Goal: Task Accomplishment & Management: Manage account settings

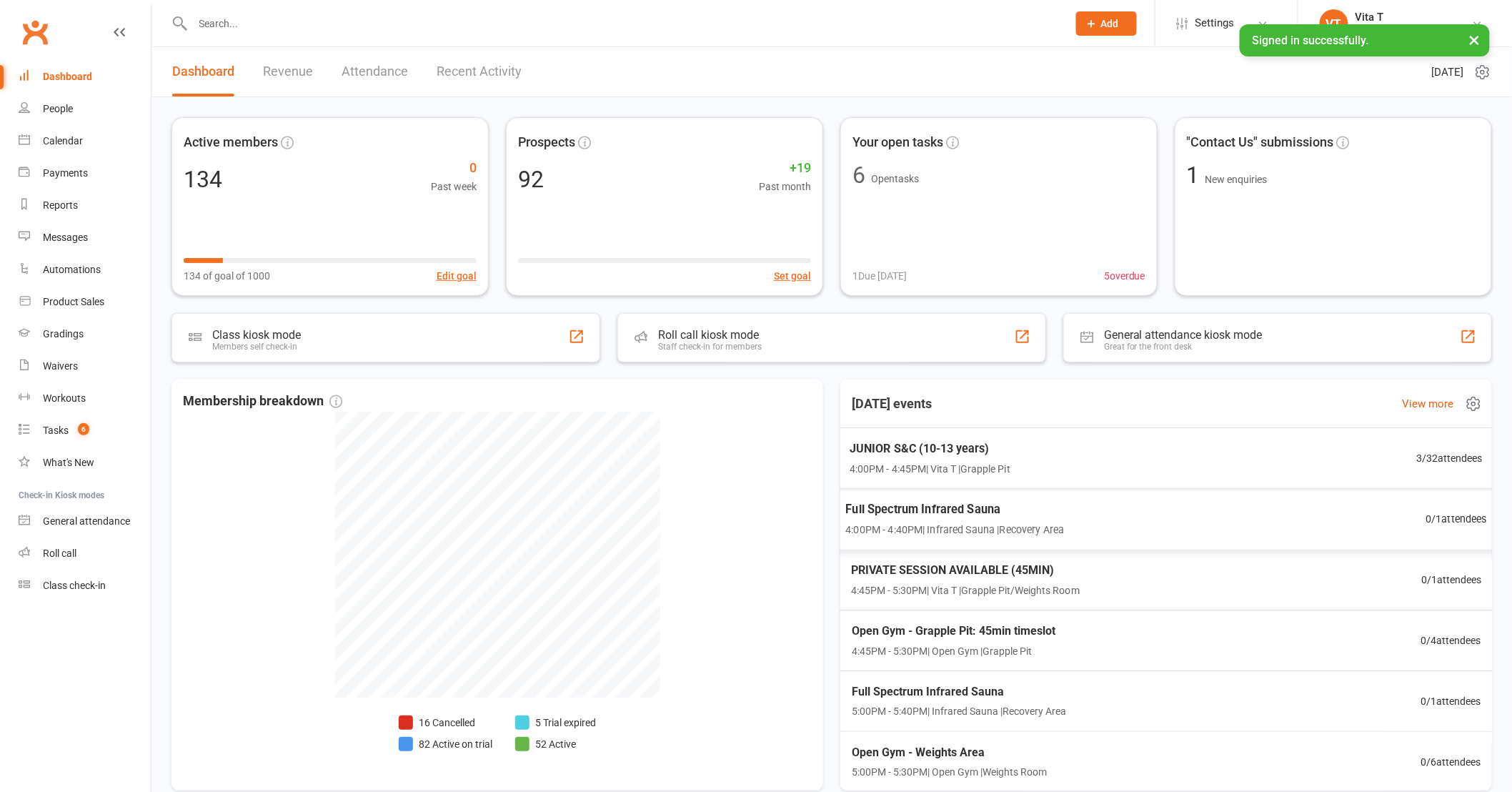
click at [1151, 452] on div "JUNIOR S&C (10-13 years) 4:00PM - 4:45PM | Vita T | Grapple Pit 3 / 32 attendees" at bounding box center [1166, 458] width 668 height 61
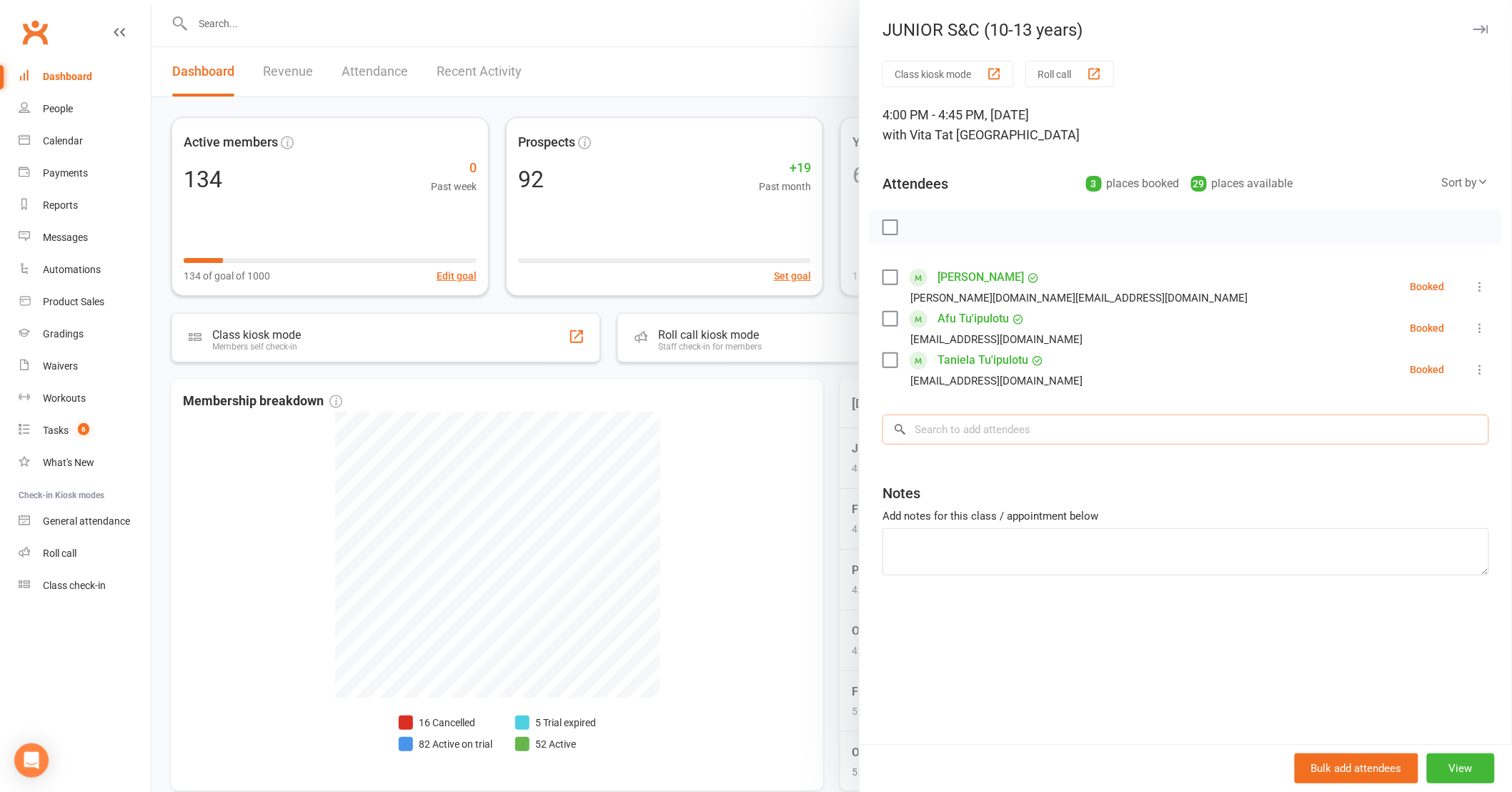
click at [1110, 428] on input "search" at bounding box center [1186, 429] width 607 height 30
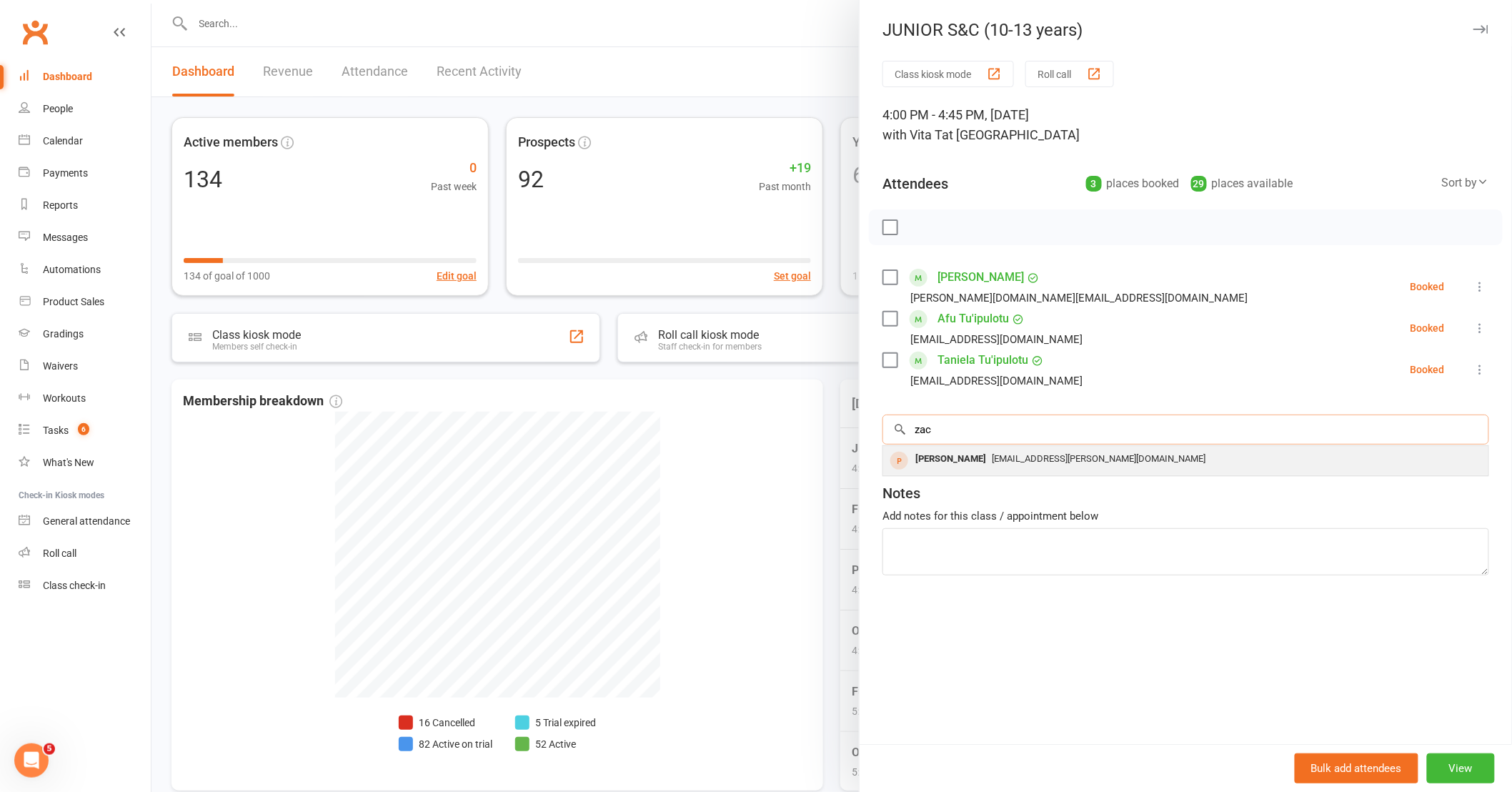
type input "zac"
click at [1106, 459] on div "Message-kim@hotmail.com" at bounding box center [1186, 459] width 594 height 21
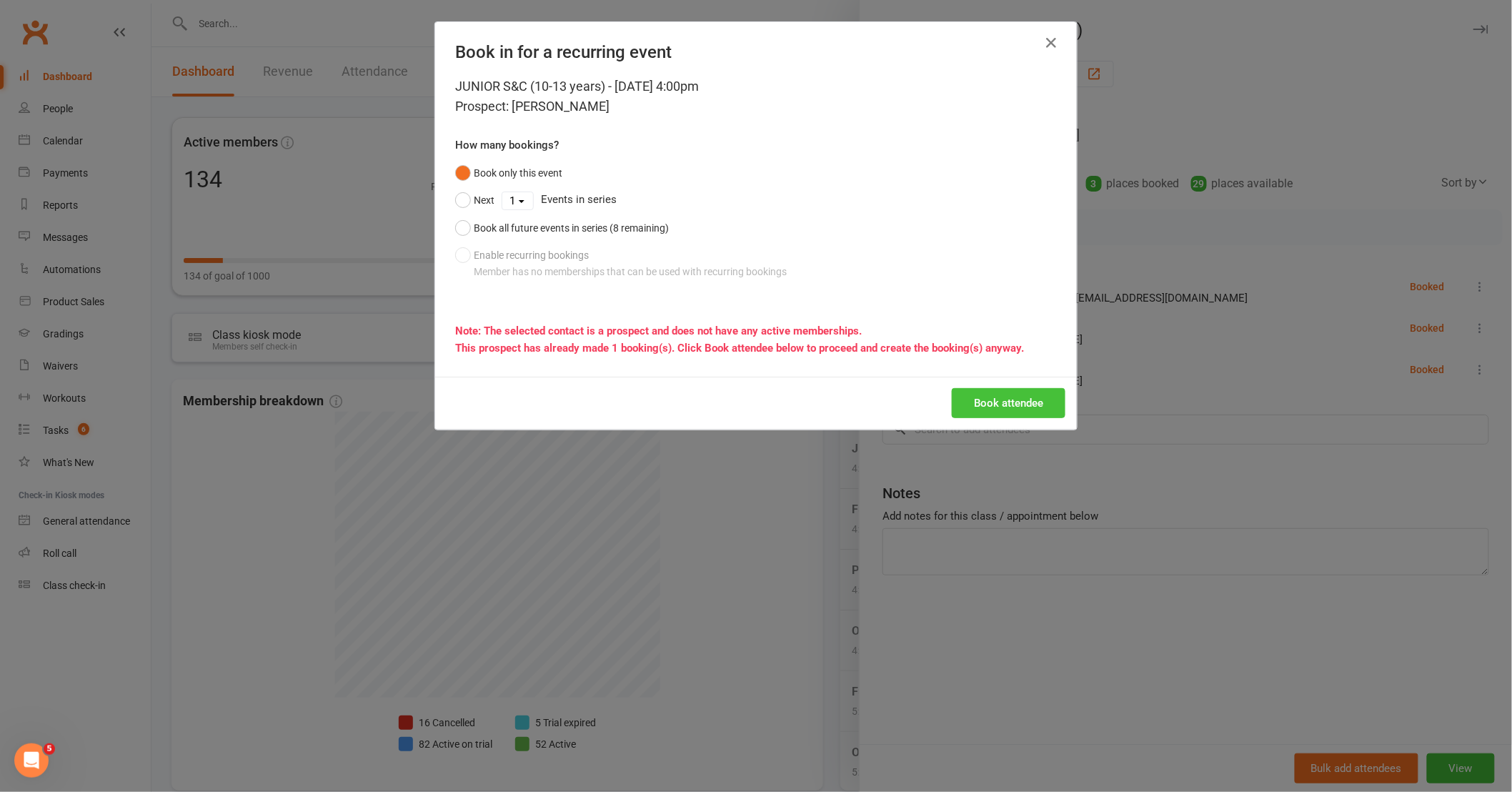
click at [1012, 405] on button "Book attendee" at bounding box center [1008, 403] width 113 height 30
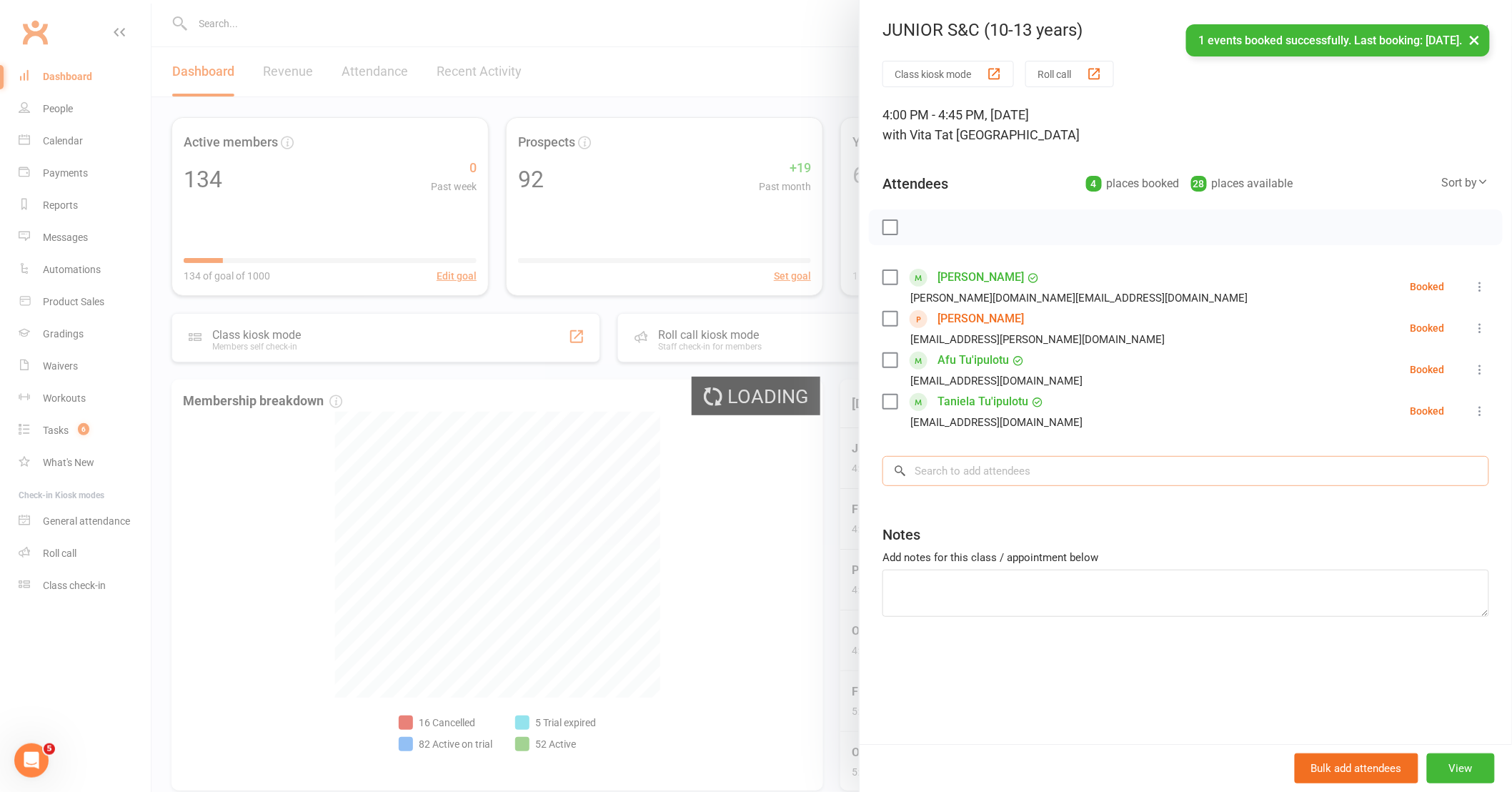
click at [1013, 470] on input "search" at bounding box center [1186, 471] width 607 height 30
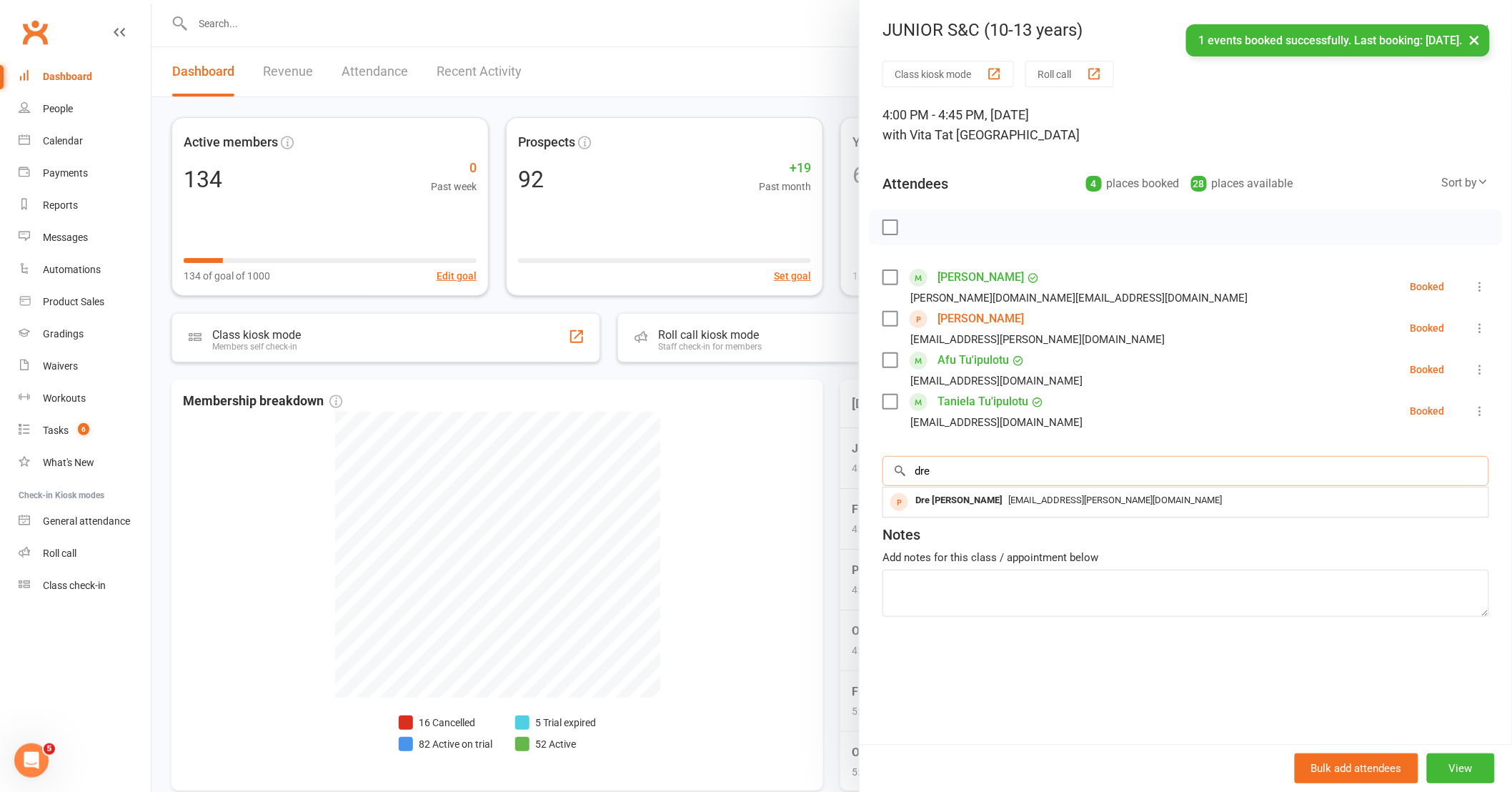
type input "dre"
click at [1010, 504] on span "Message-kim@hotmail.com" at bounding box center [1115, 500] width 214 height 10
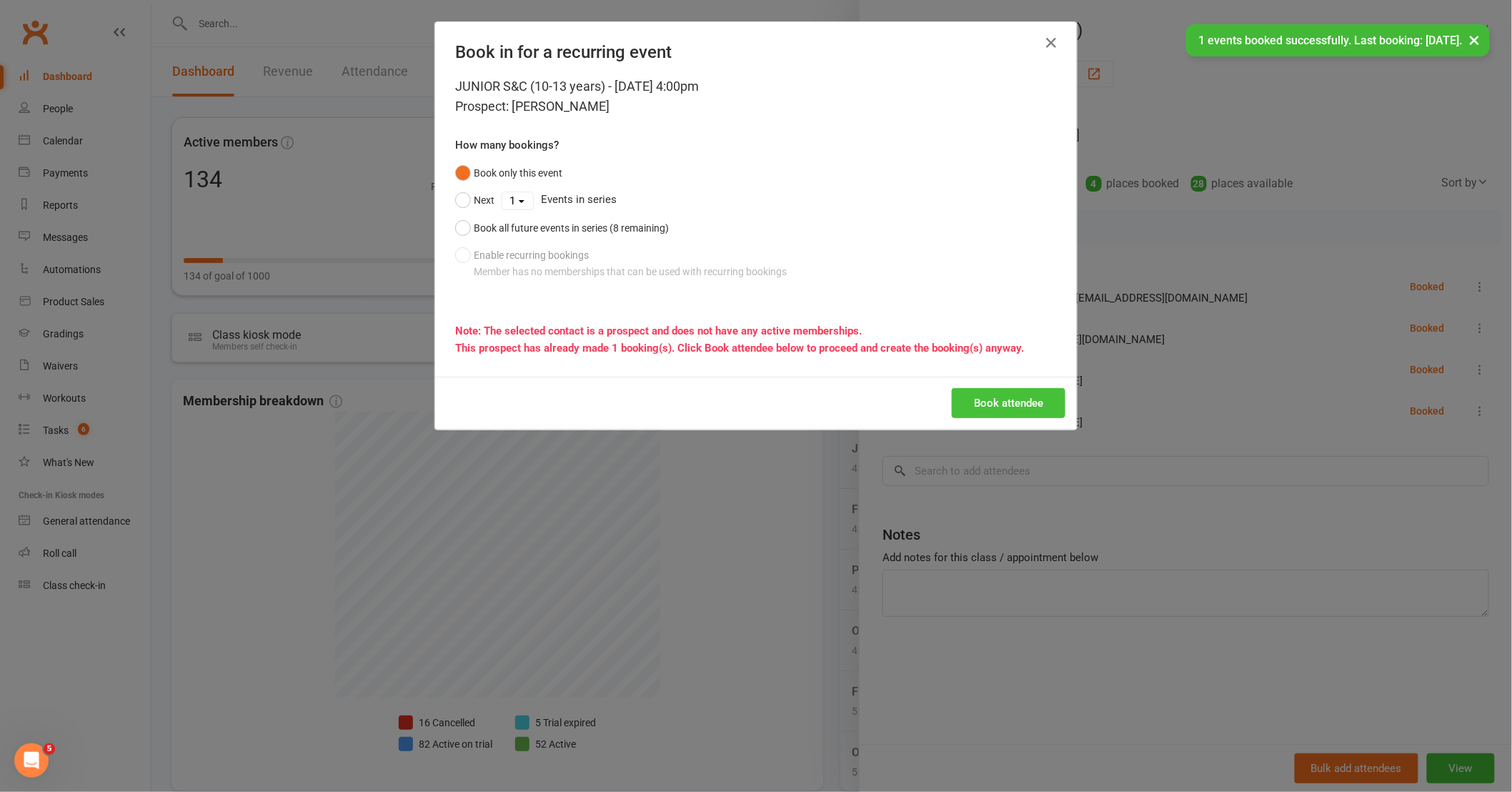
click at [1012, 405] on button "Book attendee" at bounding box center [1008, 403] width 113 height 30
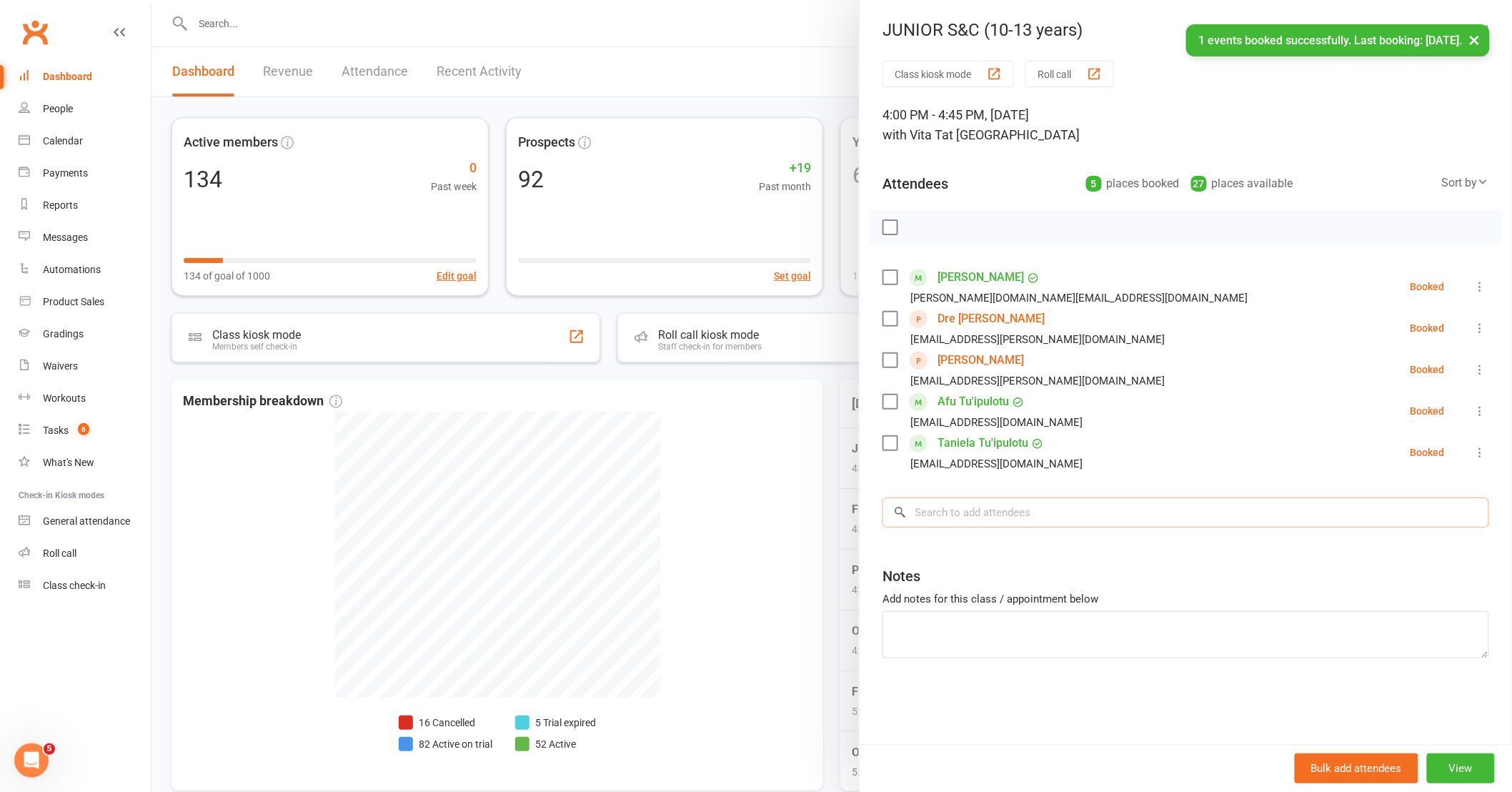
click at [1004, 513] on input "search" at bounding box center [1186, 512] width 607 height 30
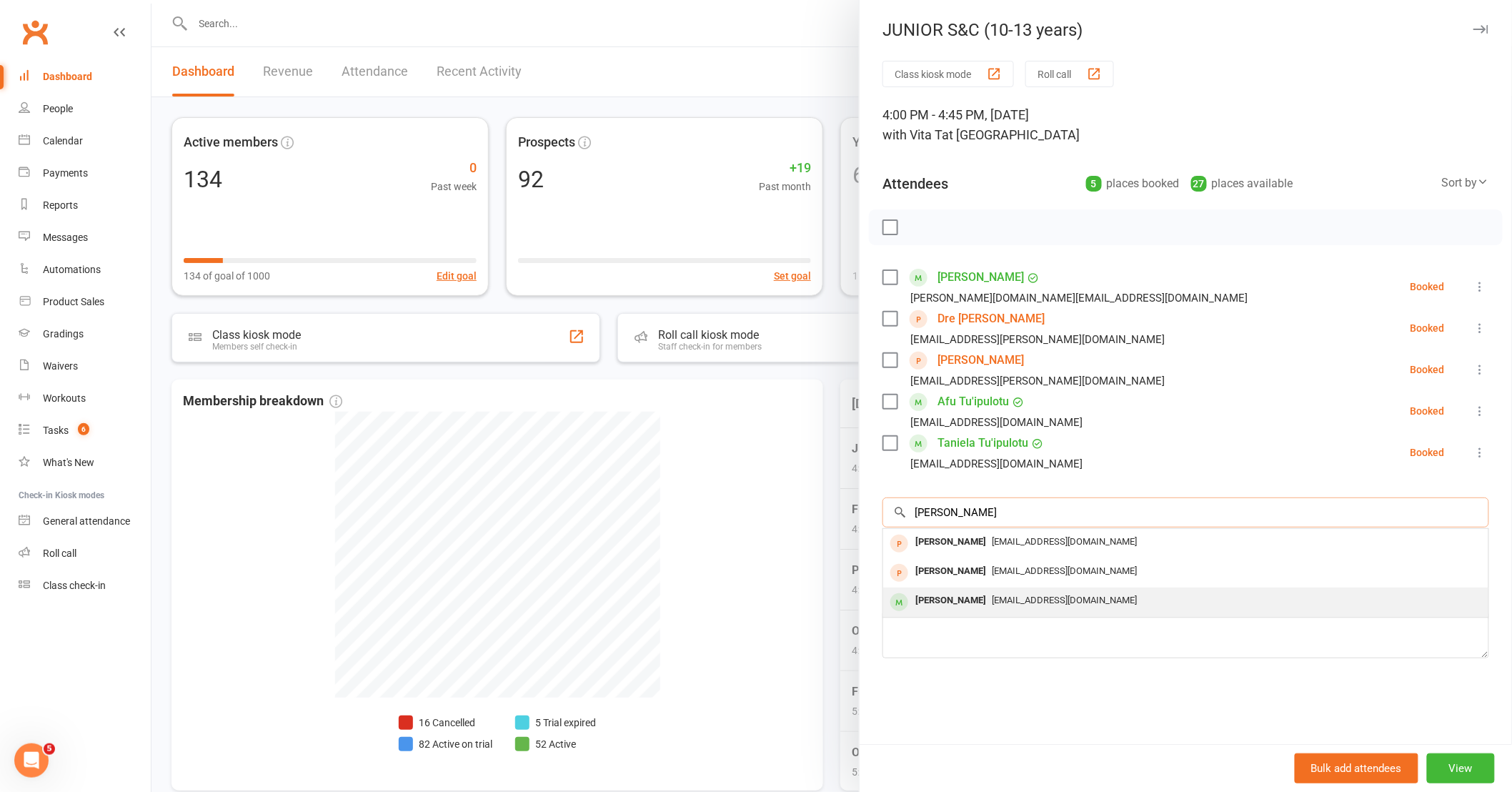
type input "Elijah"
click at [984, 593] on div "Dunit_09@yahoo.com.au" at bounding box center [1186, 601] width 594 height 21
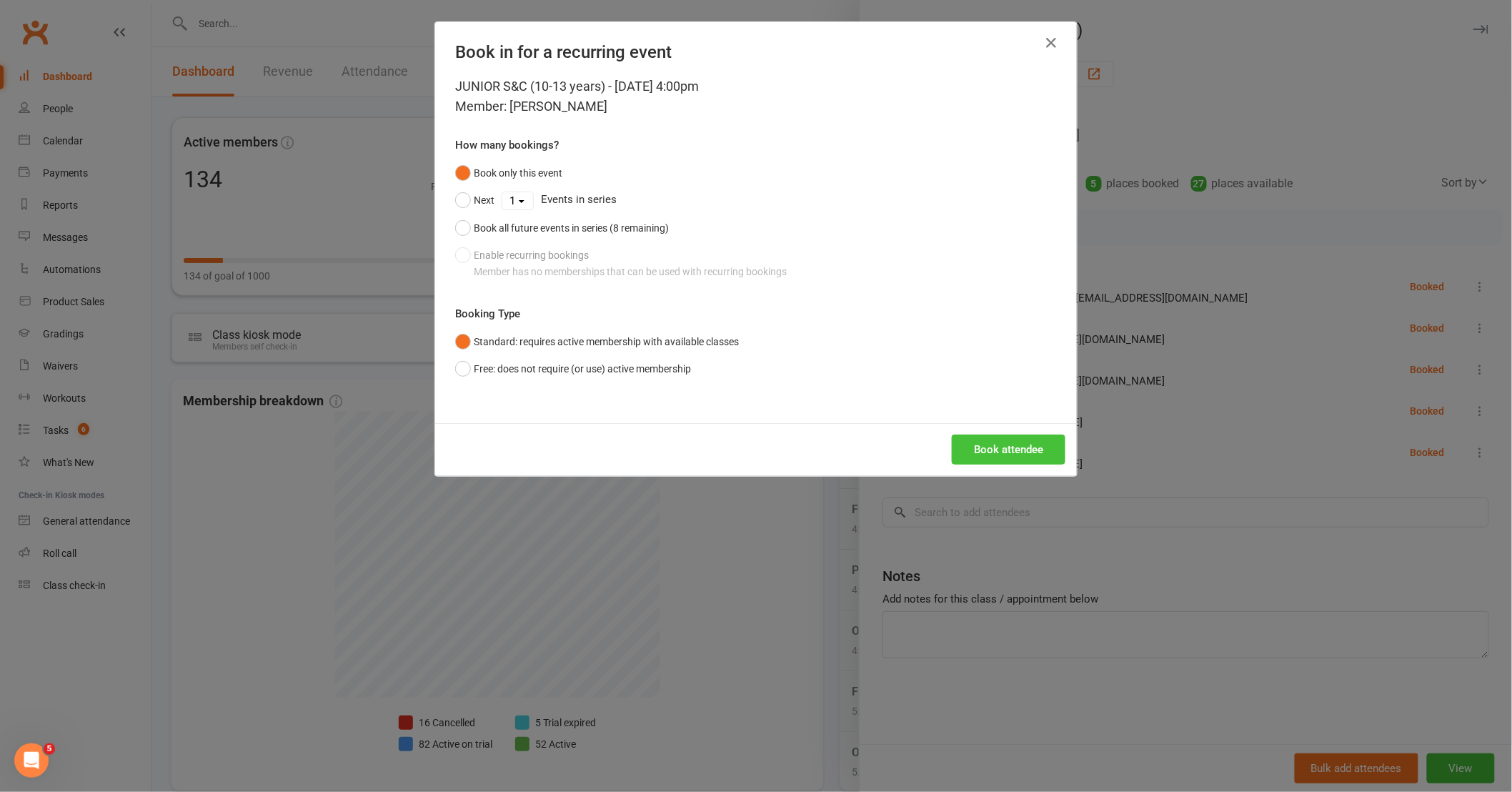
click at [983, 449] on button "Book attendee" at bounding box center [1008, 449] width 113 height 30
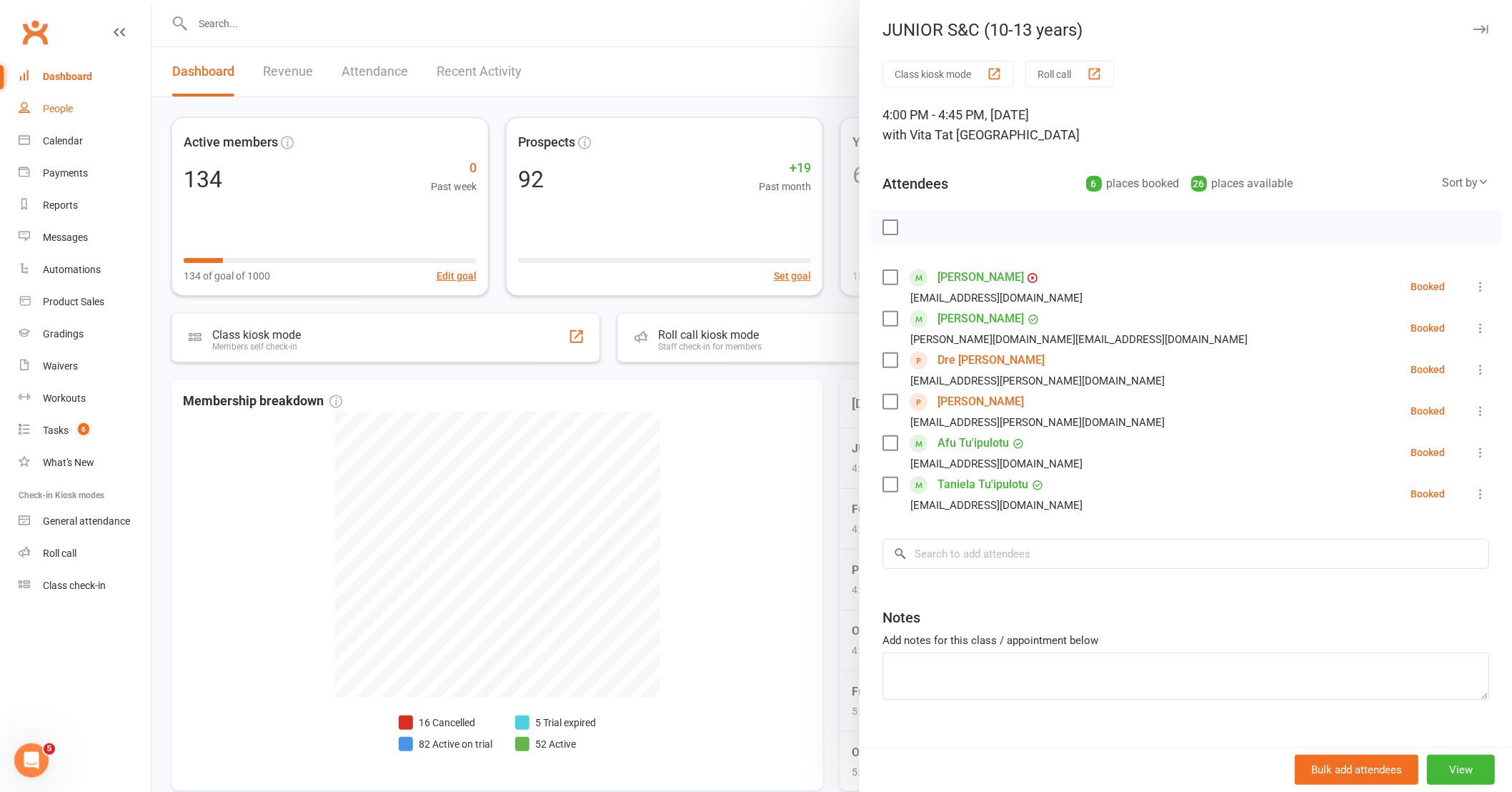
click at [66, 113] on div "People" at bounding box center [58, 108] width 30 height 11
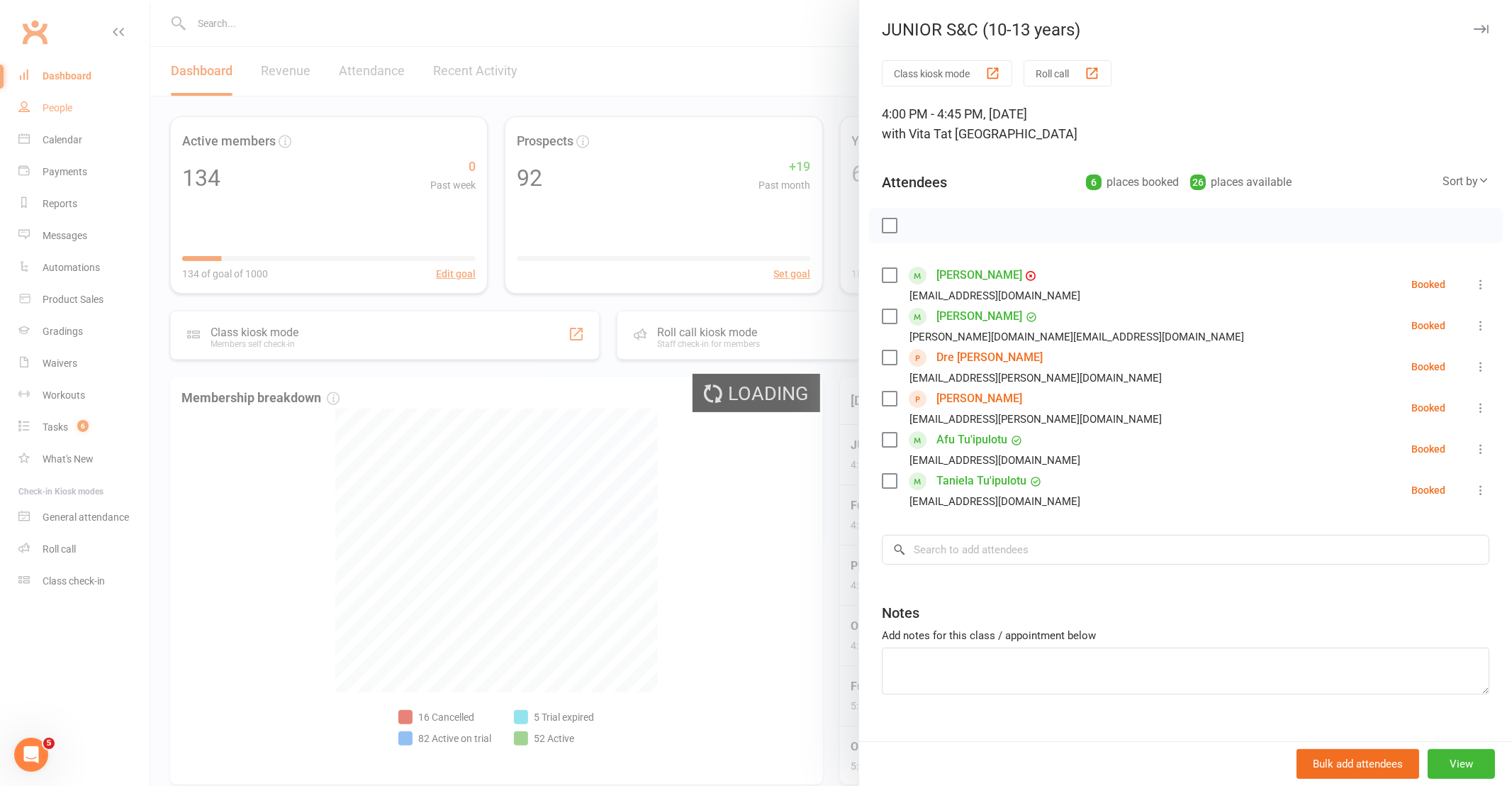
select select "100"
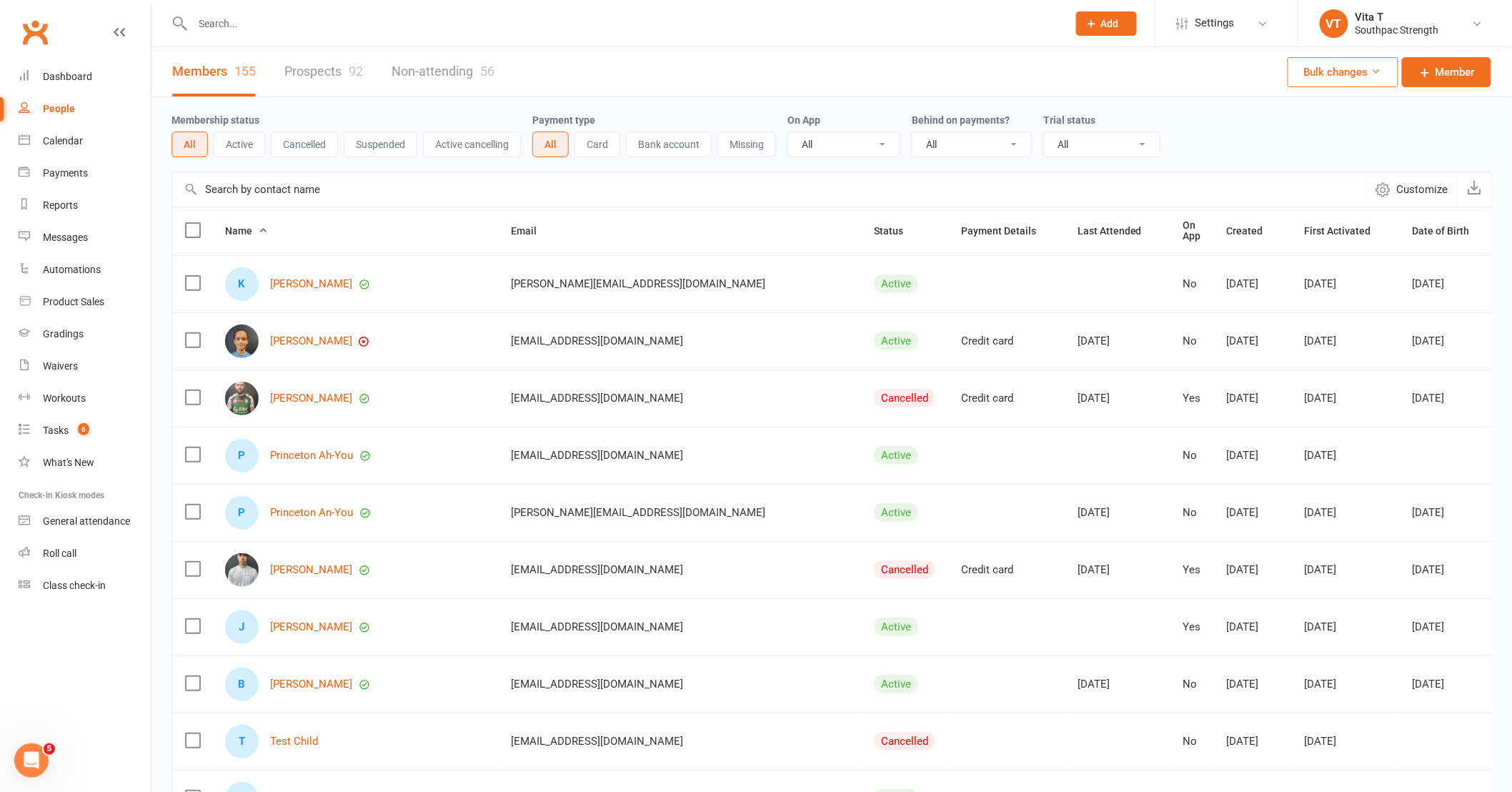
click at [230, 32] on input "text" at bounding box center [623, 23] width 869 height 20
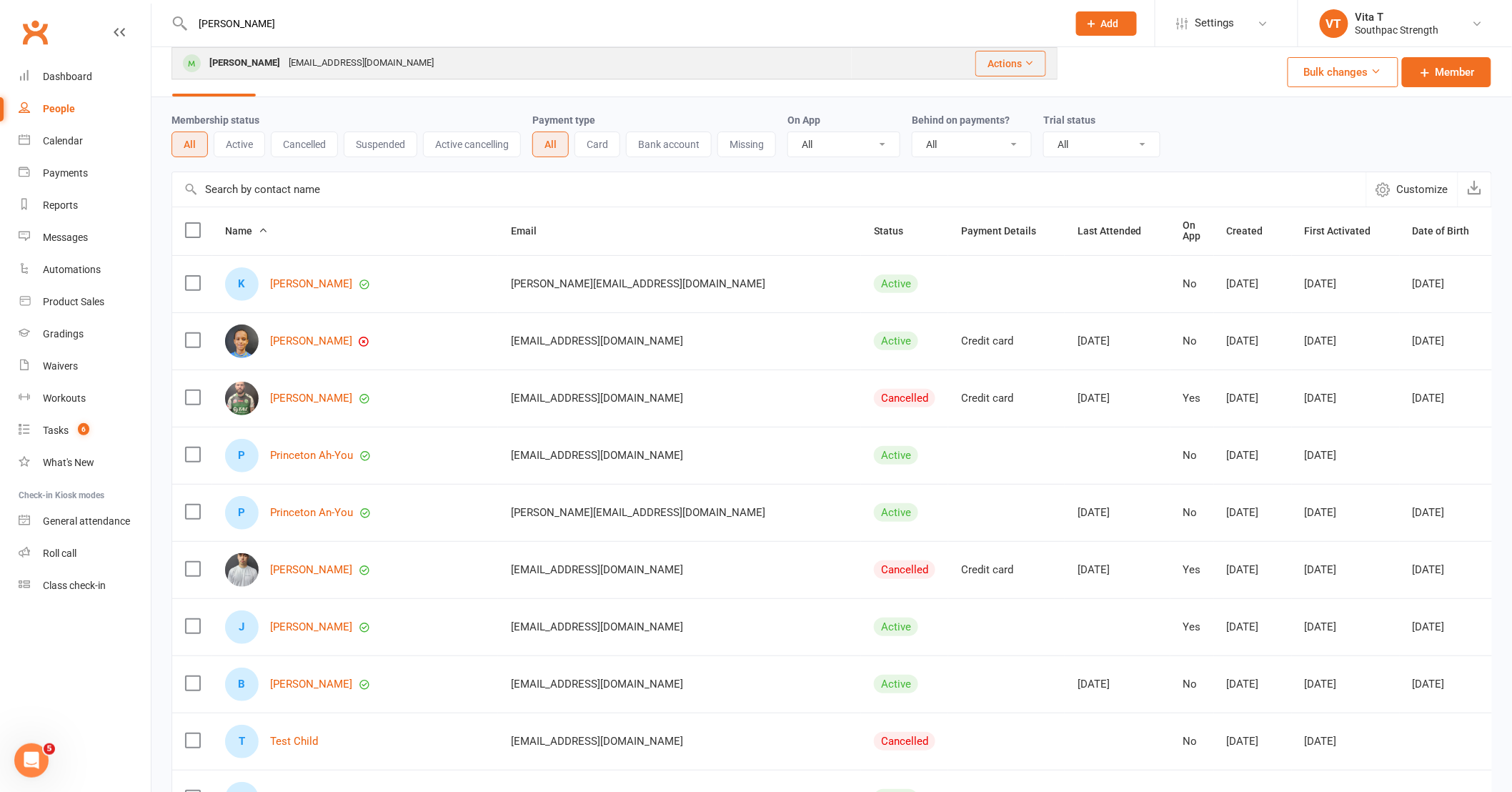
type input "kyle"
click at [230, 59] on div "Kyle Waller" at bounding box center [244, 63] width 79 height 21
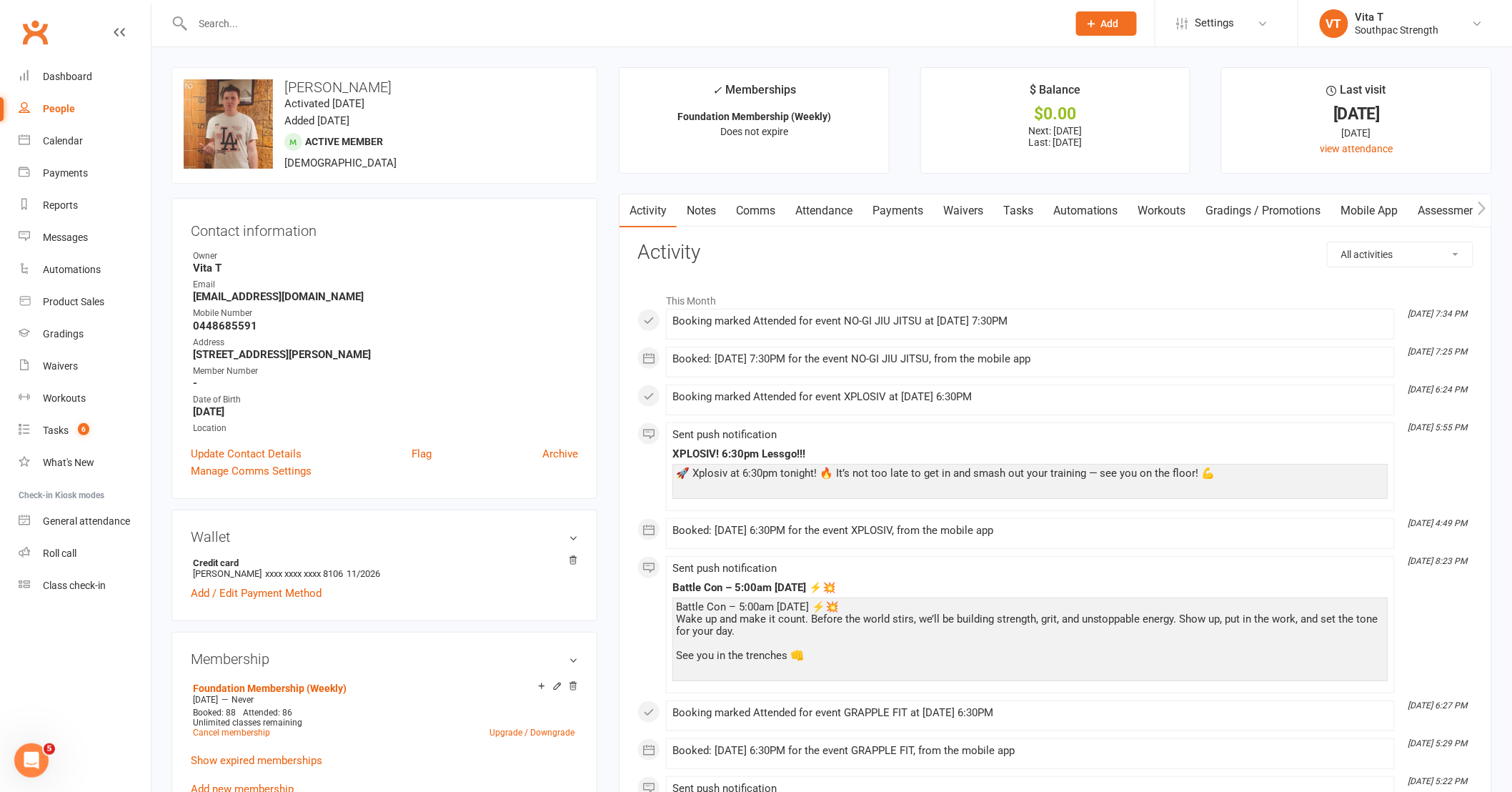
click at [842, 220] on link "Attendance" at bounding box center [824, 211] width 78 height 33
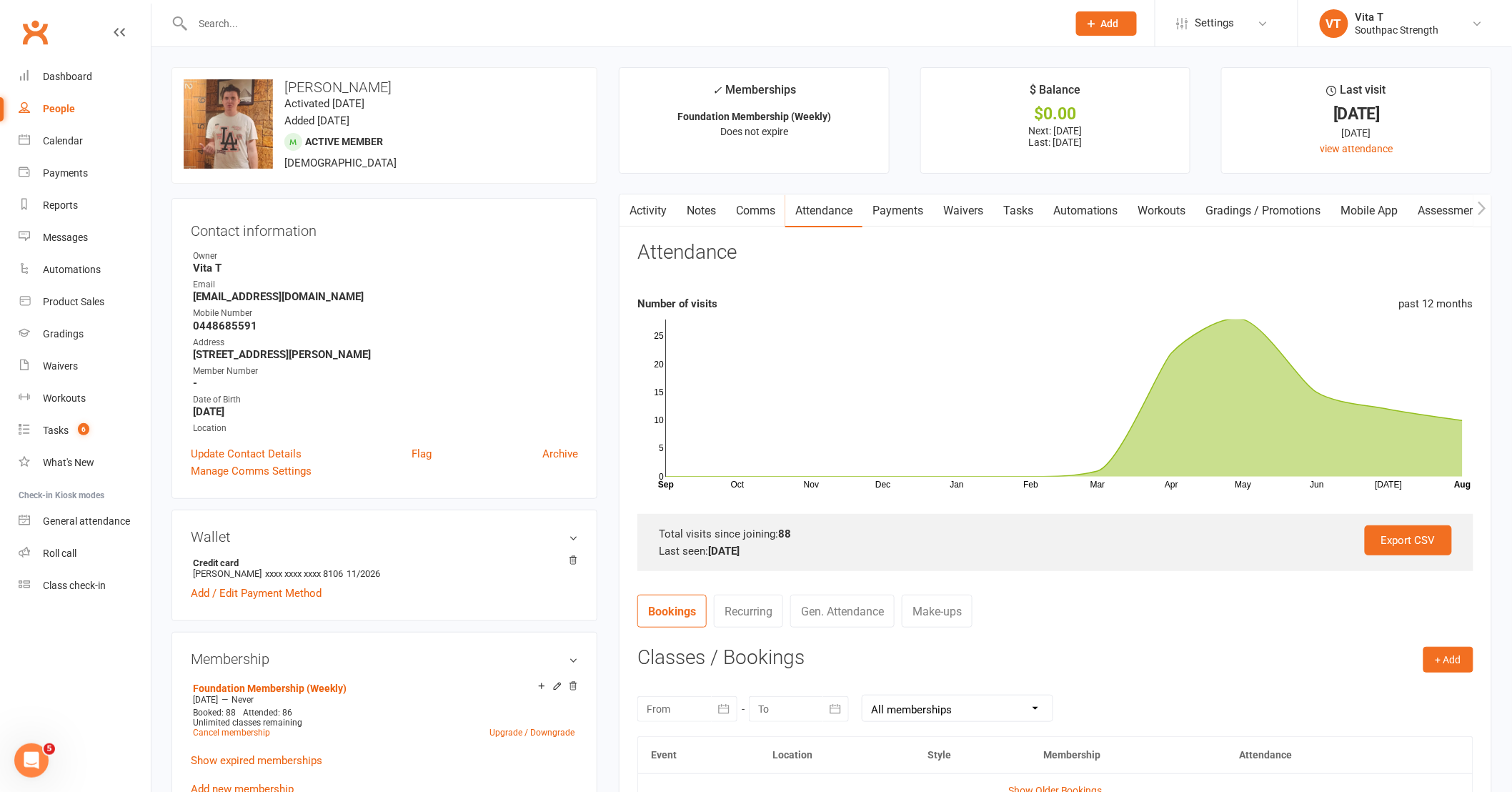
scroll to position [635, 0]
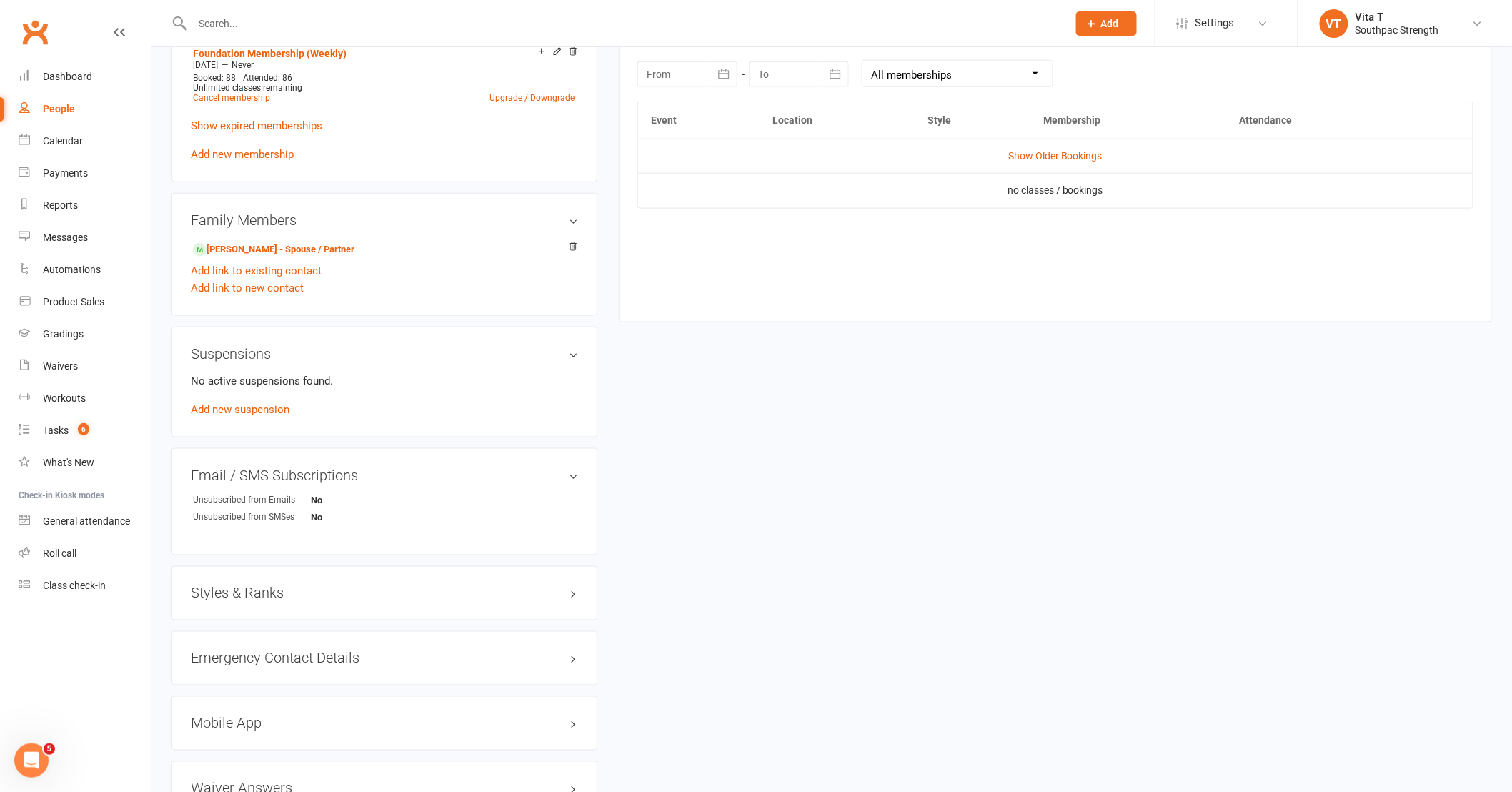
click at [1057, 145] on td "Show Older Bookings" at bounding box center [1055, 156] width 835 height 34
click at [1057, 152] on link "Show Older Bookings" at bounding box center [1055, 155] width 95 height 11
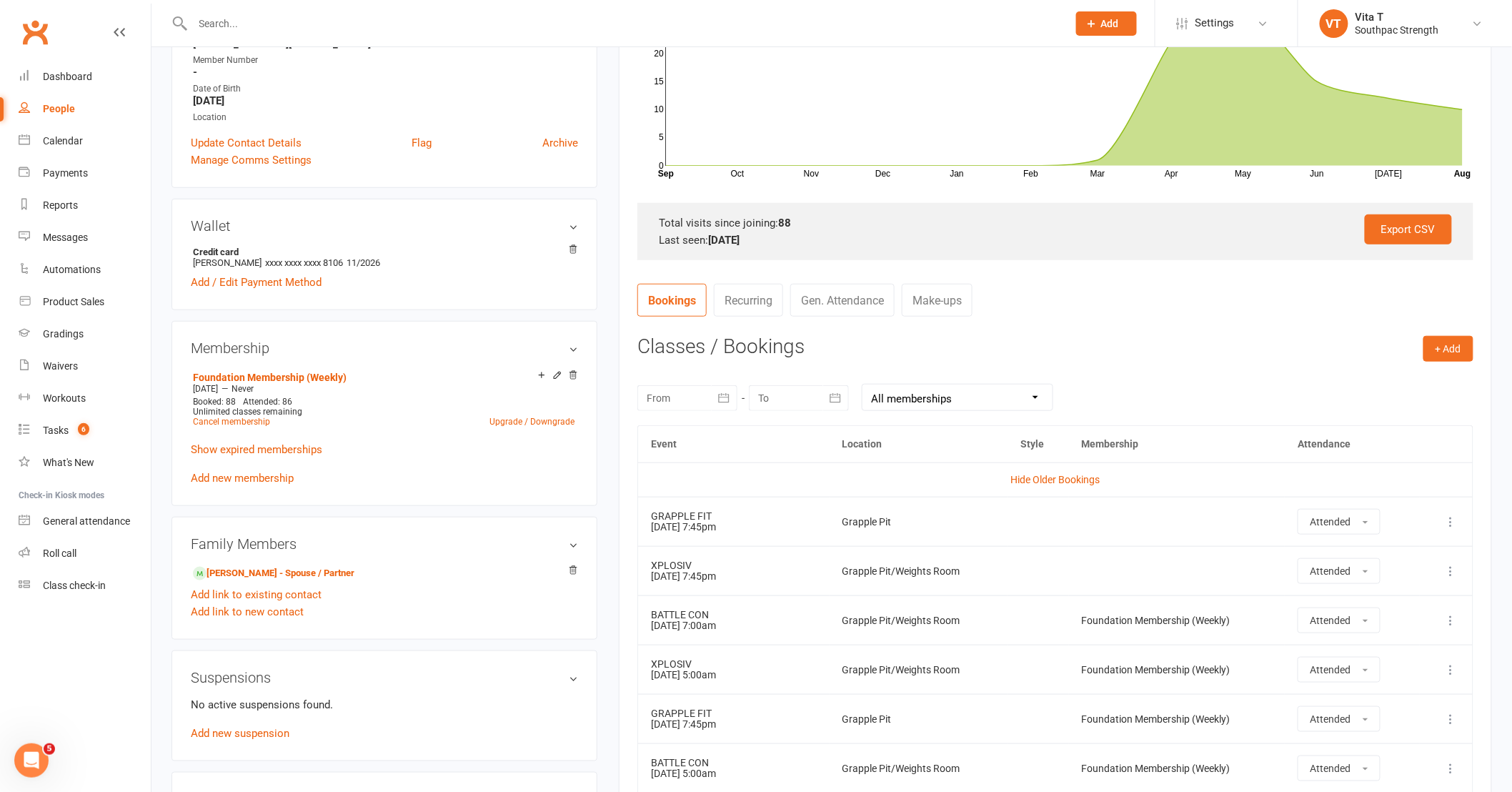
scroll to position [297, 0]
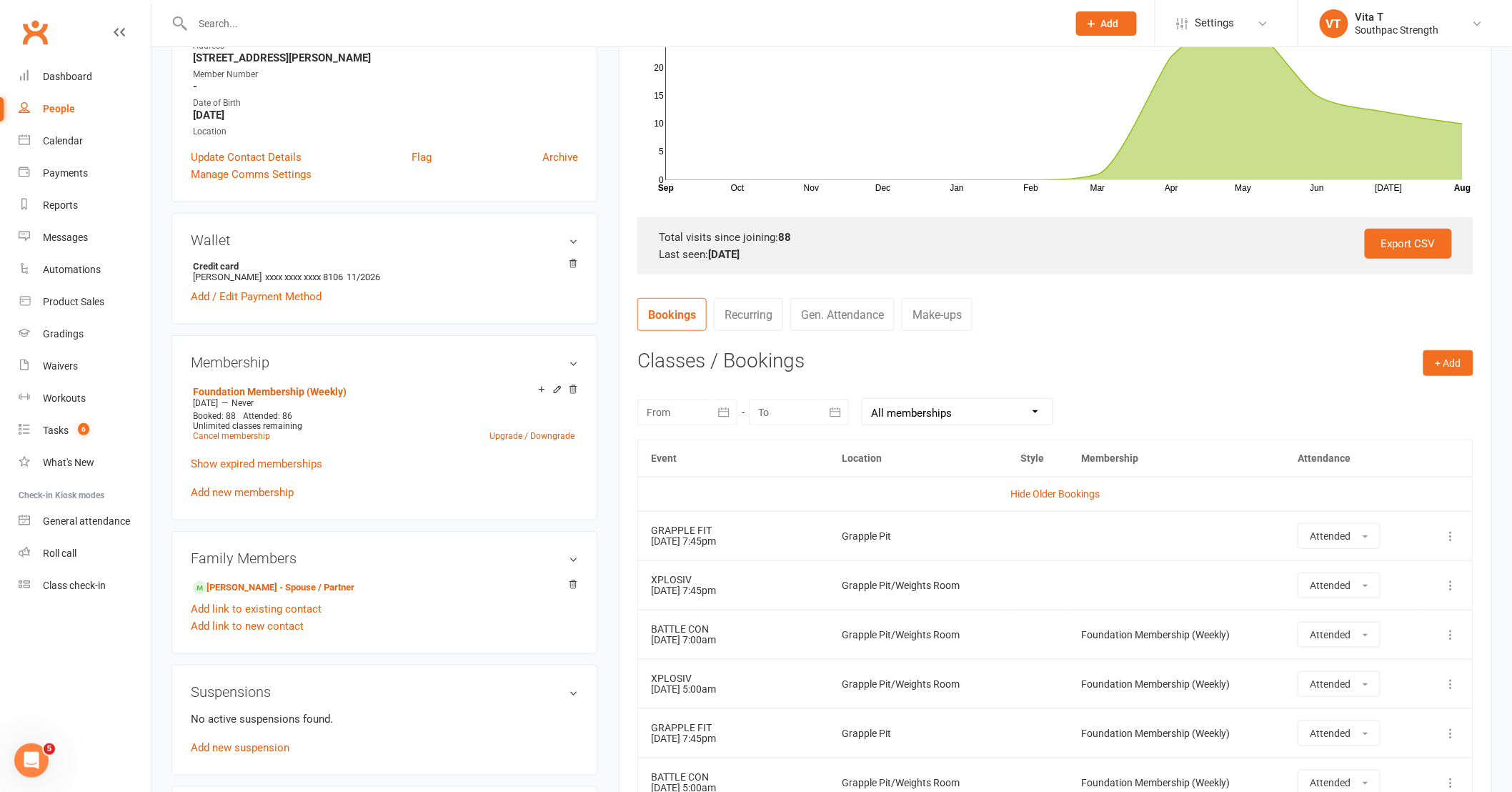
click at [574, 23] on input "text" at bounding box center [623, 23] width 869 height 20
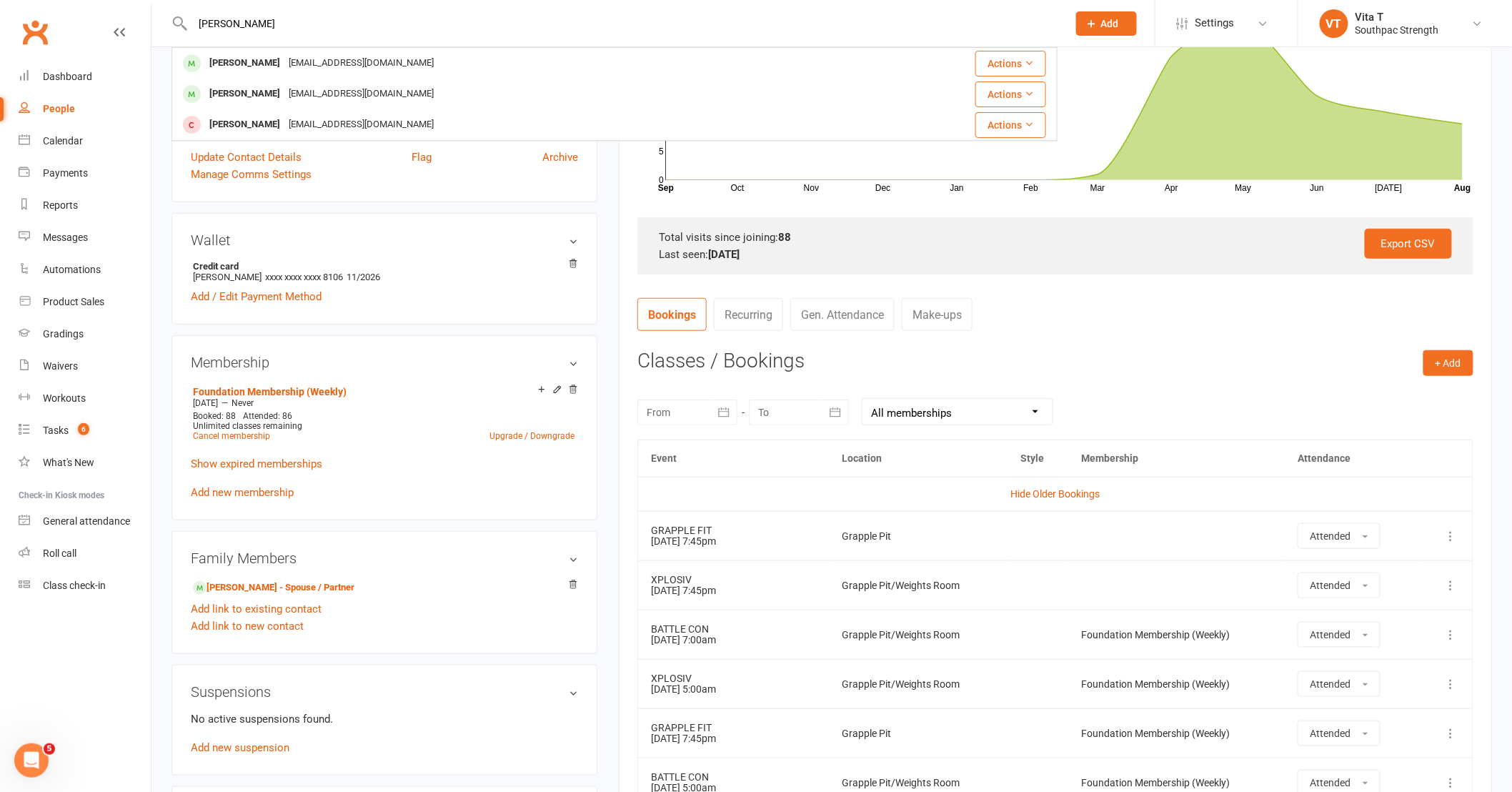
type input "dylan"
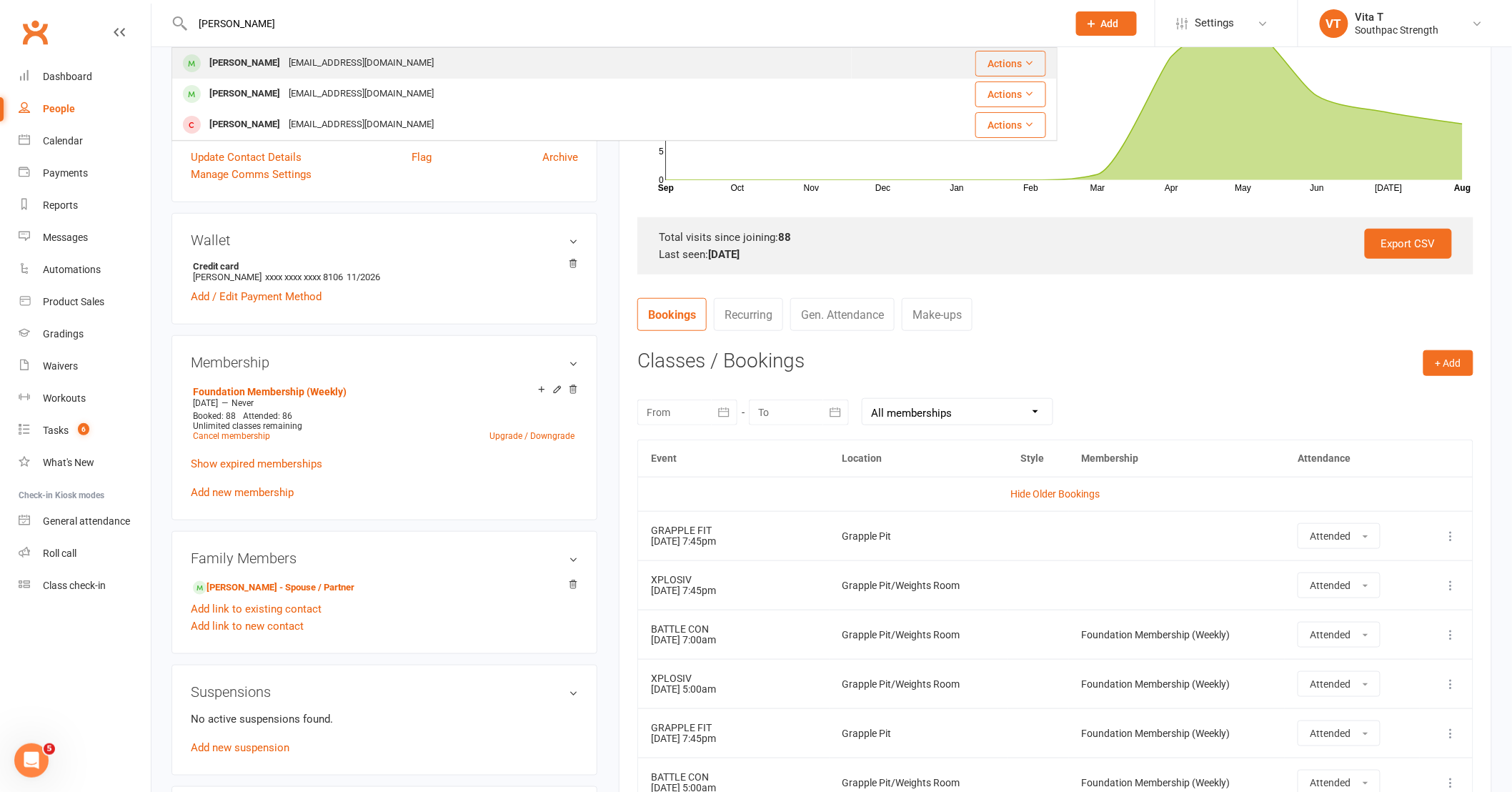
click at [382, 60] on div "dylankenway@outlook.com" at bounding box center [361, 63] width 154 height 21
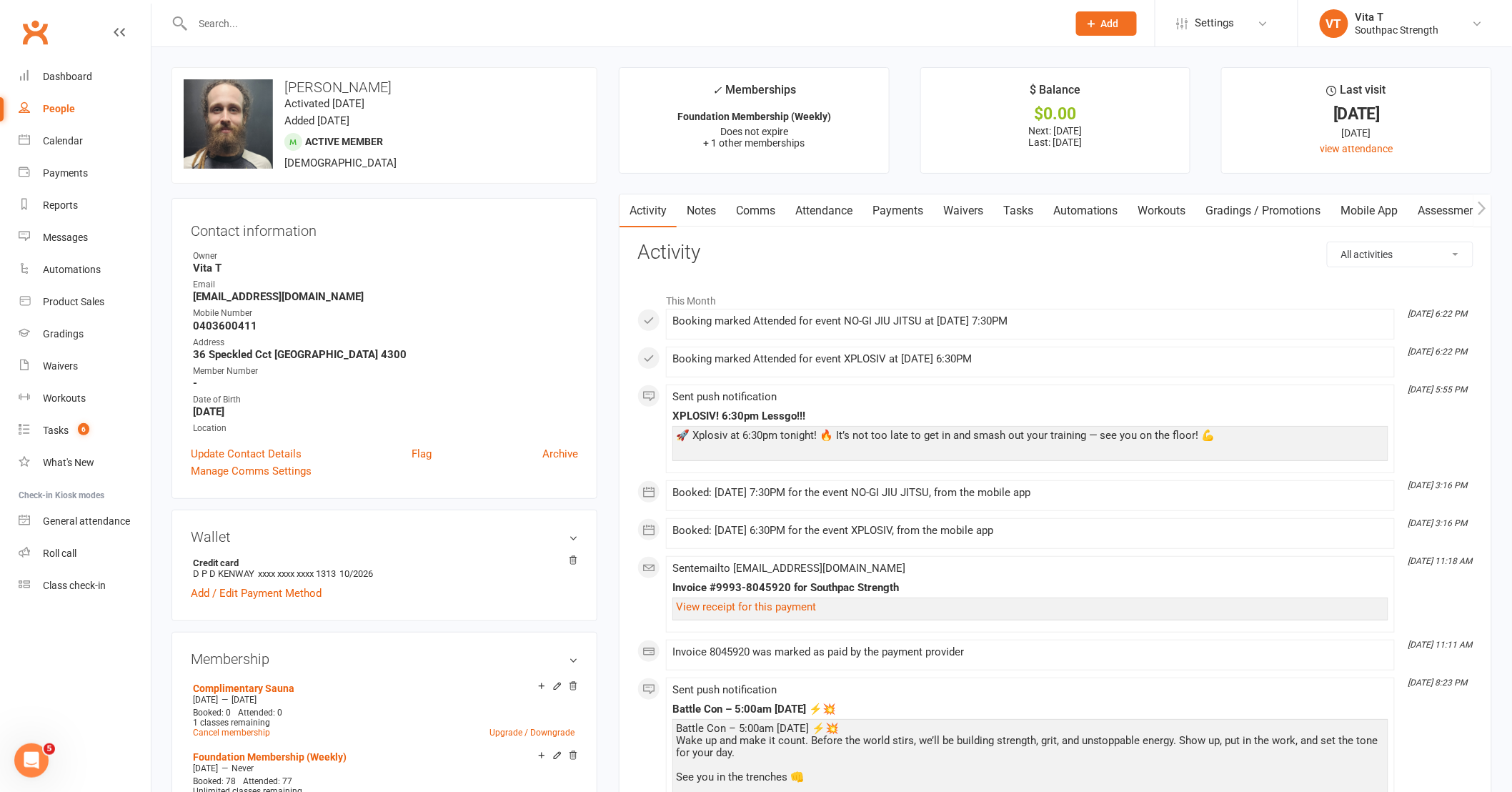
click at [817, 212] on link "Attendance" at bounding box center [824, 211] width 78 height 33
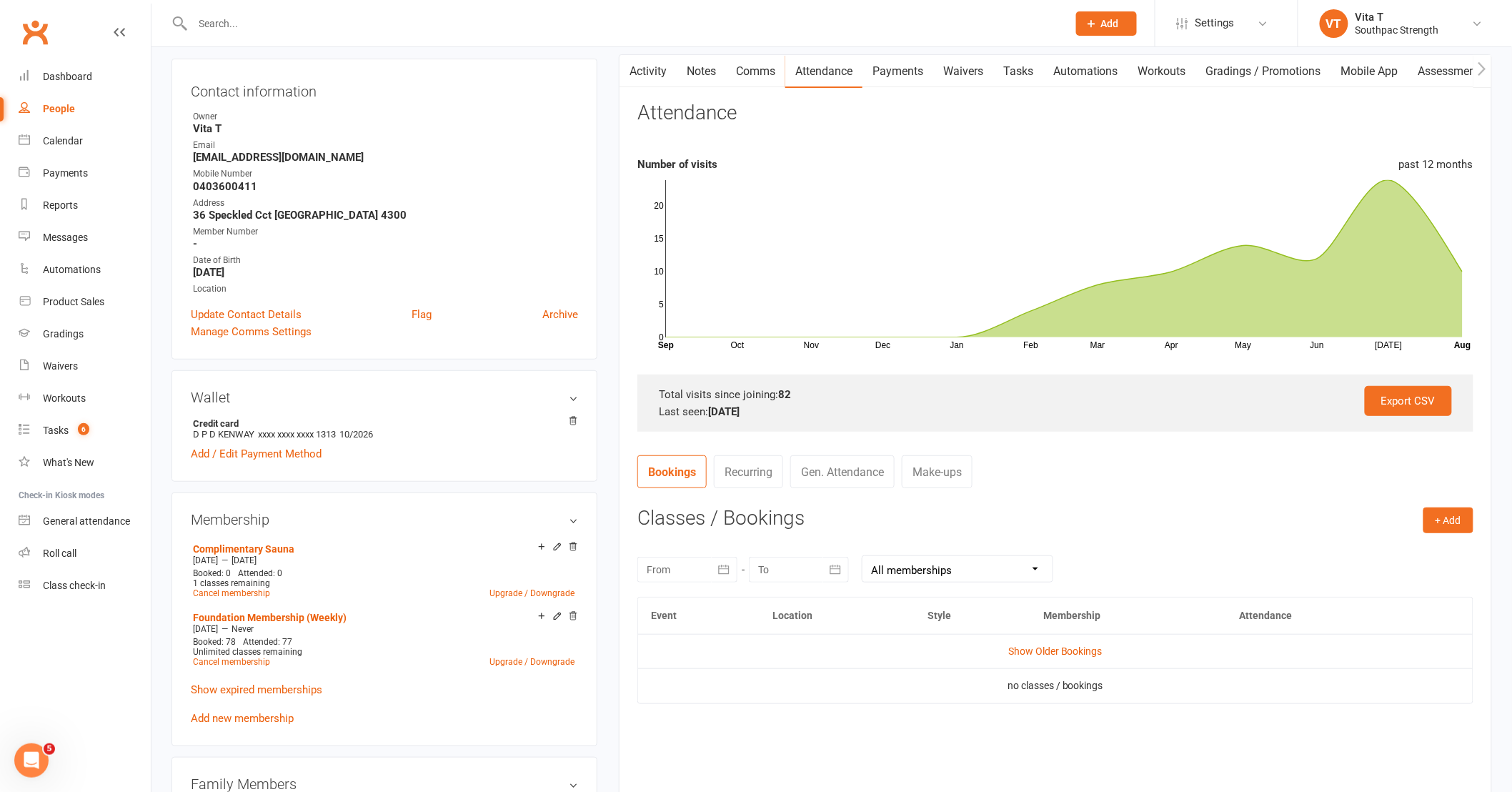
scroll to position [159, 0]
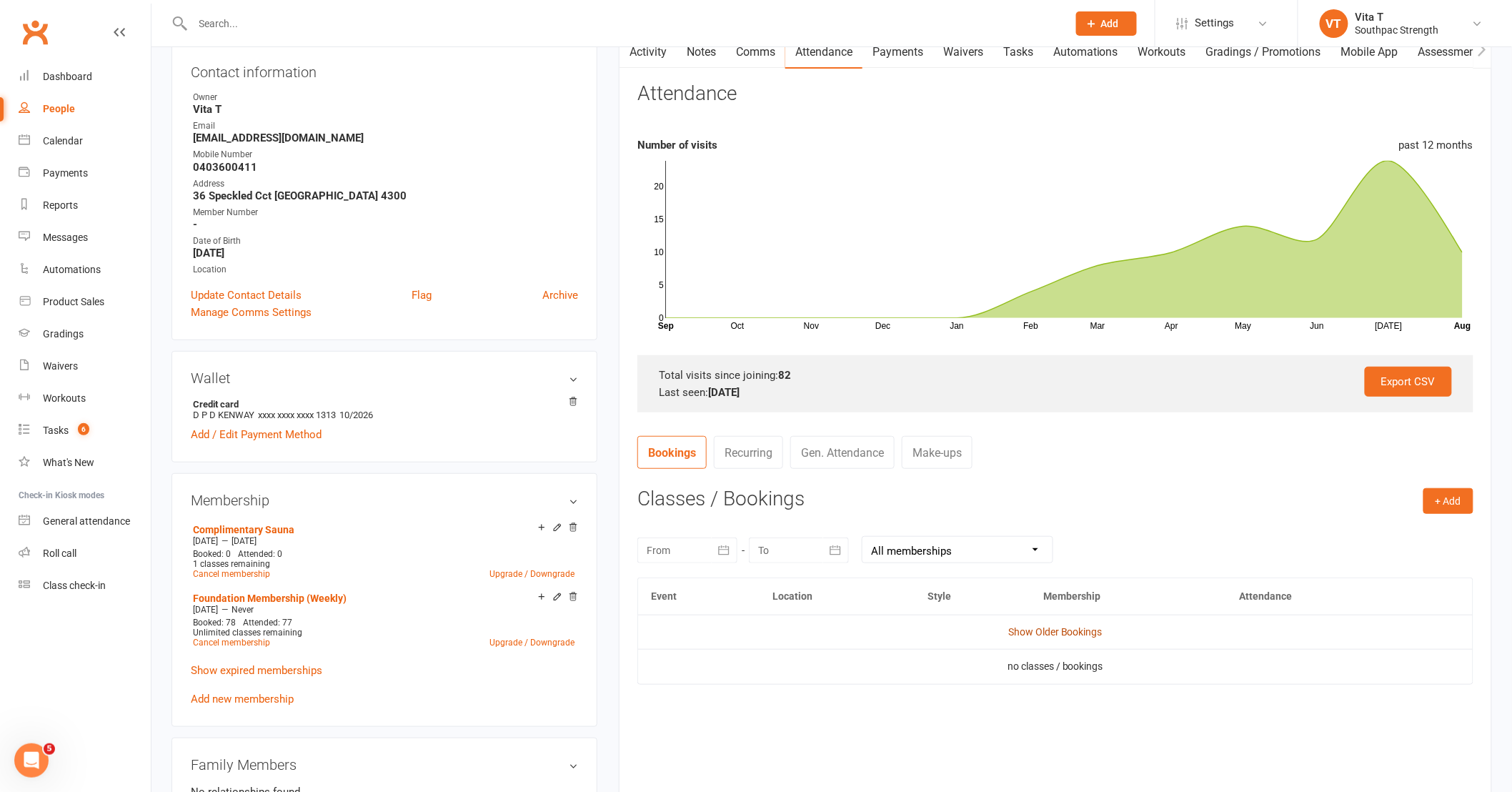
click at [1053, 630] on link "Show Older Bookings" at bounding box center [1055, 631] width 95 height 11
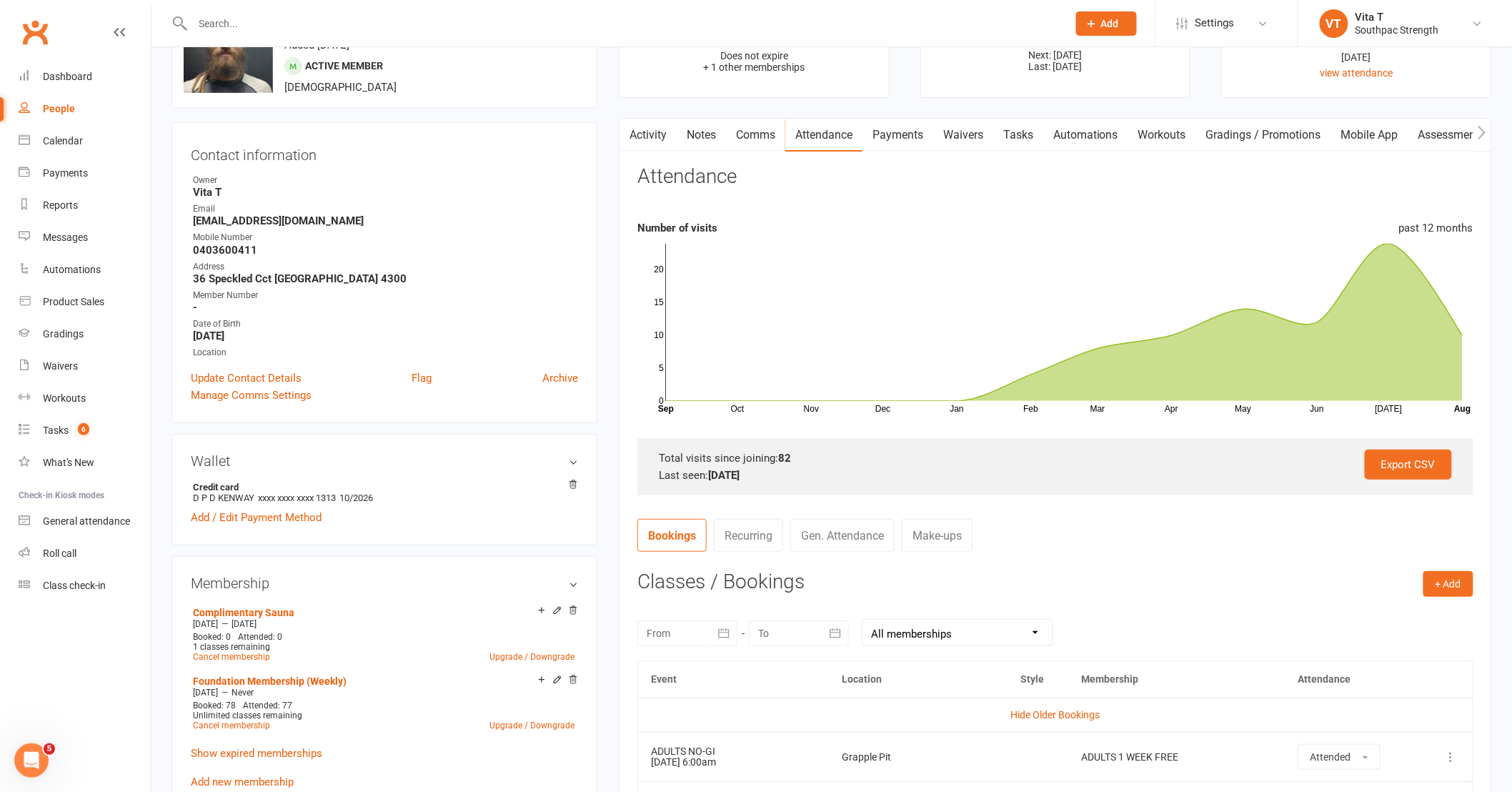
scroll to position [0, 0]
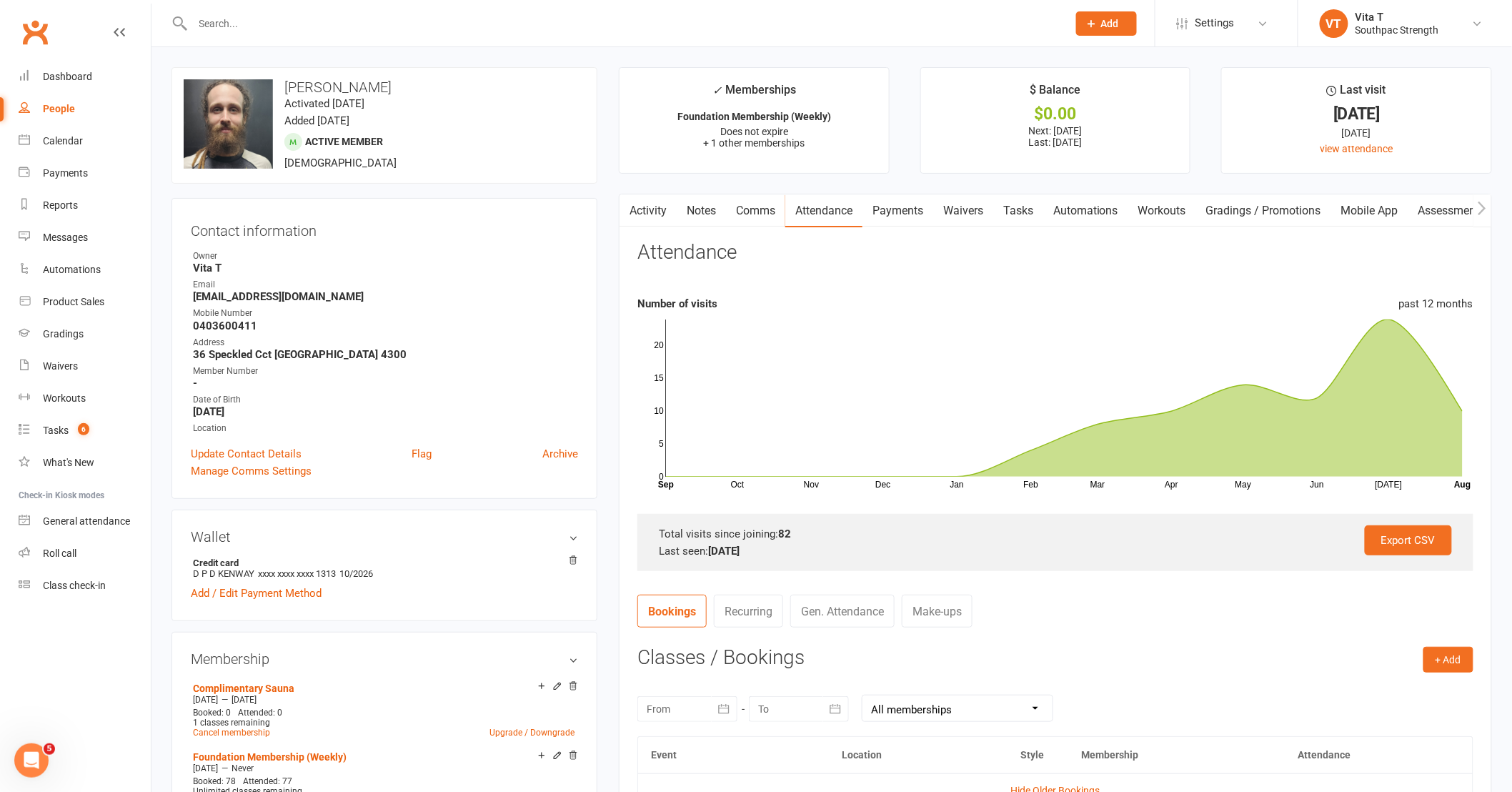
click at [205, 34] on div at bounding box center [614, 23] width 886 height 46
click at [213, 11] on div at bounding box center [614, 23] width 886 height 46
click at [211, 16] on input "text" at bounding box center [623, 23] width 869 height 20
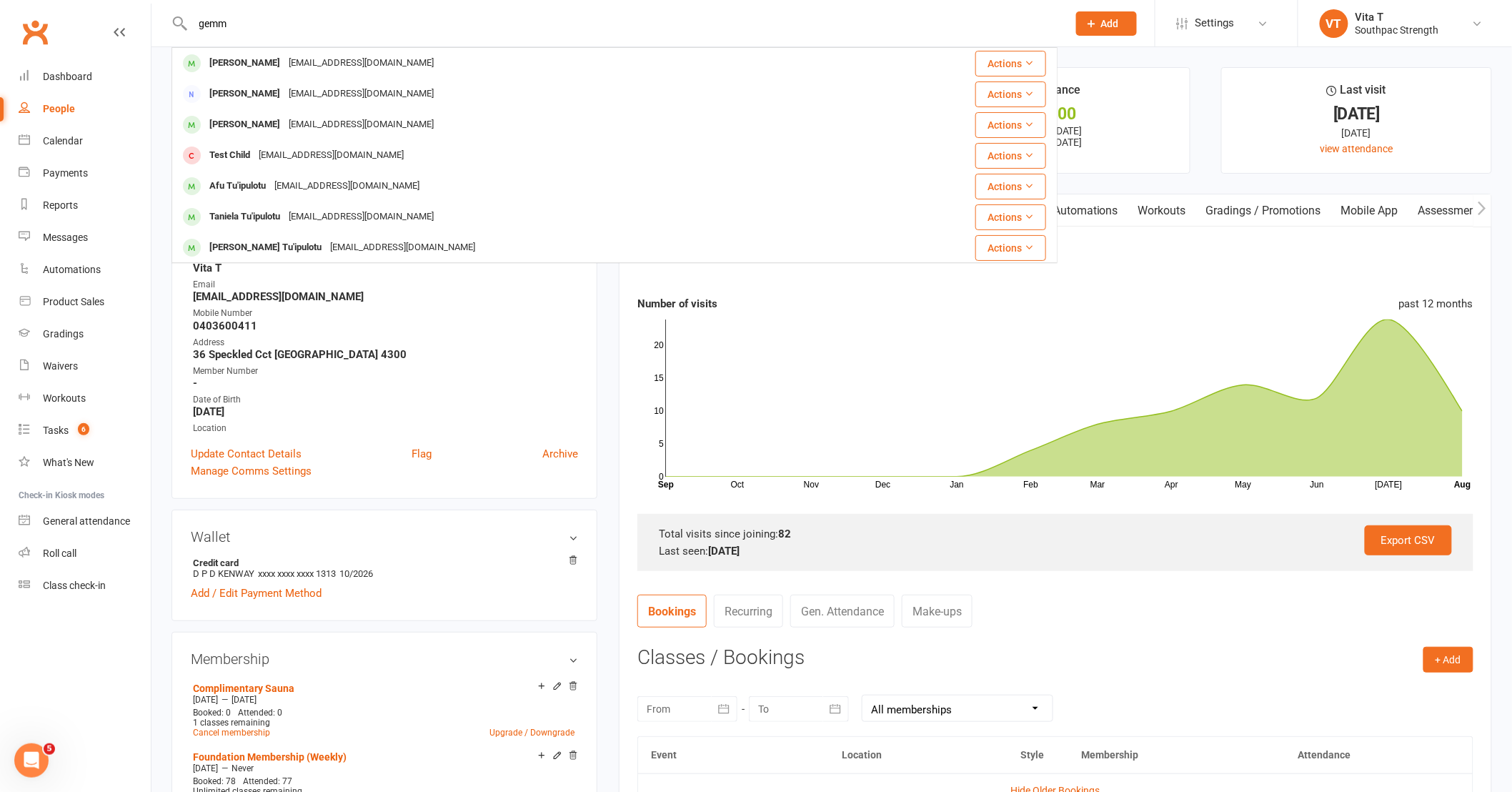
type input "gemm"
click at [235, 66] on div "Gemma Feleti" at bounding box center [244, 63] width 79 height 21
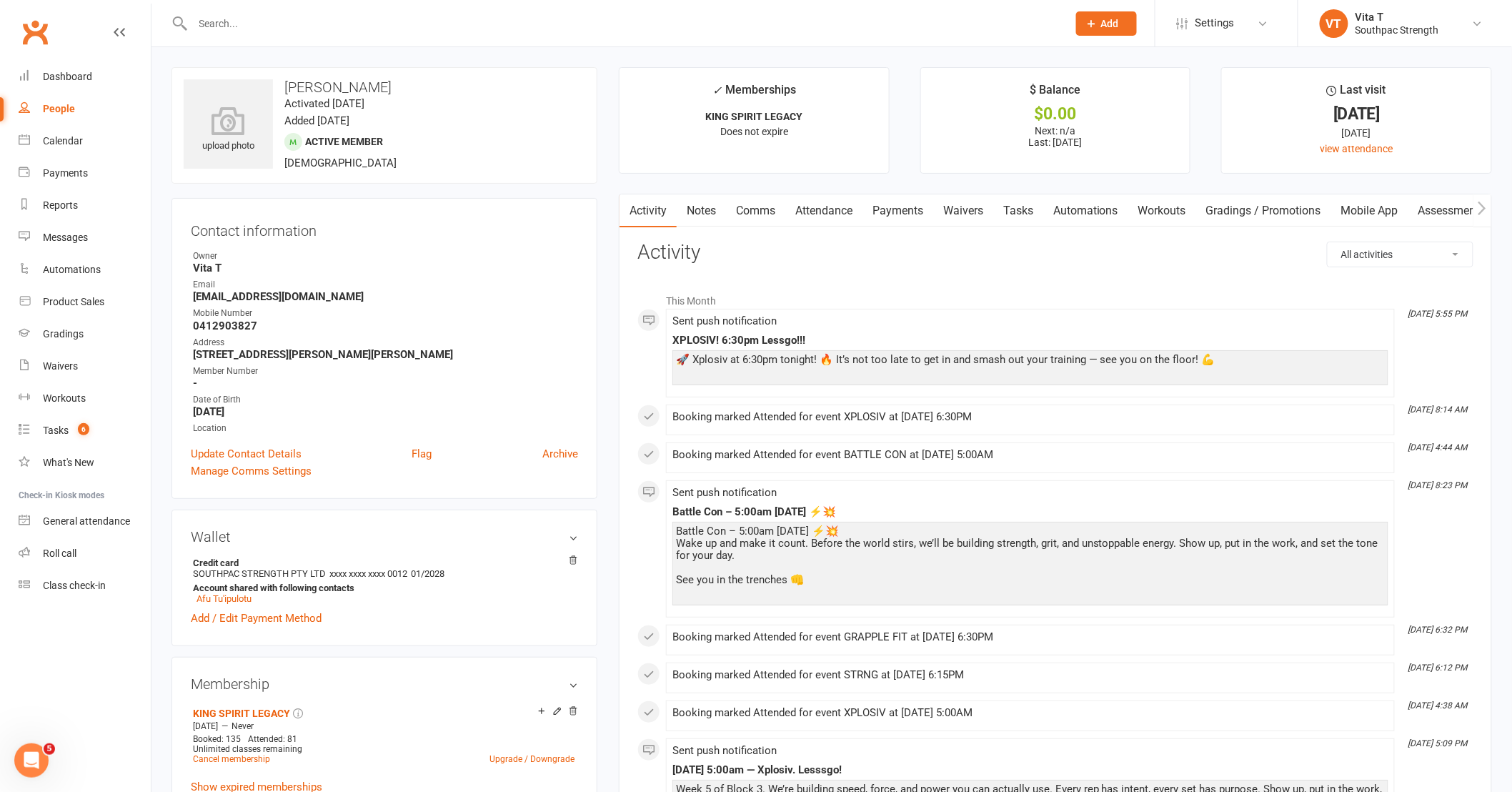
click at [833, 212] on link "Attendance" at bounding box center [824, 211] width 78 height 33
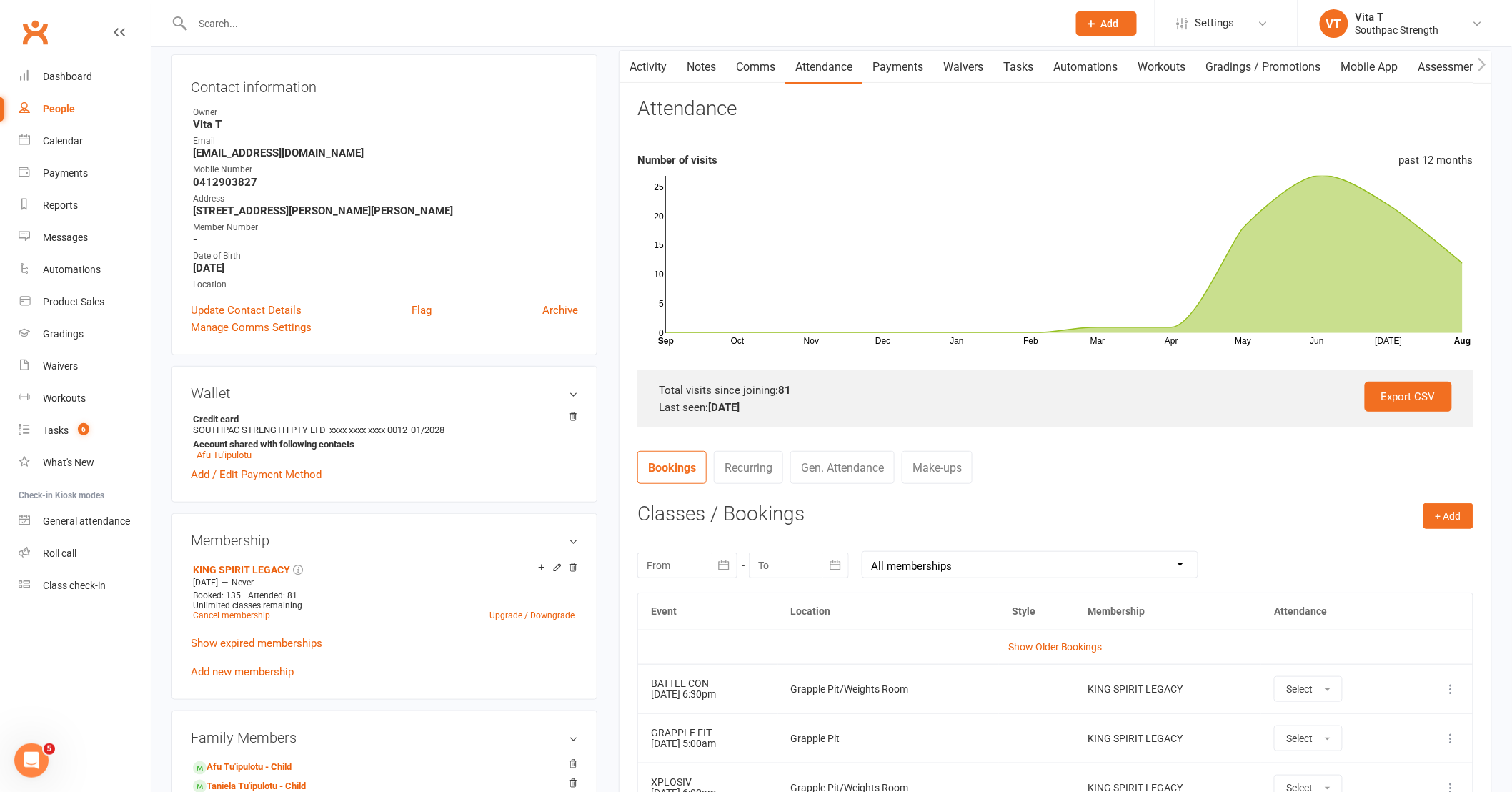
scroll to position [555, 0]
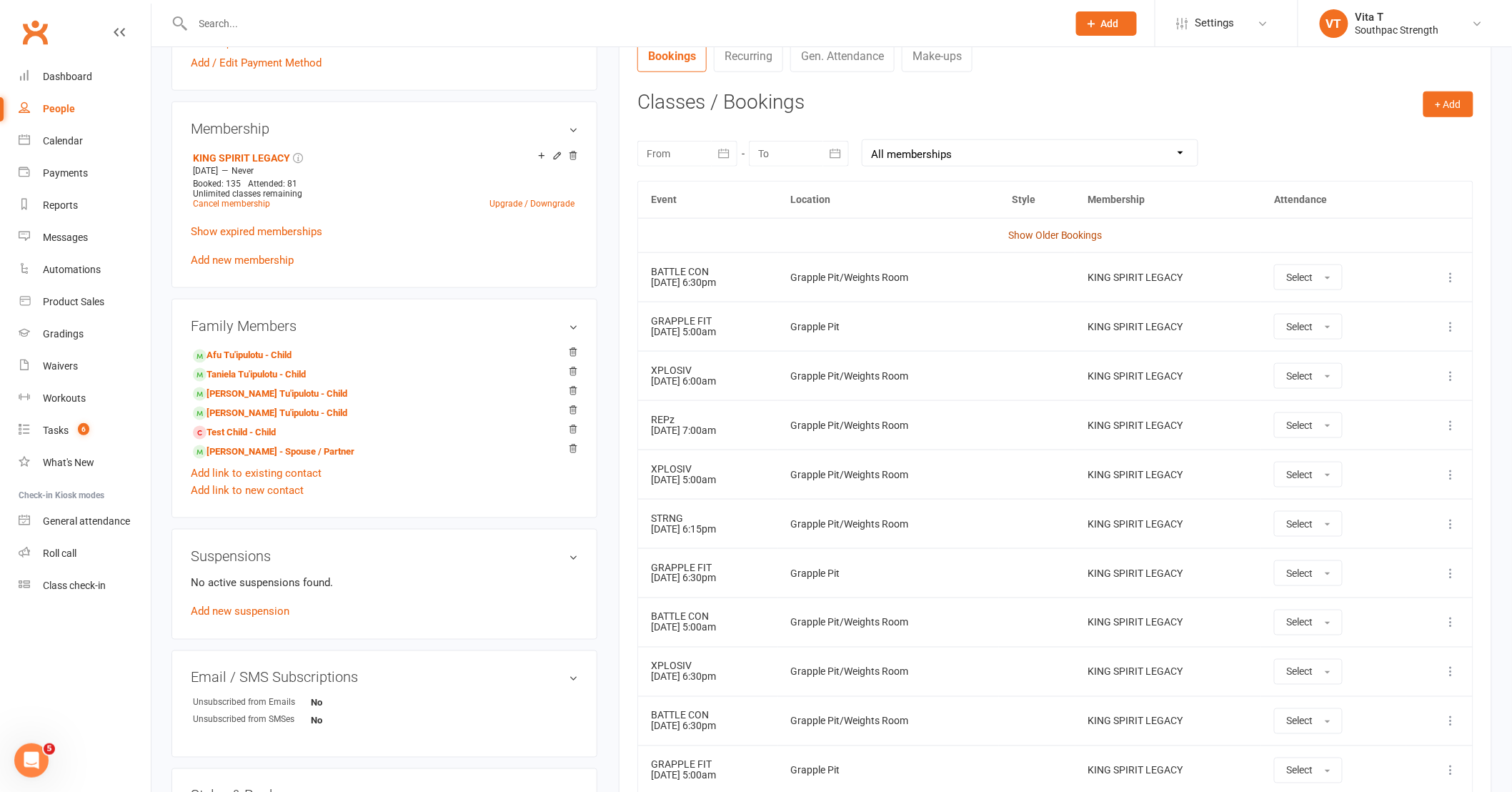
click at [1051, 236] on link "Show Older Bookings" at bounding box center [1055, 235] width 95 height 11
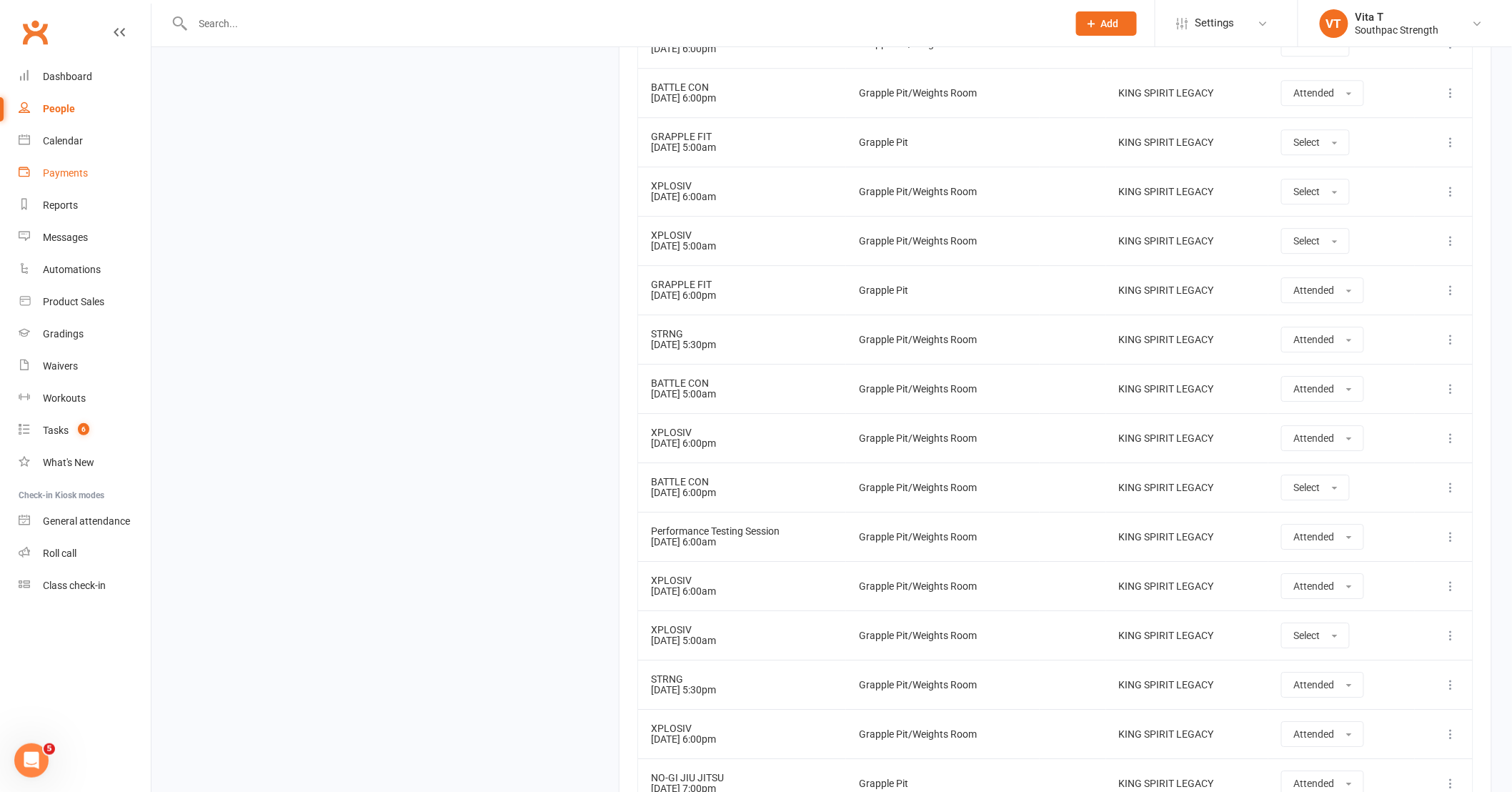
scroll to position [3882, 0]
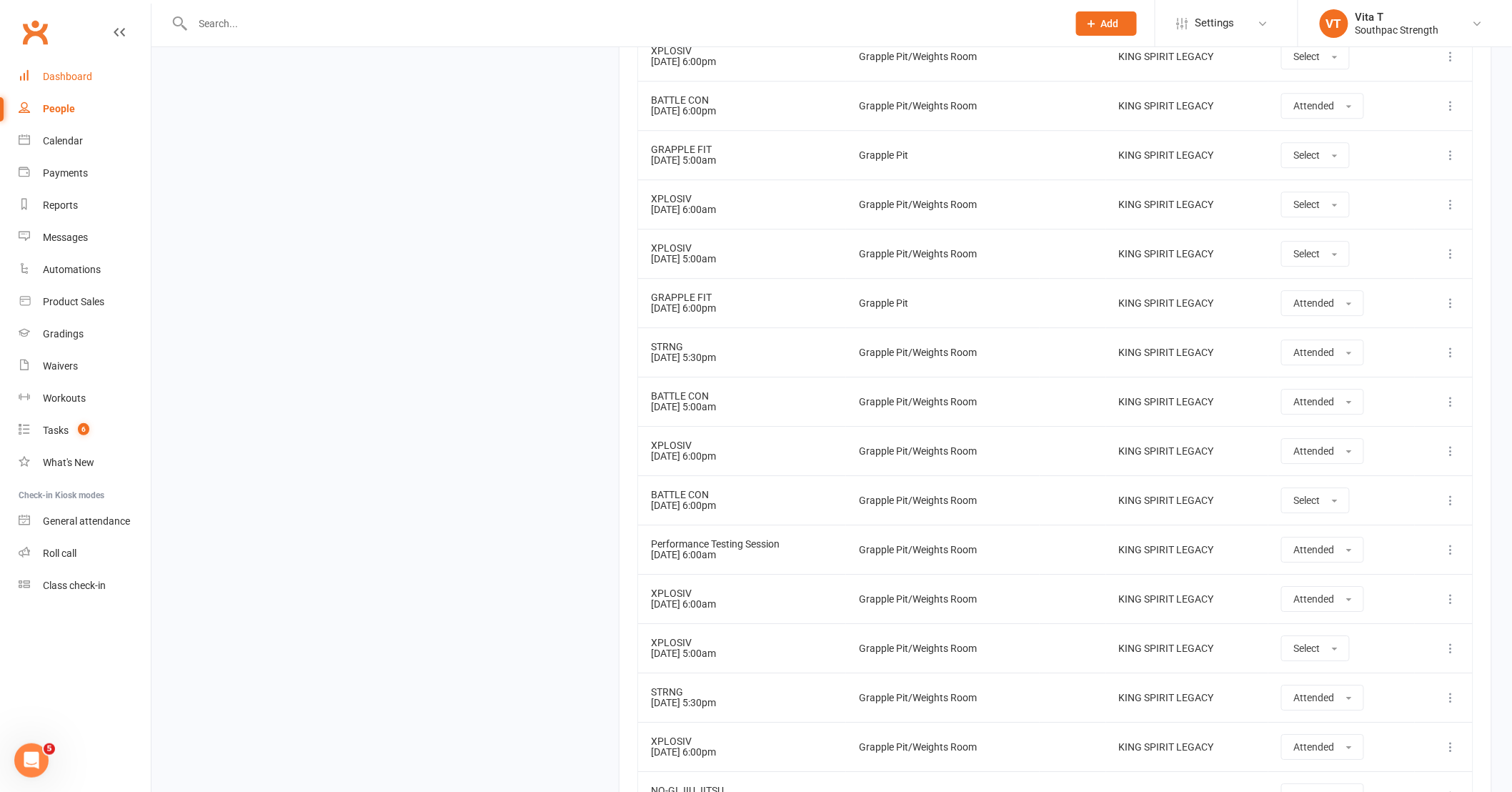
click at [88, 68] on link "Dashboard" at bounding box center [84, 77] width 132 height 32
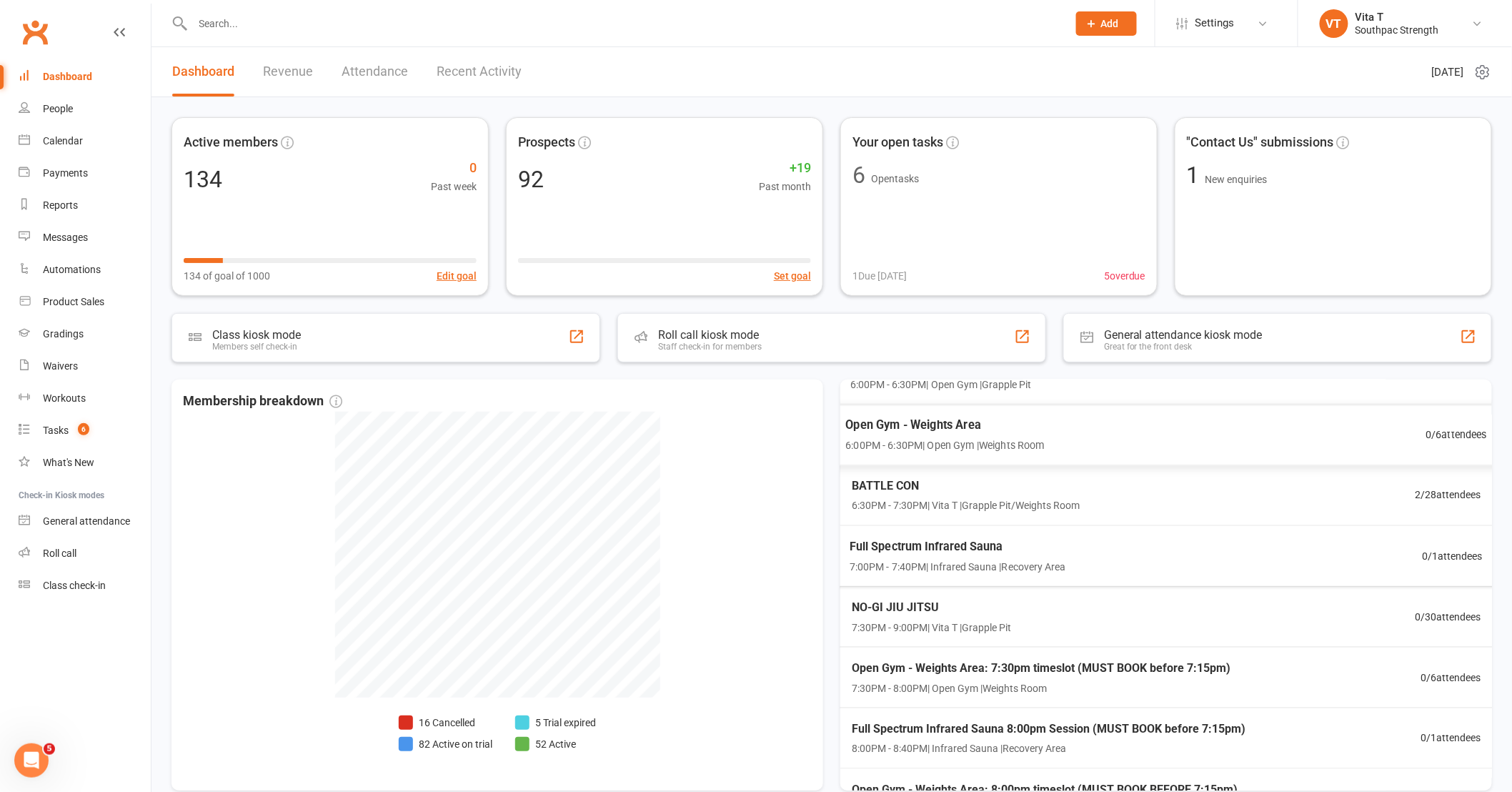
scroll to position [730, 0]
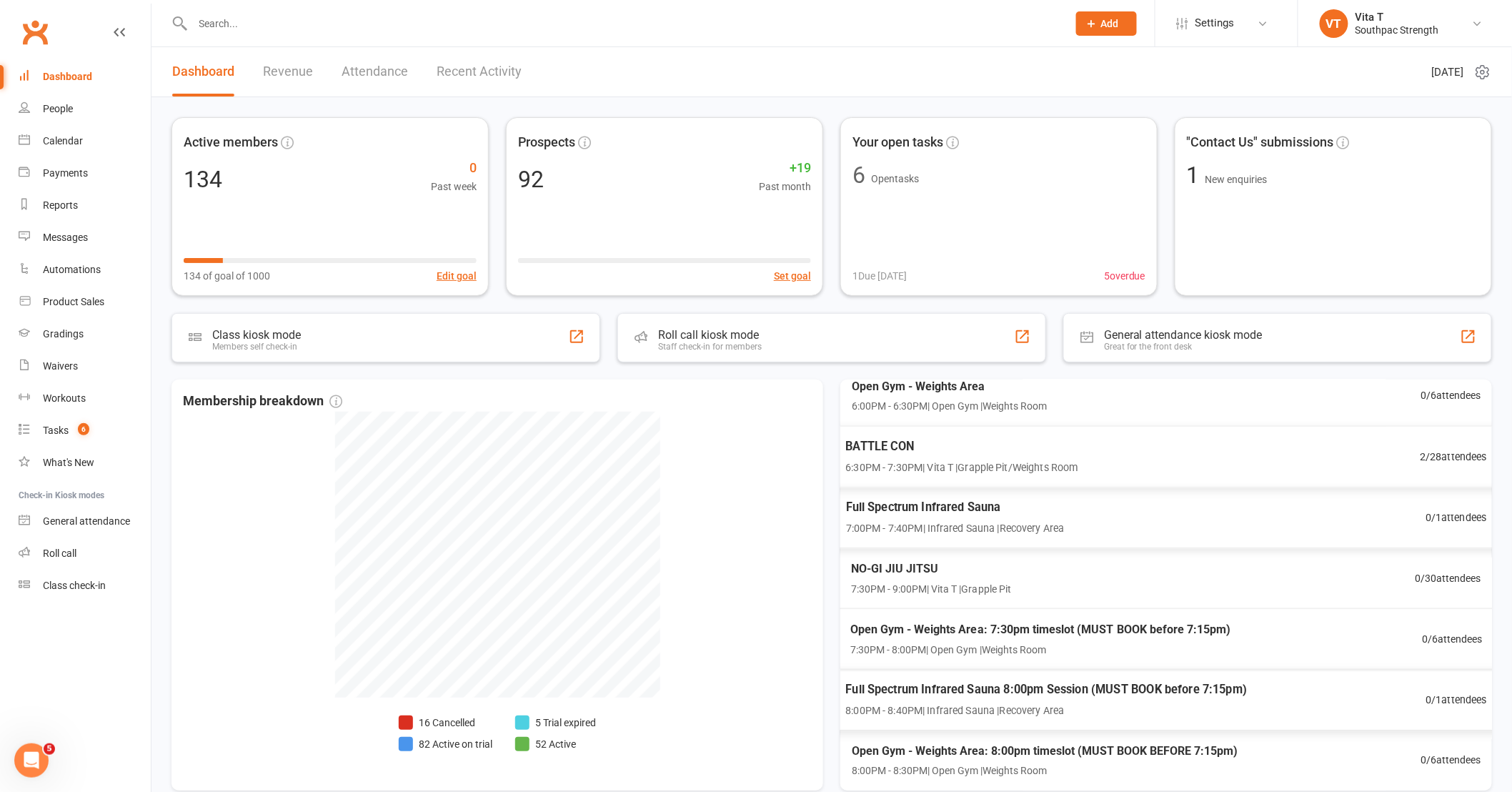
click at [1046, 475] on span "6:30PM - 7:30PM | Vita T | Grapple Pit/Weights Room" at bounding box center [962, 467] width 233 height 16
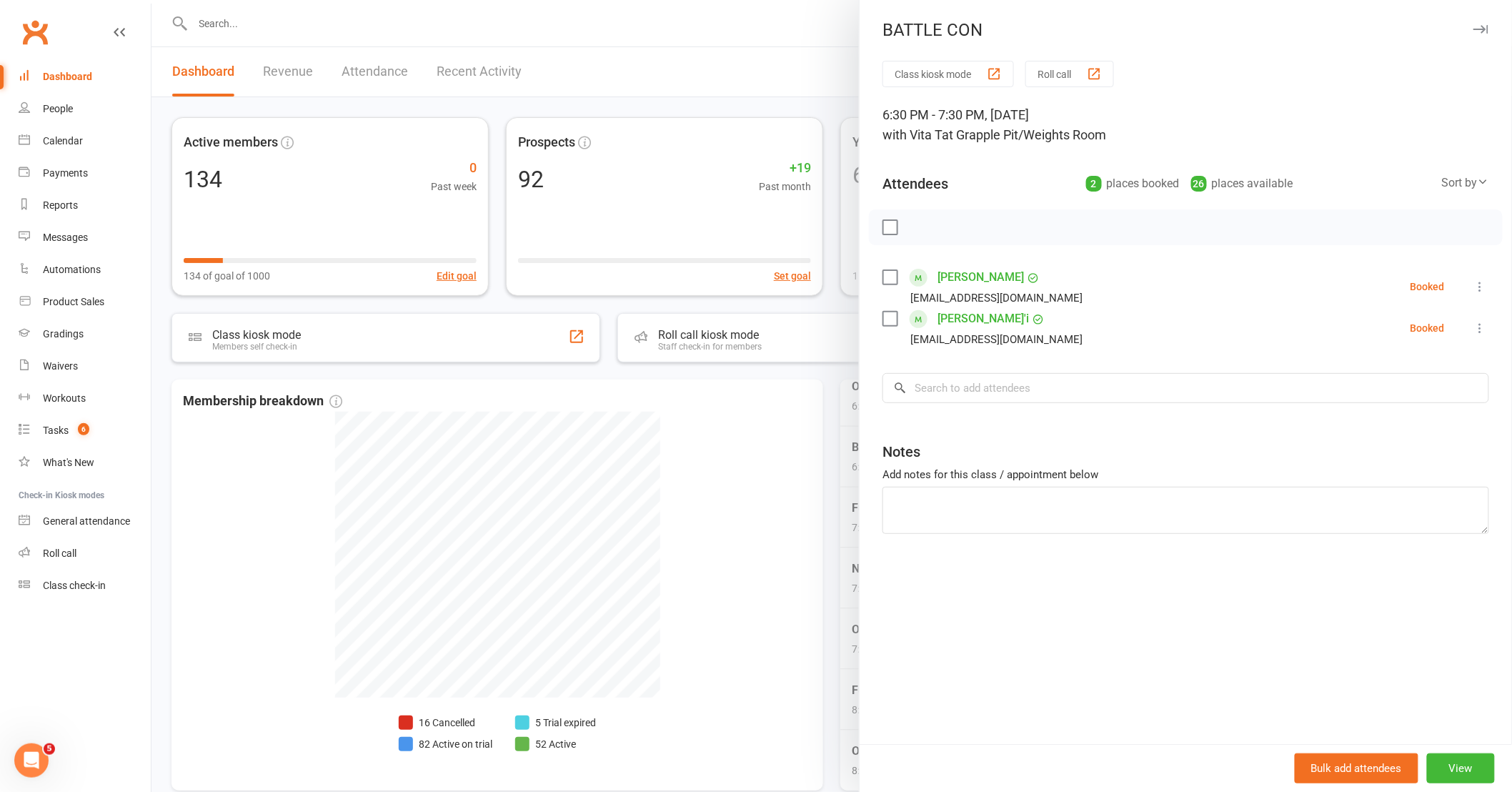
click at [776, 618] on div at bounding box center [832, 396] width 1361 height 792
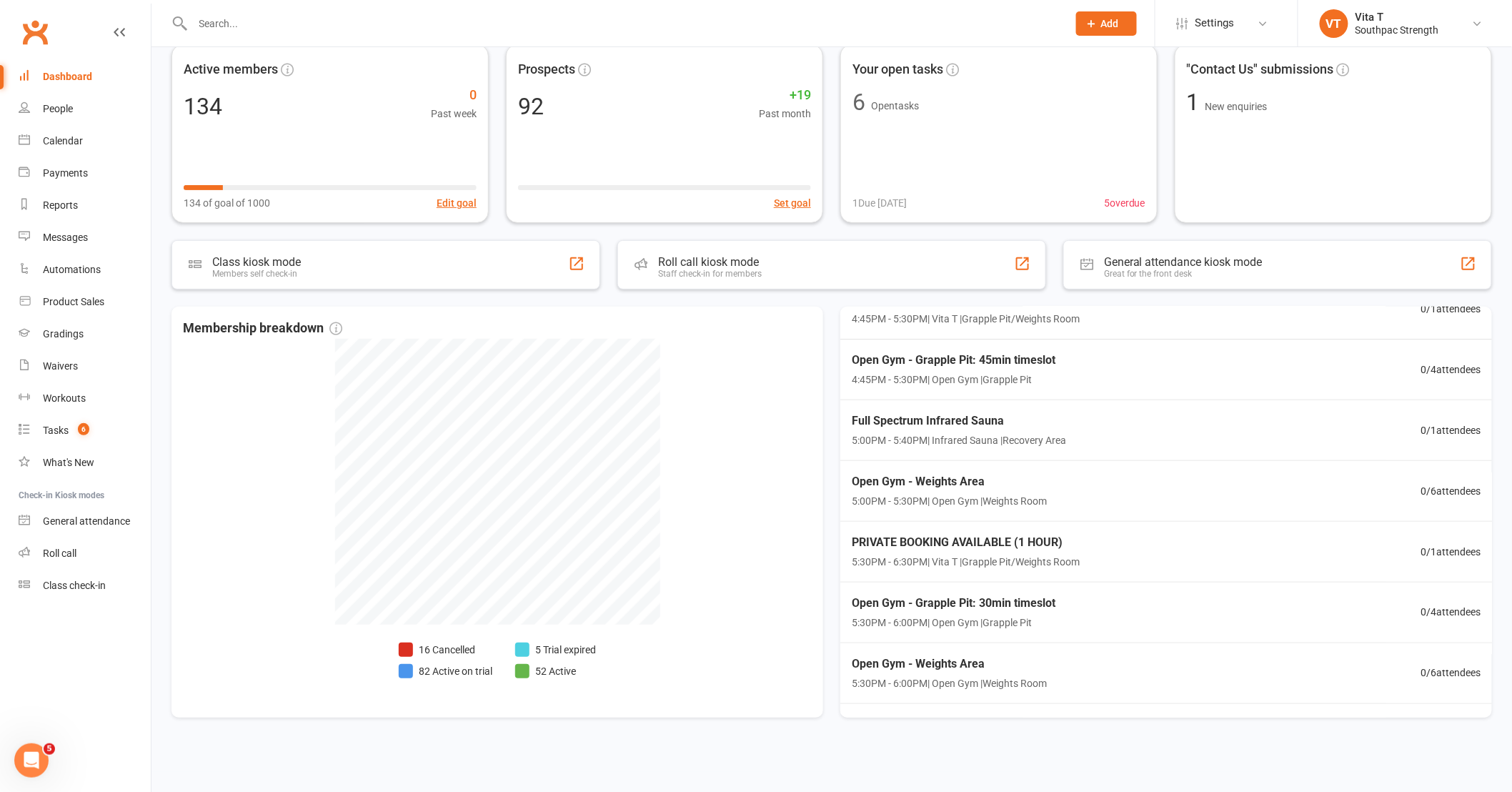
scroll to position [0, 0]
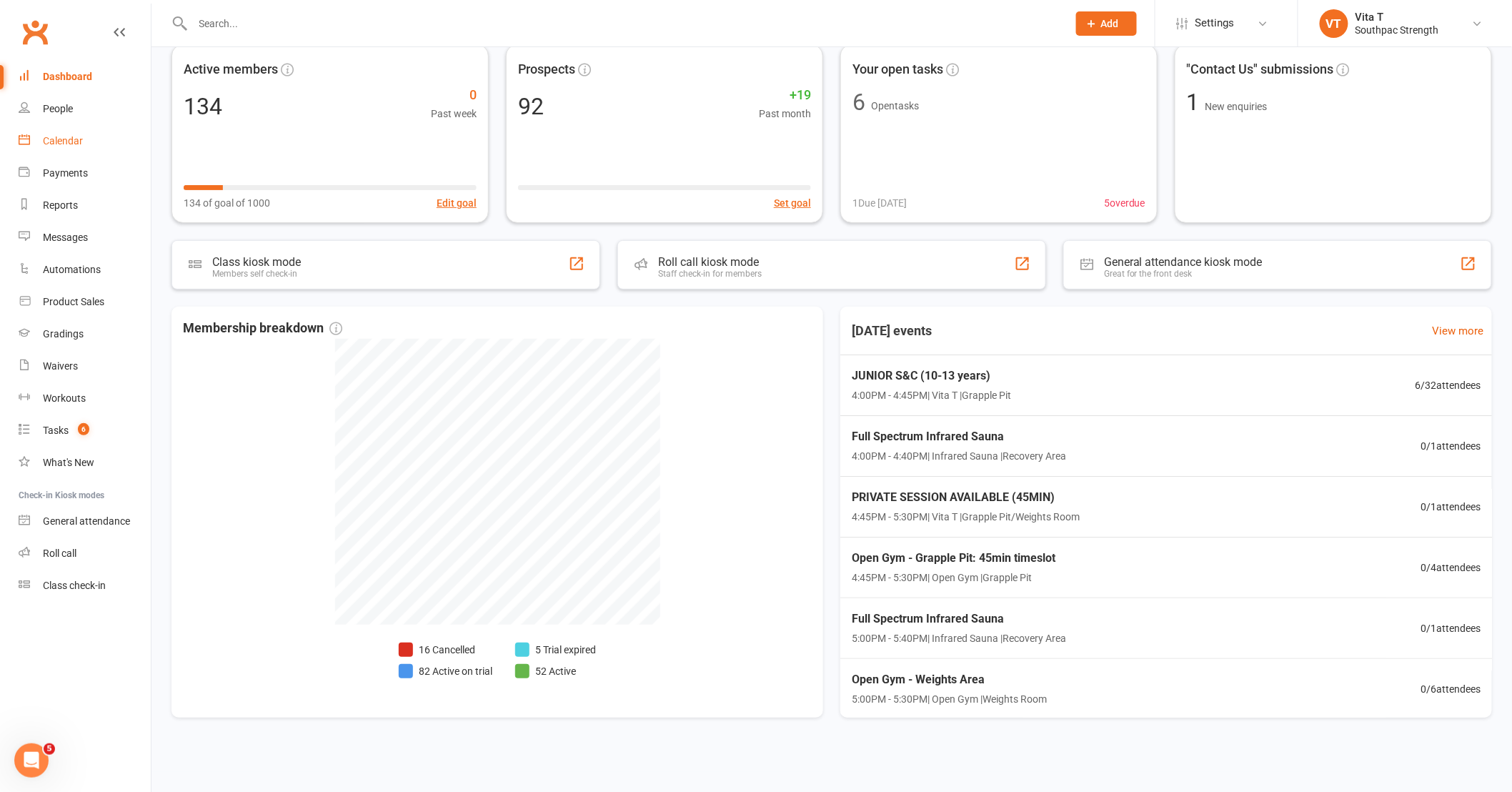
click at [75, 142] on div "Calendar" at bounding box center [63, 140] width 40 height 11
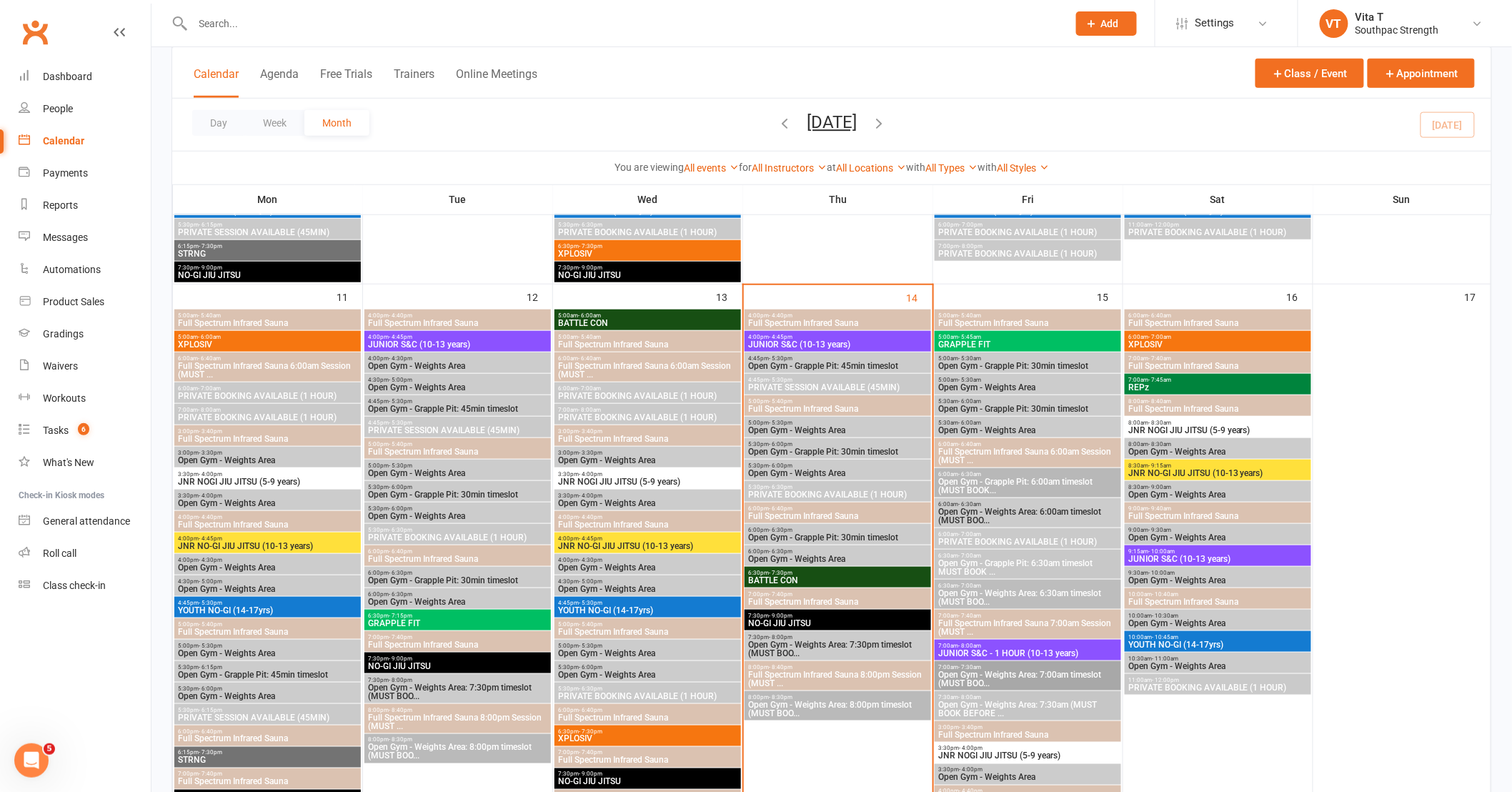
scroll to position [476, 0]
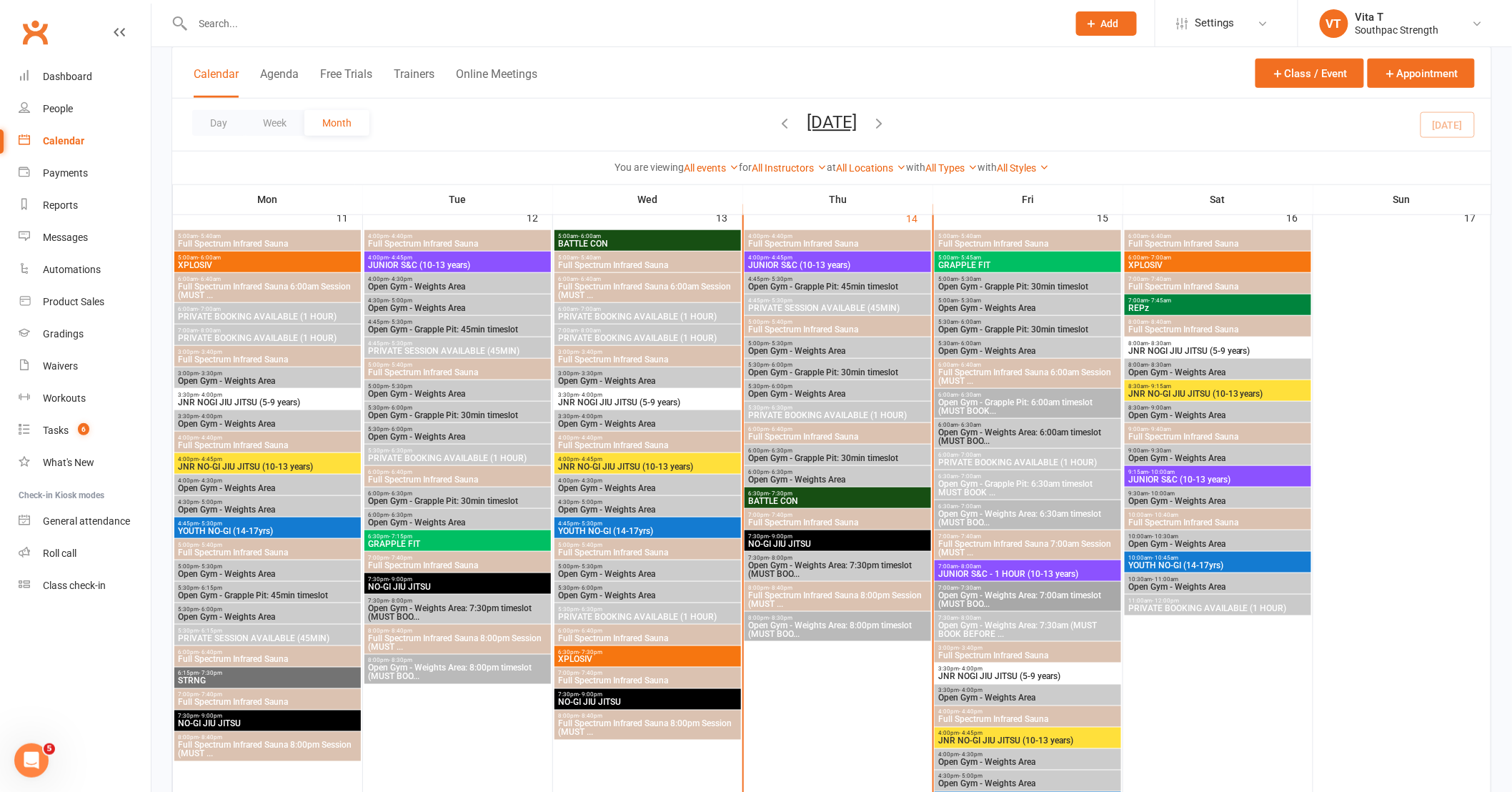
click at [1027, 569] on span "JUNIOR S&C - 1 HOUR (10-13 years)" at bounding box center [1028, 574] width 181 height 9
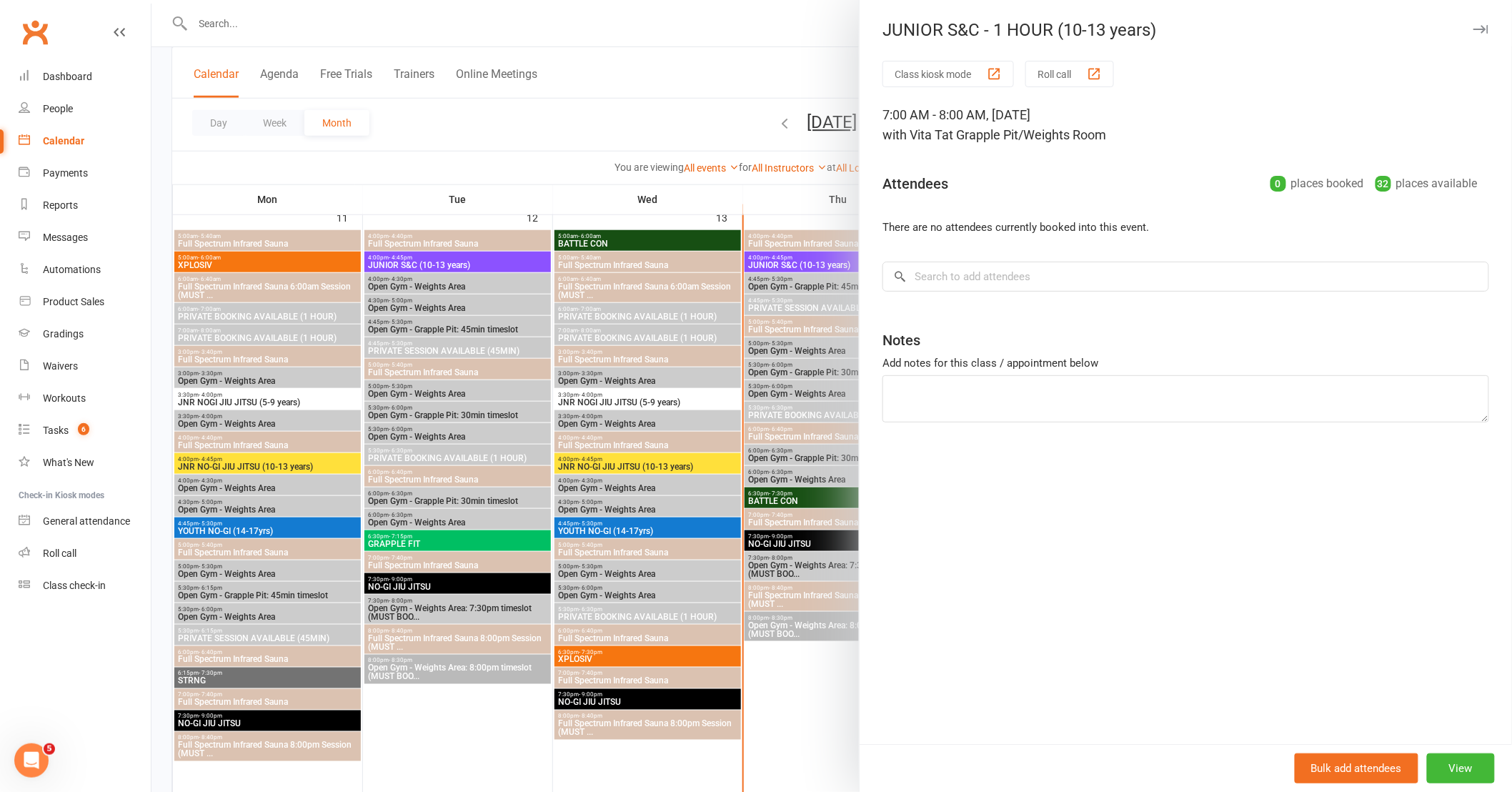
click at [829, 634] on div at bounding box center [832, 396] width 1361 height 792
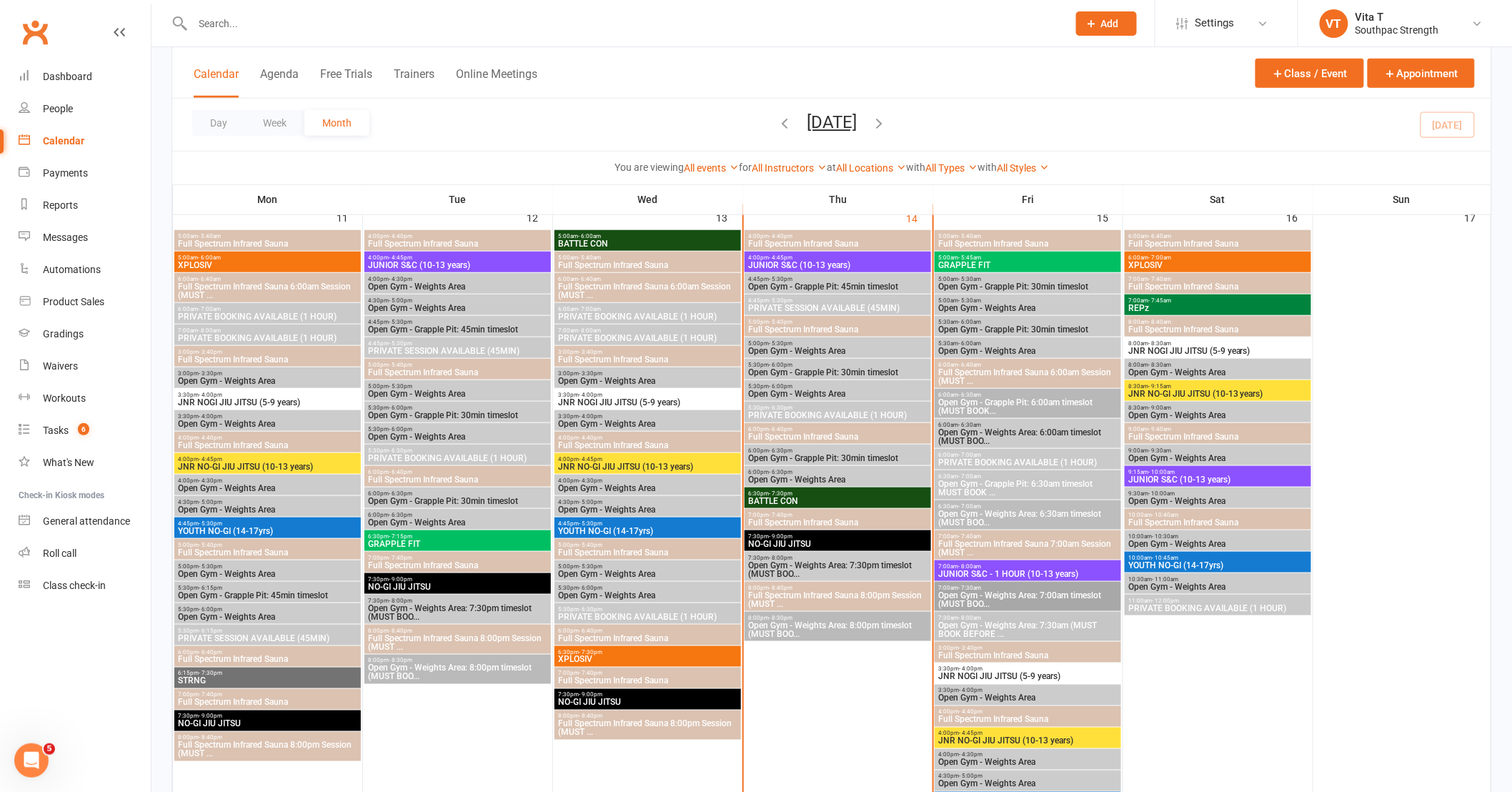
click at [972, 571] on span "JUNIOR S&C - 1 HOUR (10-13 years)" at bounding box center [1028, 574] width 181 height 9
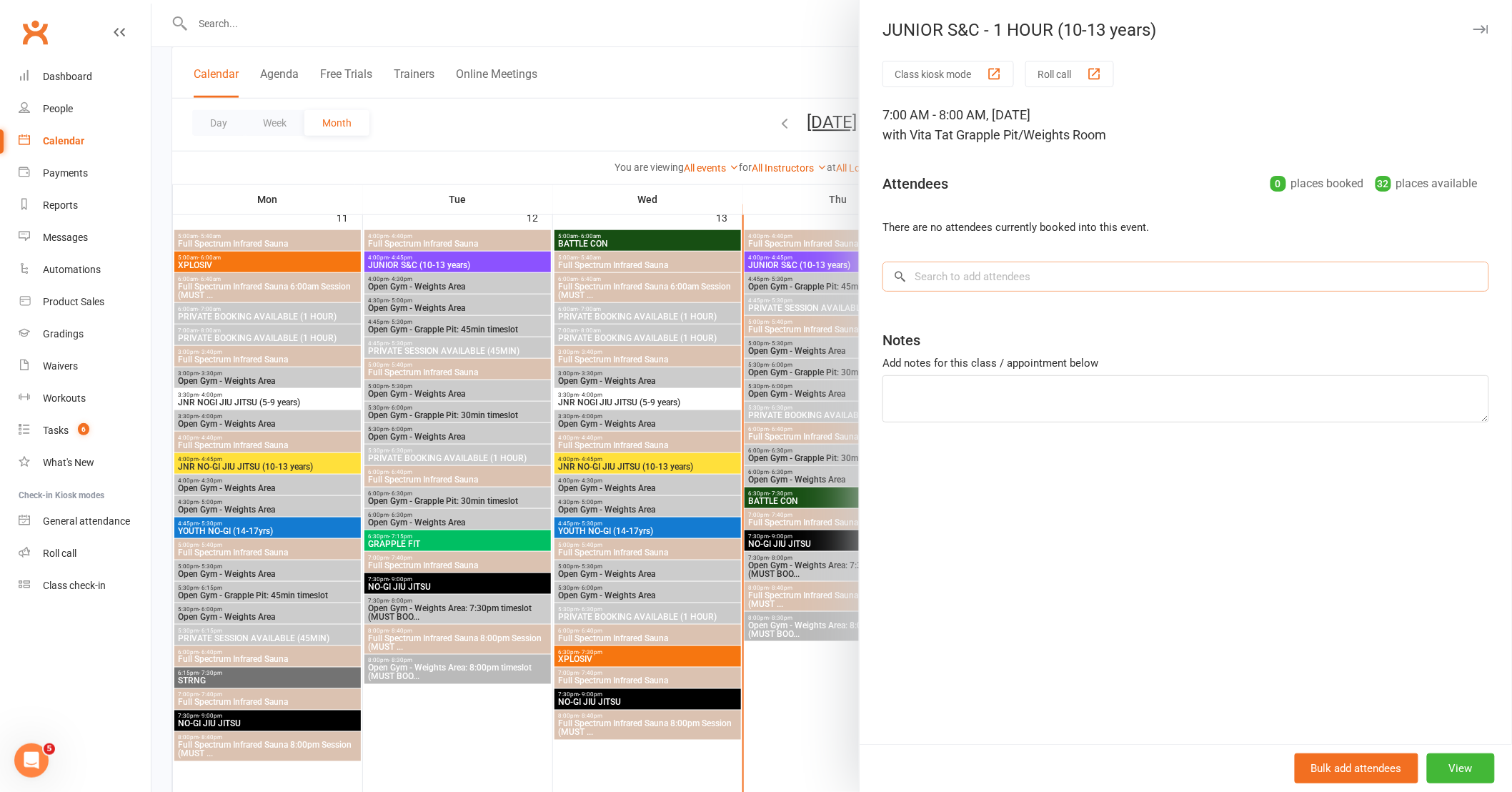
click at [947, 268] on input "search" at bounding box center [1186, 276] width 607 height 30
type input "afu"
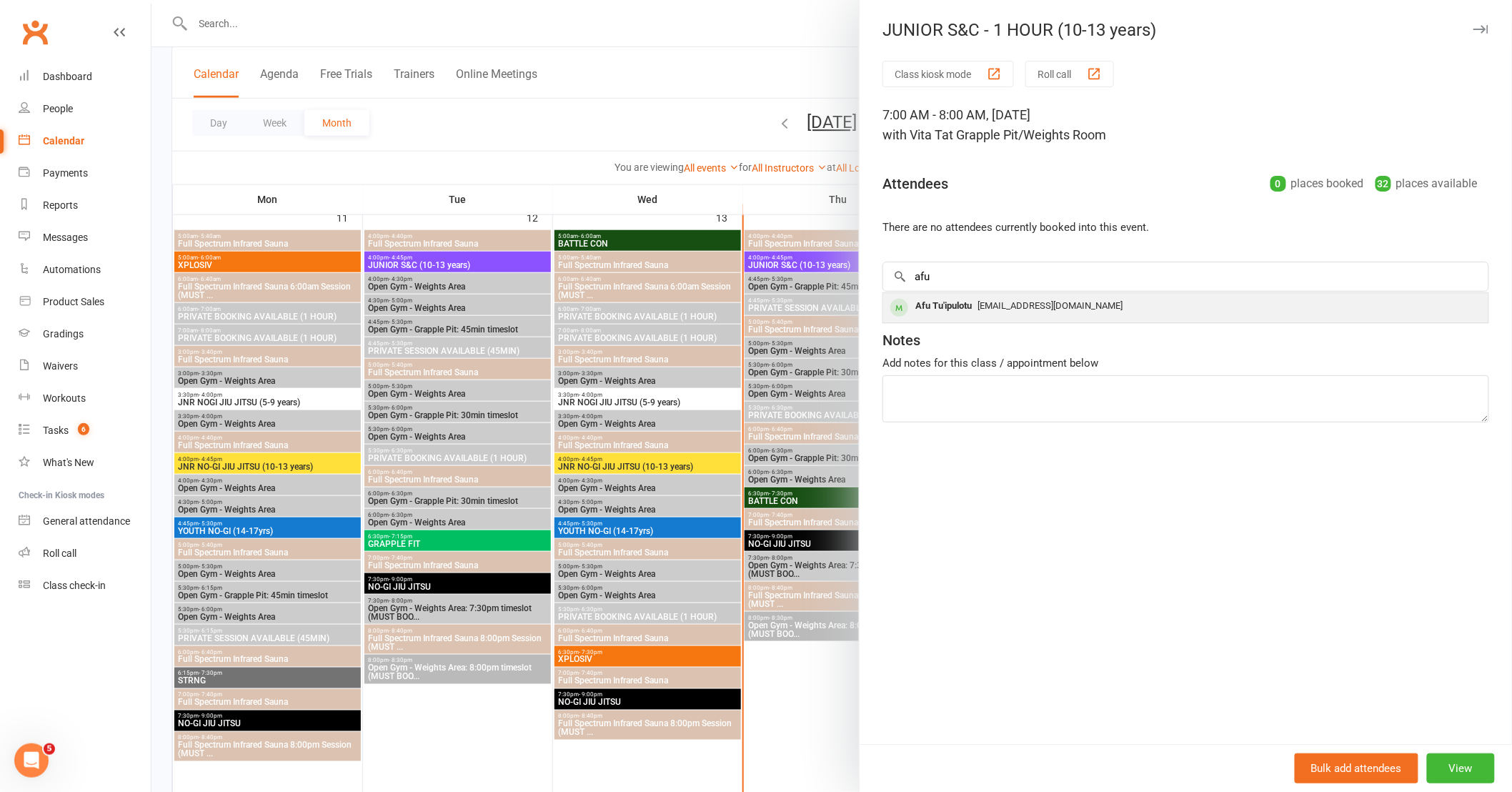
click at [947, 310] on div "Afu Tu'ipulotu" at bounding box center [943, 306] width 68 height 21
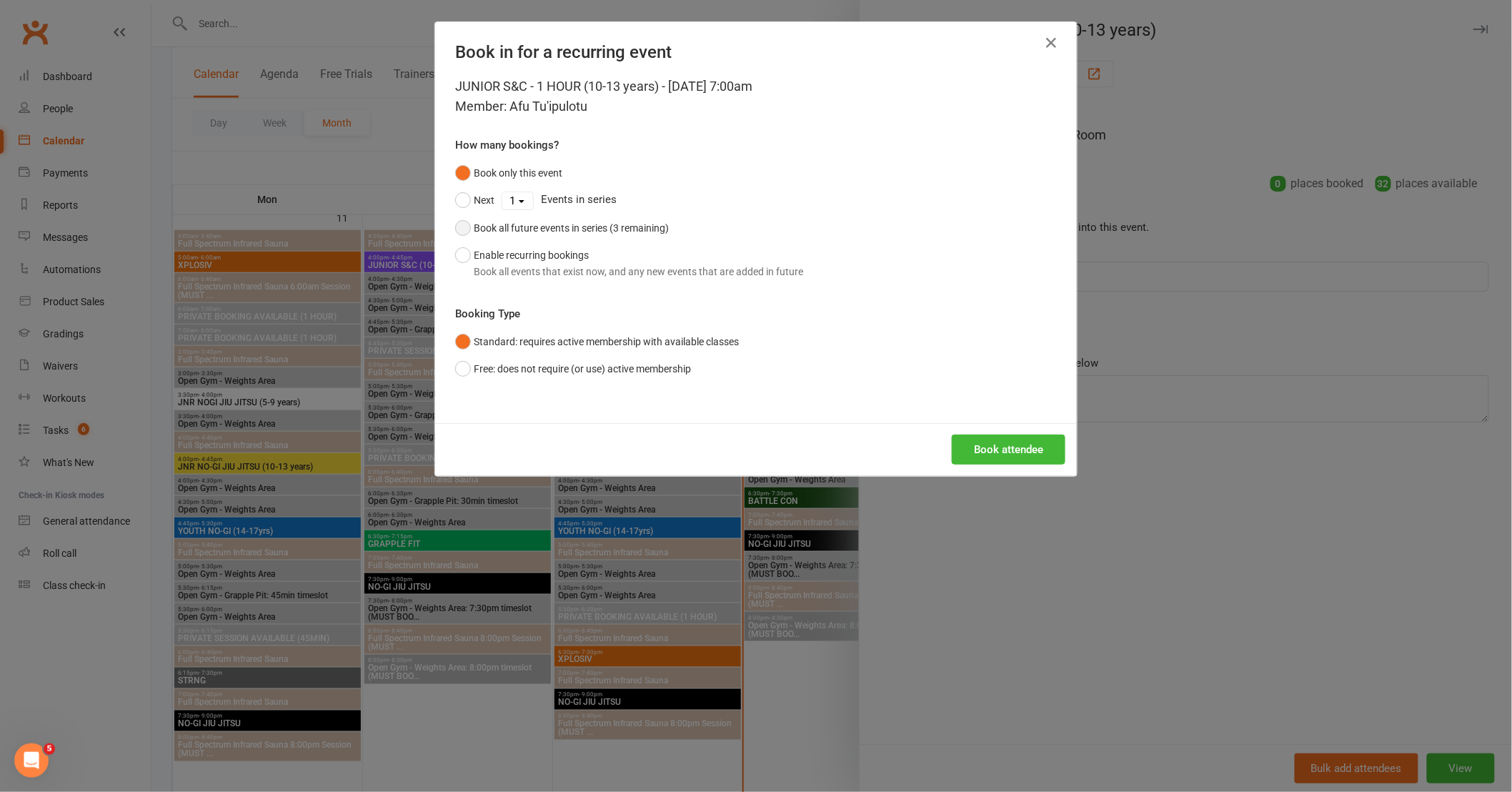
click at [630, 221] on div "Book all future events in series (3 remaining)" at bounding box center [572, 227] width 195 height 16
click at [1033, 455] on button "Book attendee" at bounding box center [1008, 449] width 113 height 30
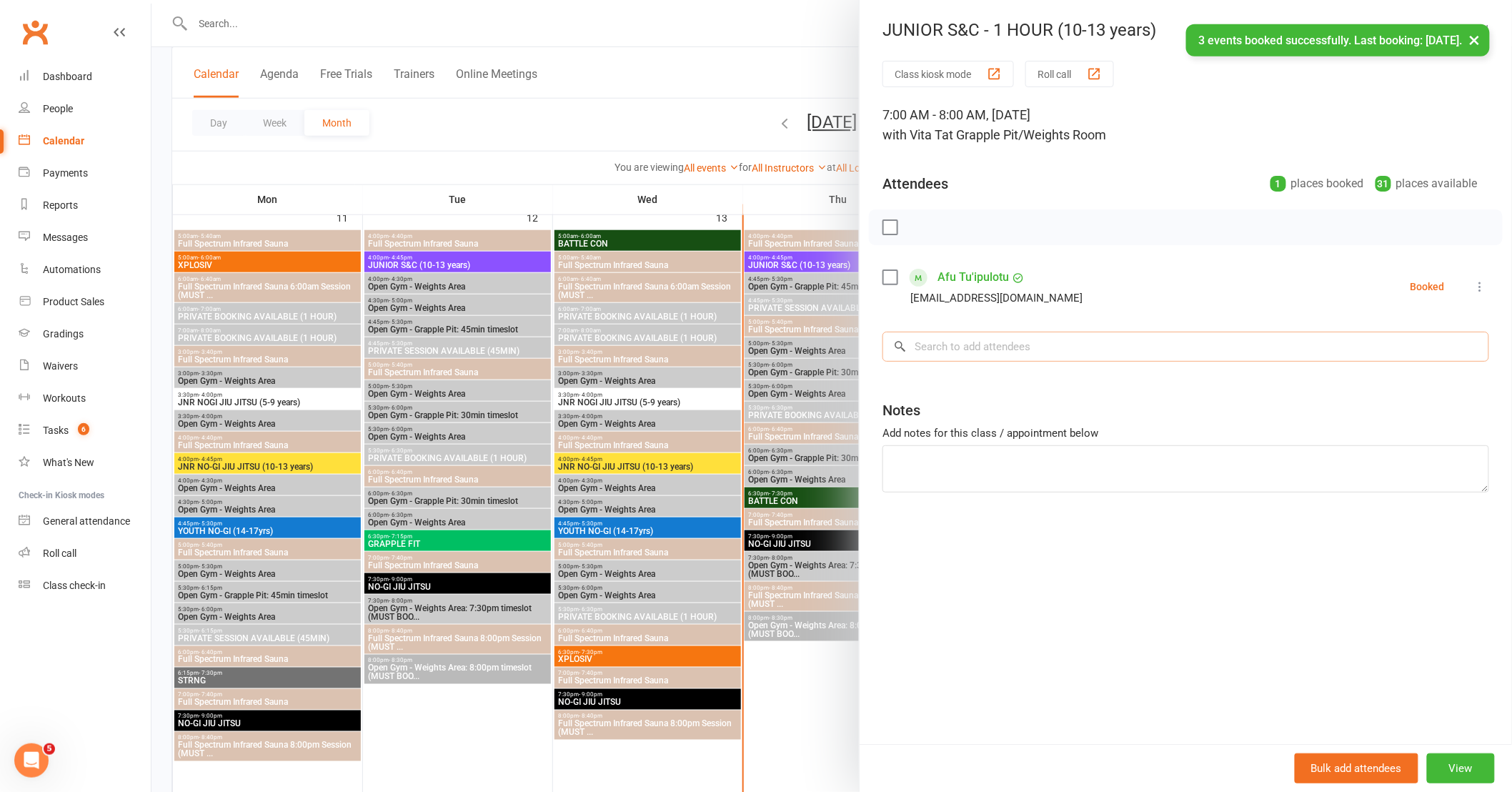
click at [1041, 355] on input "search" at bounding box center [1186, 346] width 607 height 30
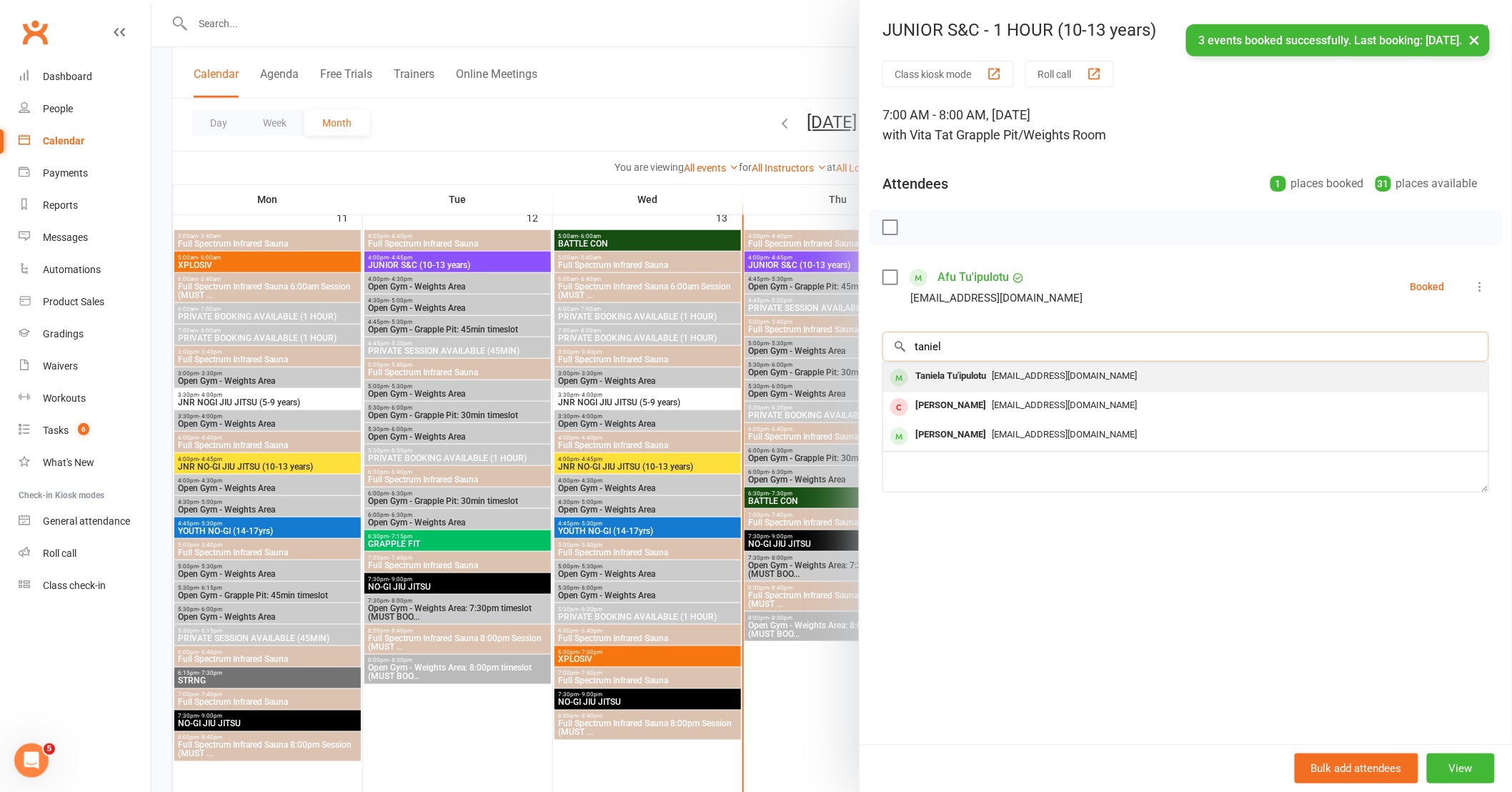
type input "taniel"
click at [1035, 372] on span "gemdela84@gmail.com" at bounding box center [1064, 376] width 145 height 10
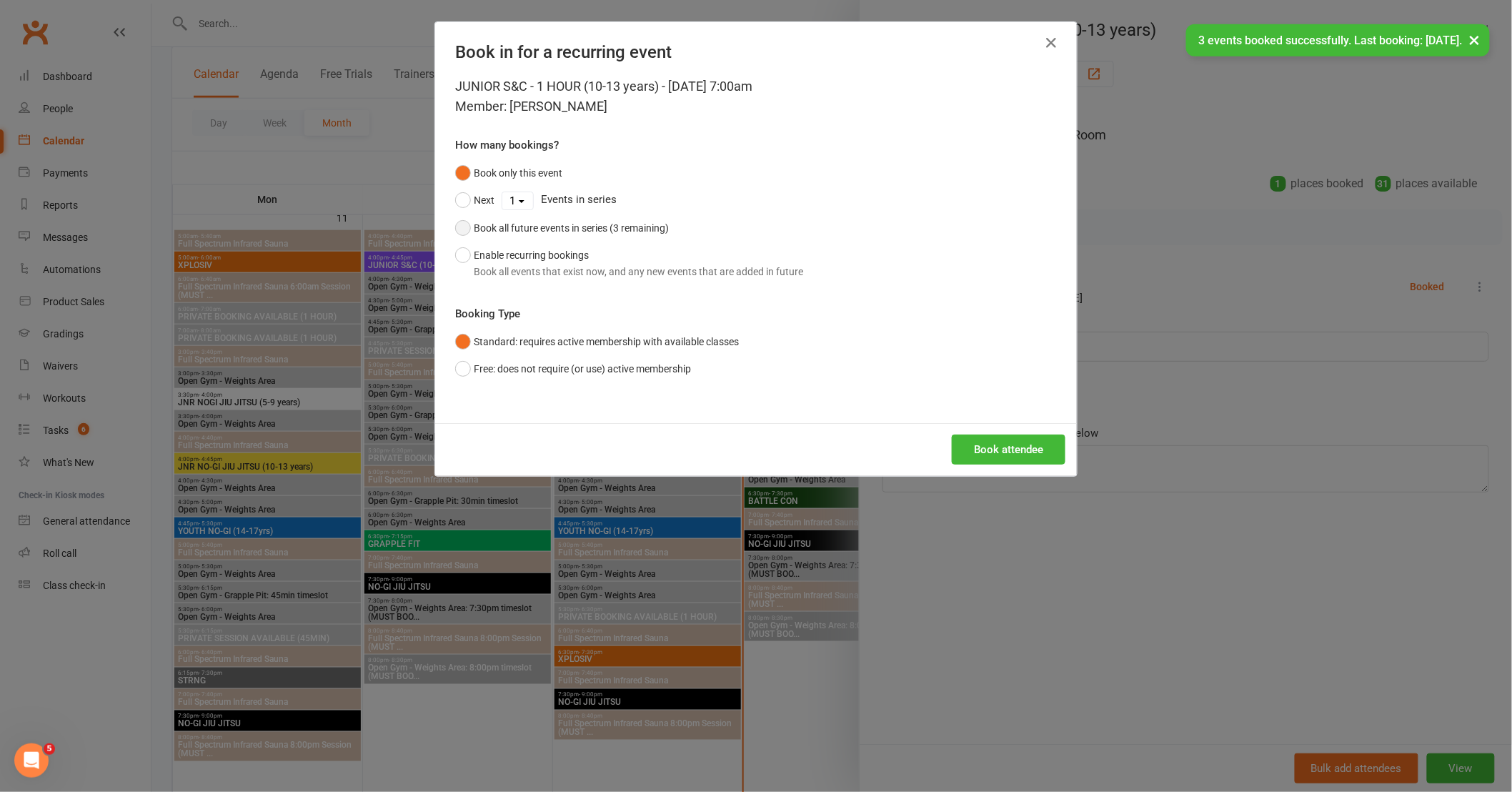
drag, startPoint x: 607, startPoint y: 219, endPoint x: 627, endPoint y: 237, distance: 26.9
click at [608, 220] on div "Book all future events in series (3 remaining)" at bounding box center [572, 227] width 195 height 16
click at [1047, 459] on button "Book attendee" at bounding box center [1008, 449] width 113 height 30
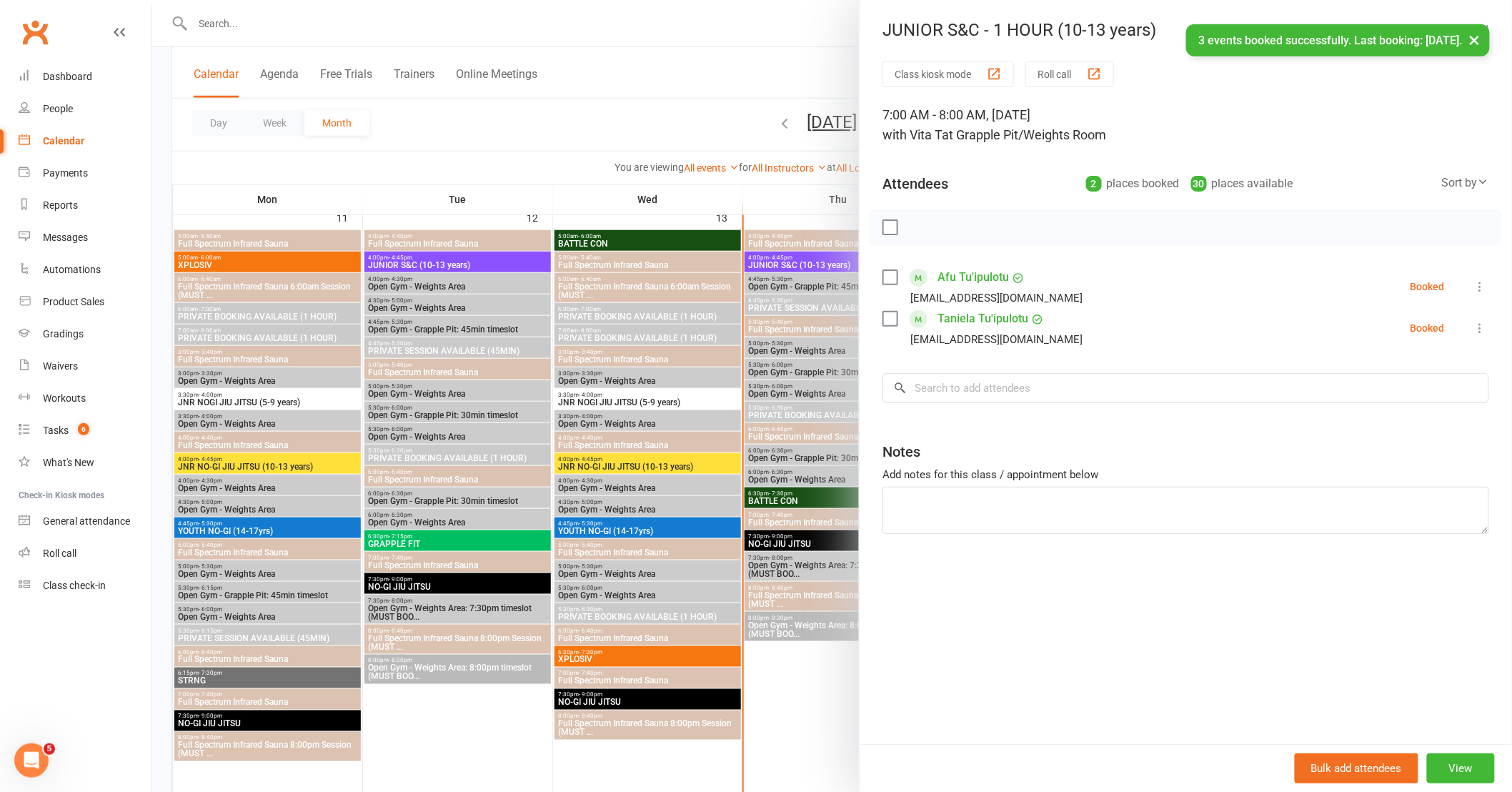
click at [790, 531] on div at bounding box center [832, 396] width 1361 height 792
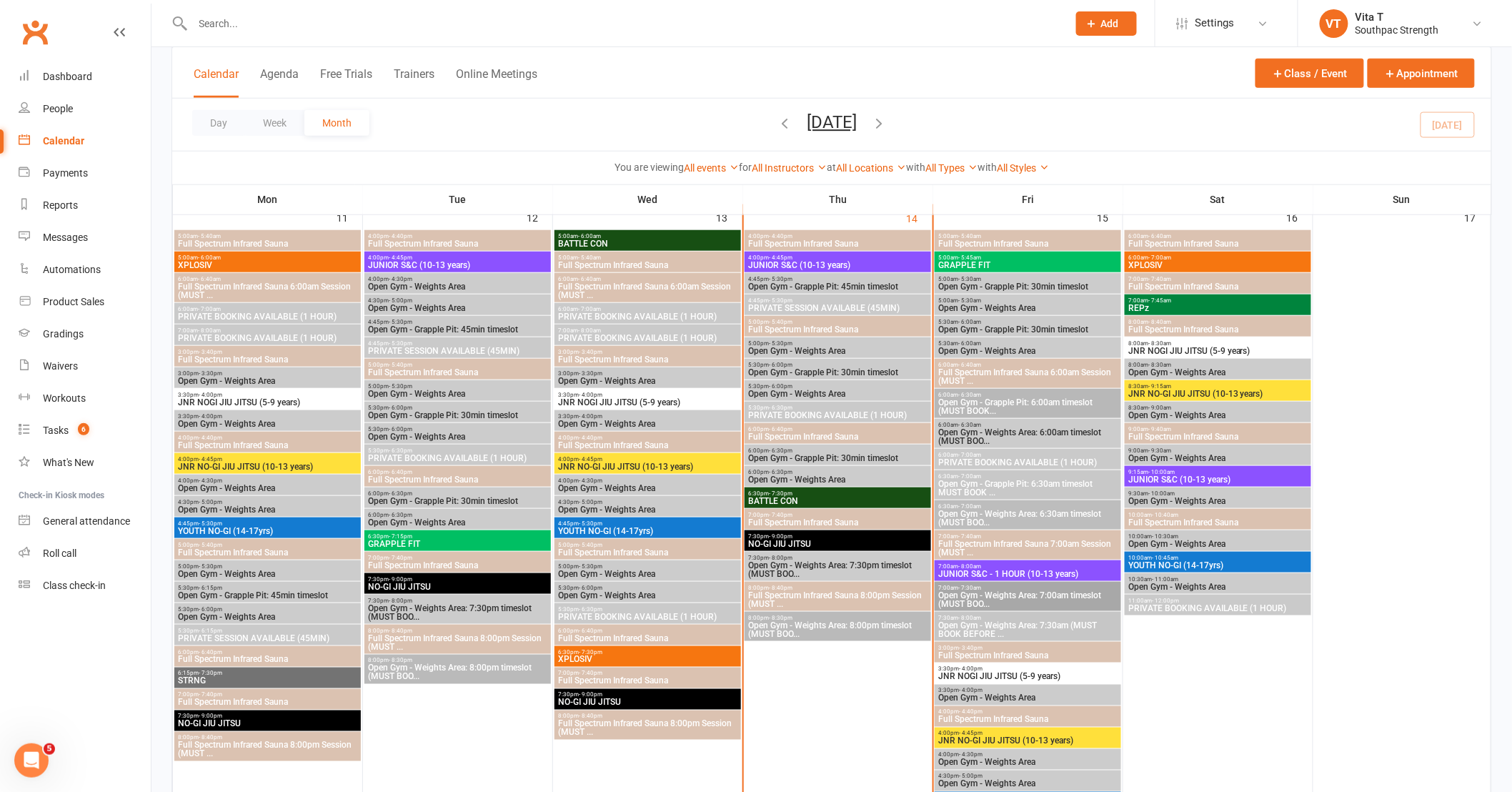
click at [994, 669] on span "3:30pm - 4:00pm" at bounding box center [1028, 669] width 181 height 7
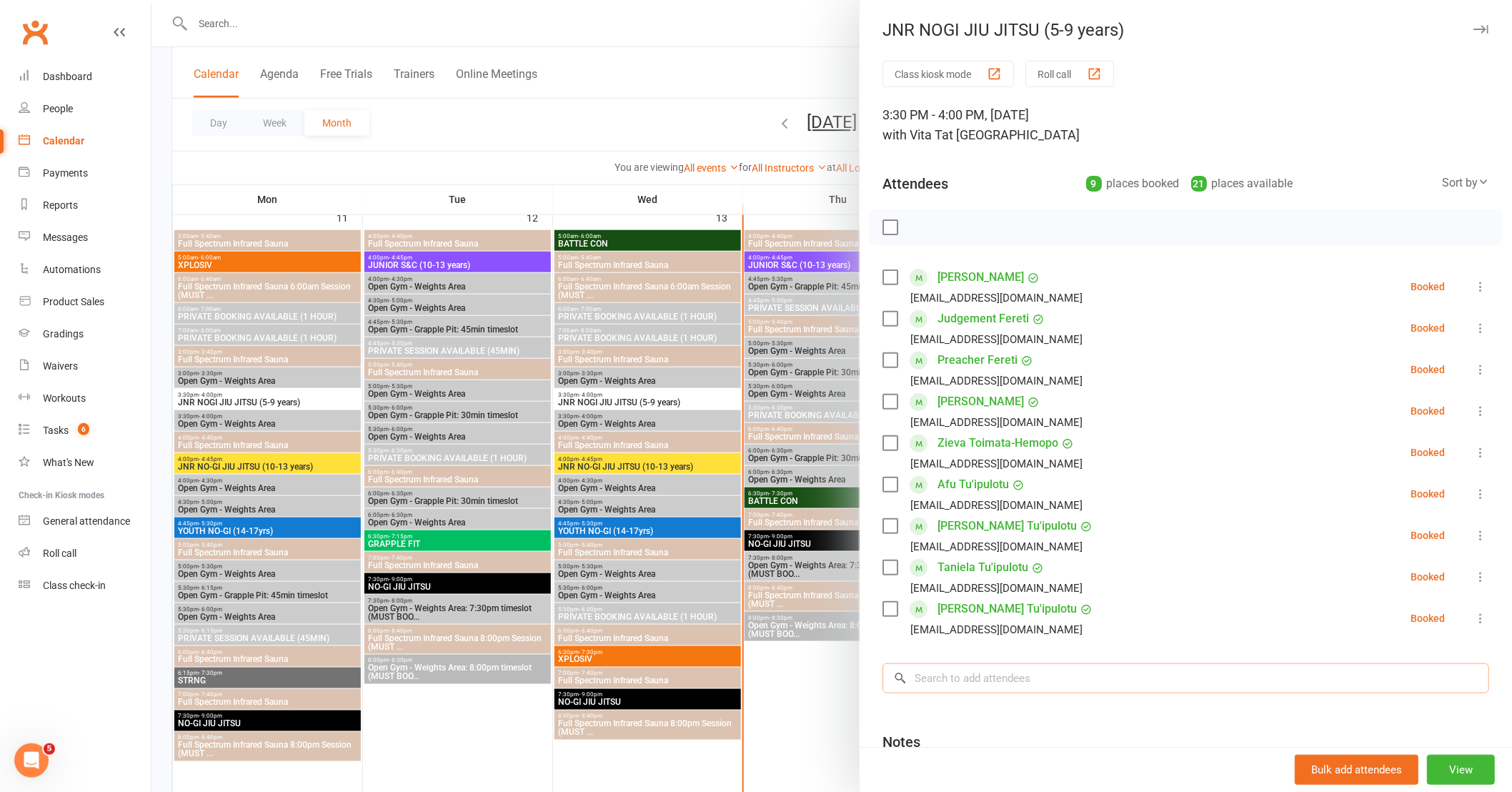
click at [1016, 681] on input "search" at bounding box center [1186, 678] width 607 height 30
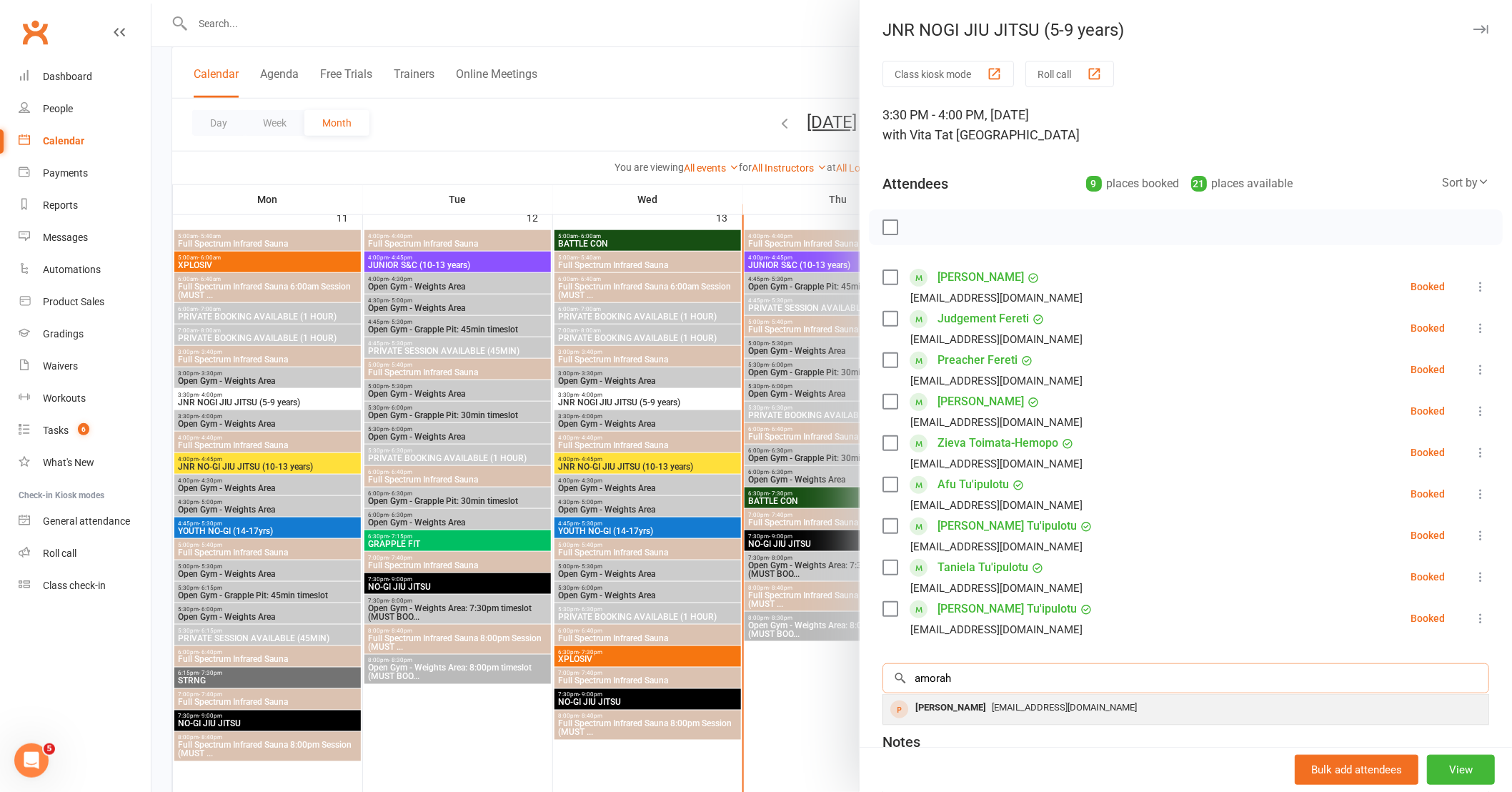
type input "amorah"
click at [1002, 710] on span "Shavon_peleseuma@outlook.com" at bounding box center [1064, 707] width 145 height 10
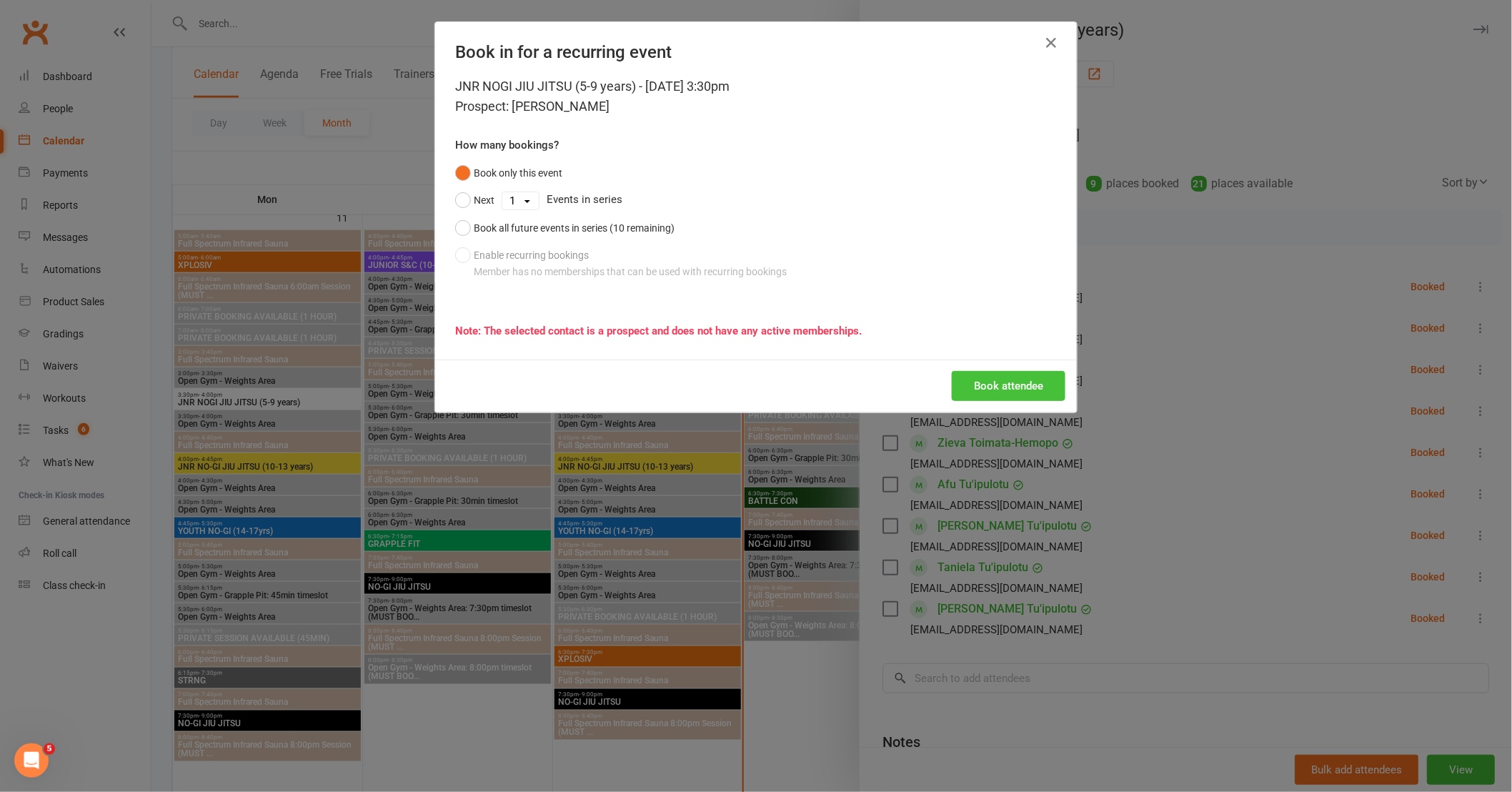
click at [981, 380] on button "Book attendee" at bounding box center [1008, 386] width 113 height 30
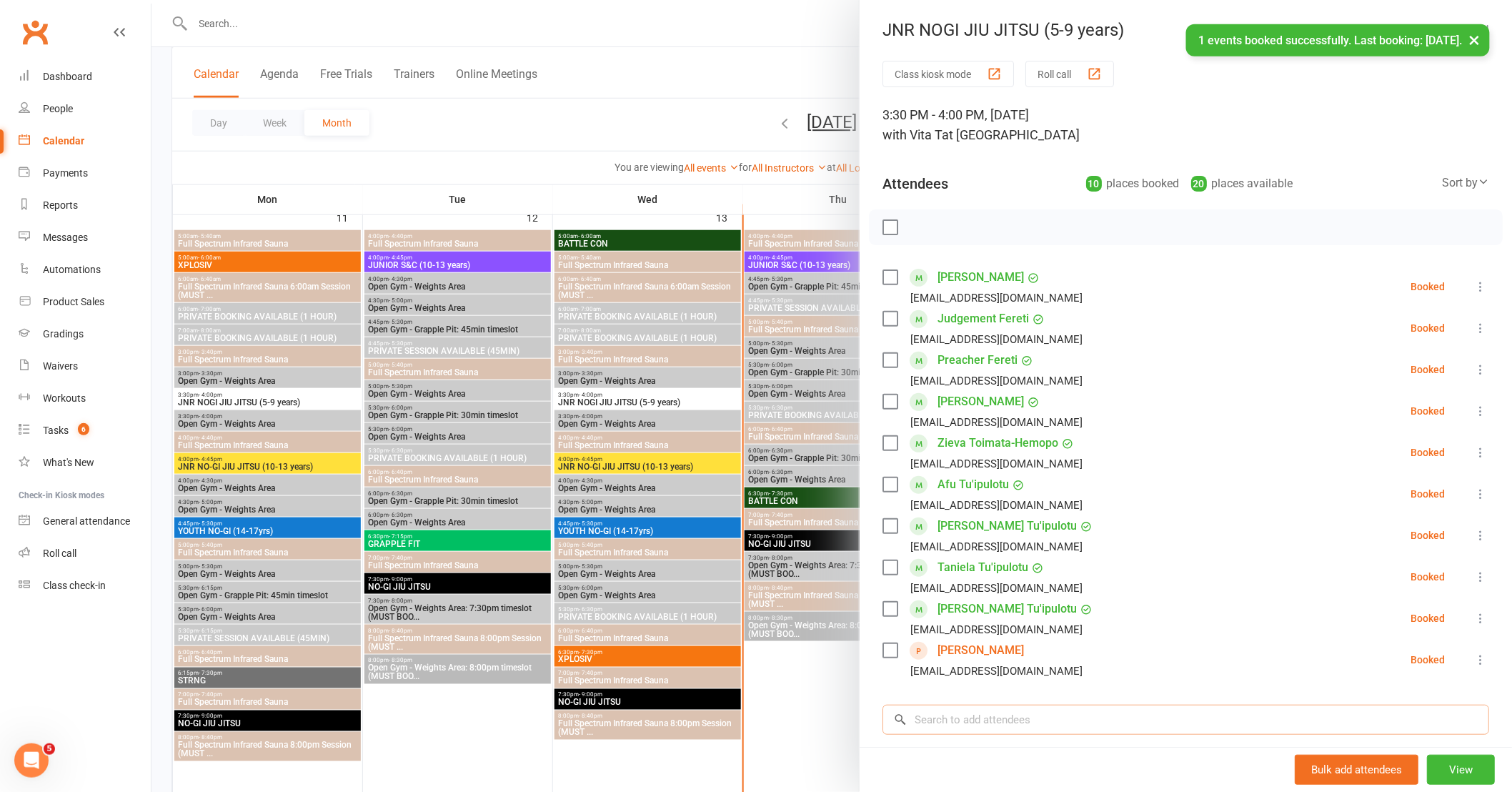
click at [1004, 730] on input "search" at bounding box center [1186, 720] width 607 height 30
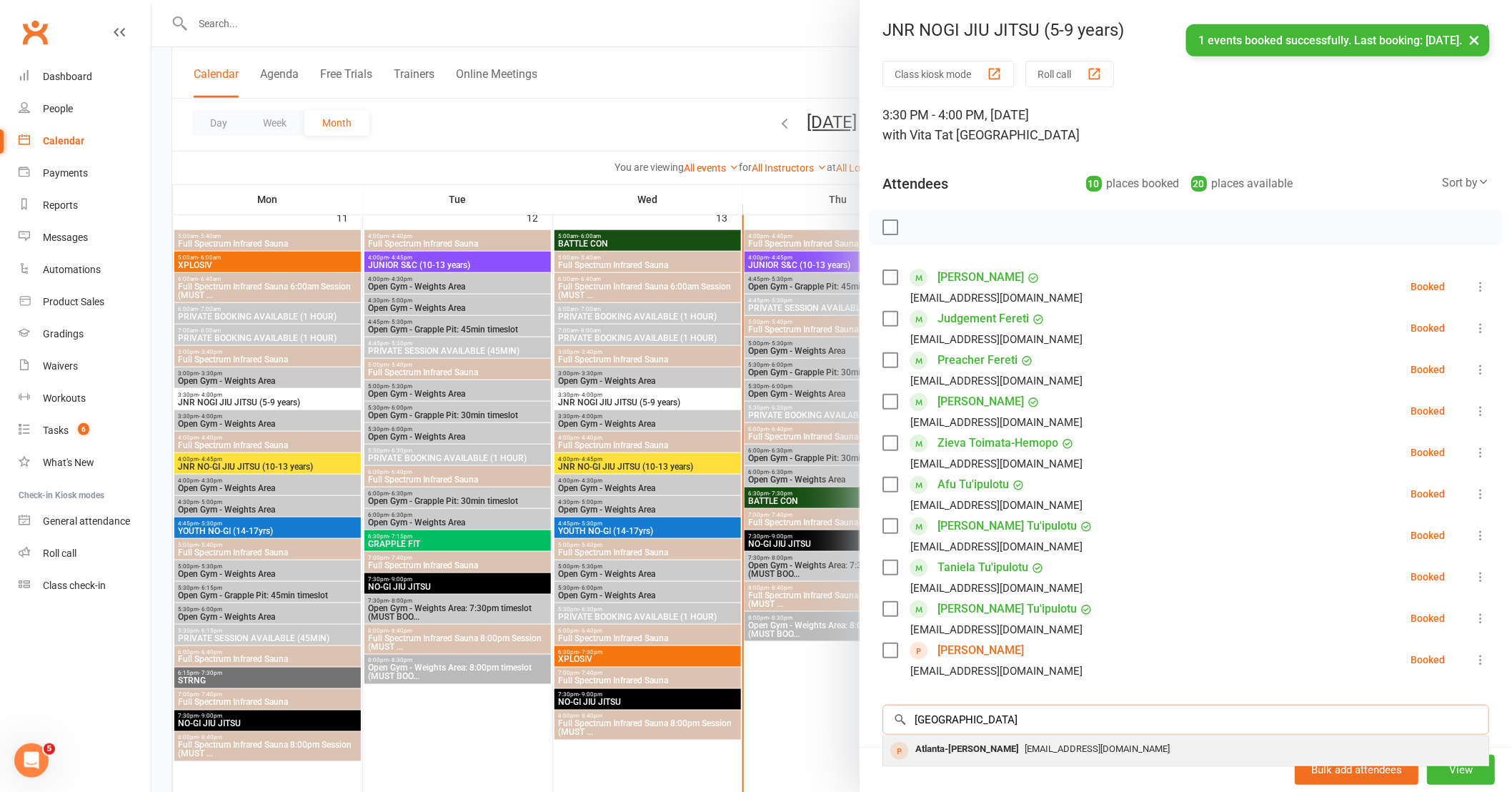
type input "atlanta"
click at [1003, 748] on div "Atlanta-Rose Woodward" at bounding box center [967, 750] width 115 height 21
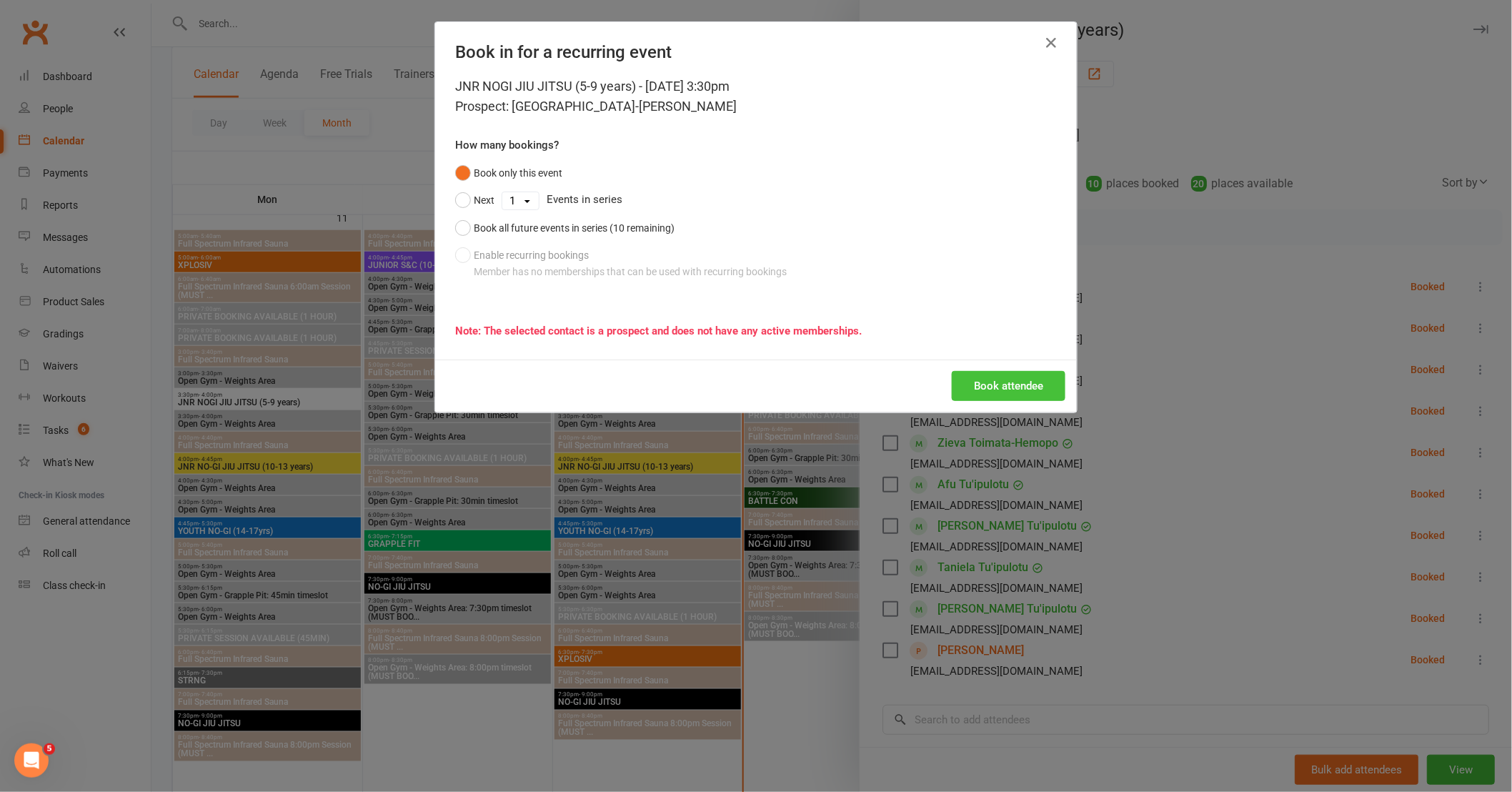
click at [980, 375] on button "Book attendee" at bounding box center [1008, 386] width 113 height 30
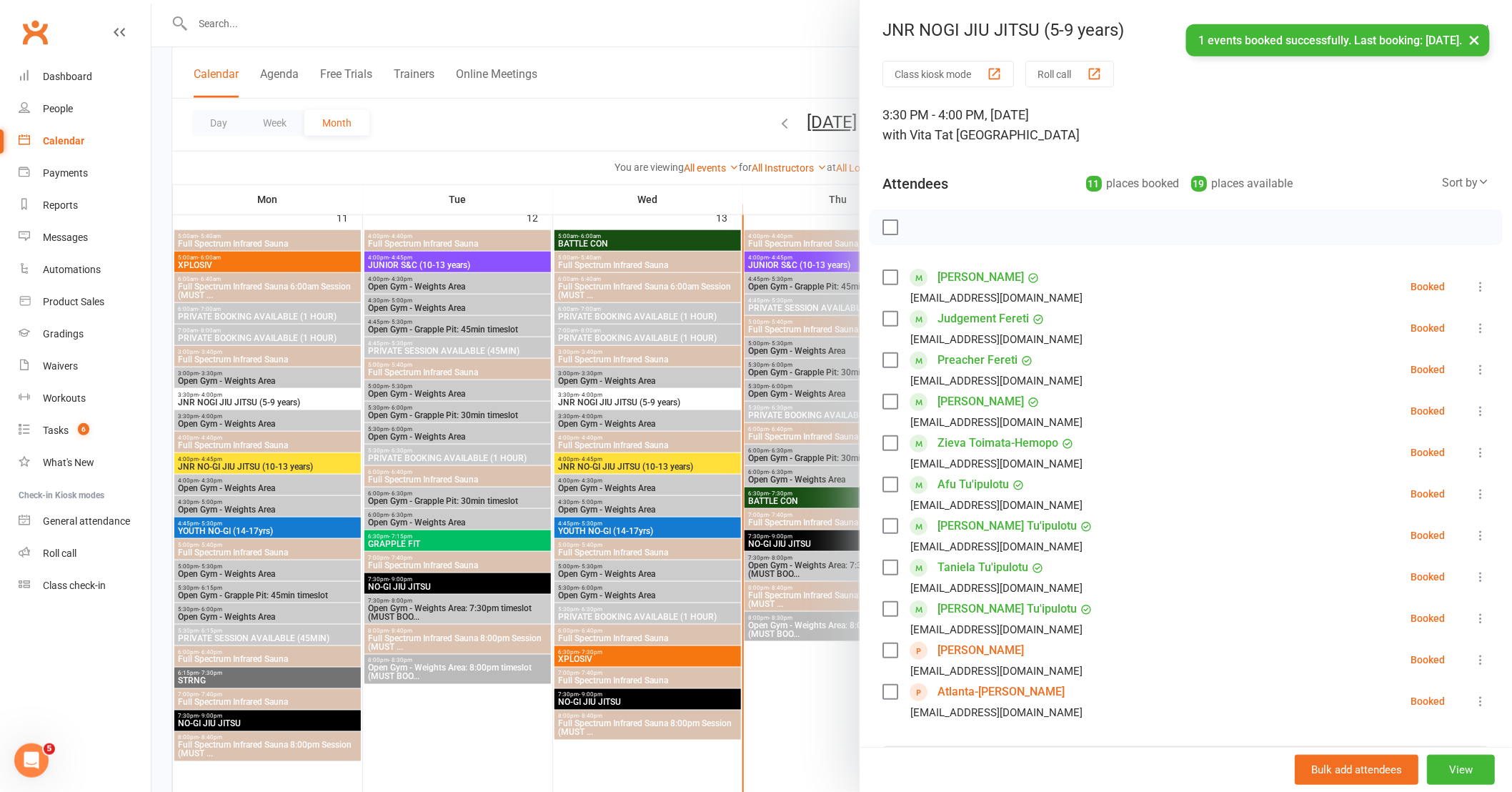
click at [765, 708] on div at bounding box center [832, 396] width 1361 height 792
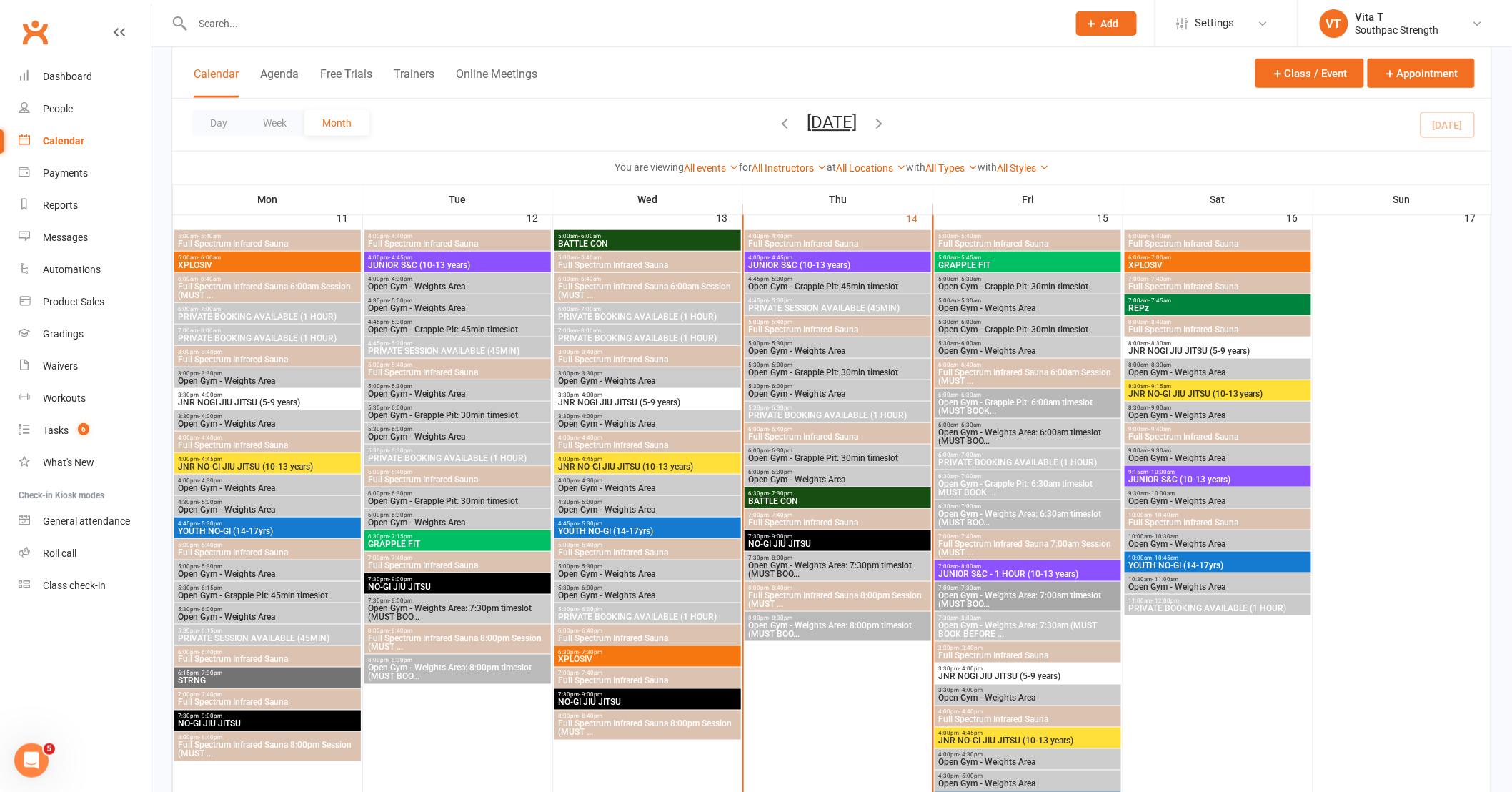
click at [1062, 739] on span "JNR NO-GI JIU JITSU (10-13 years)" at bounding box center [1028, 741] width 181 height 9
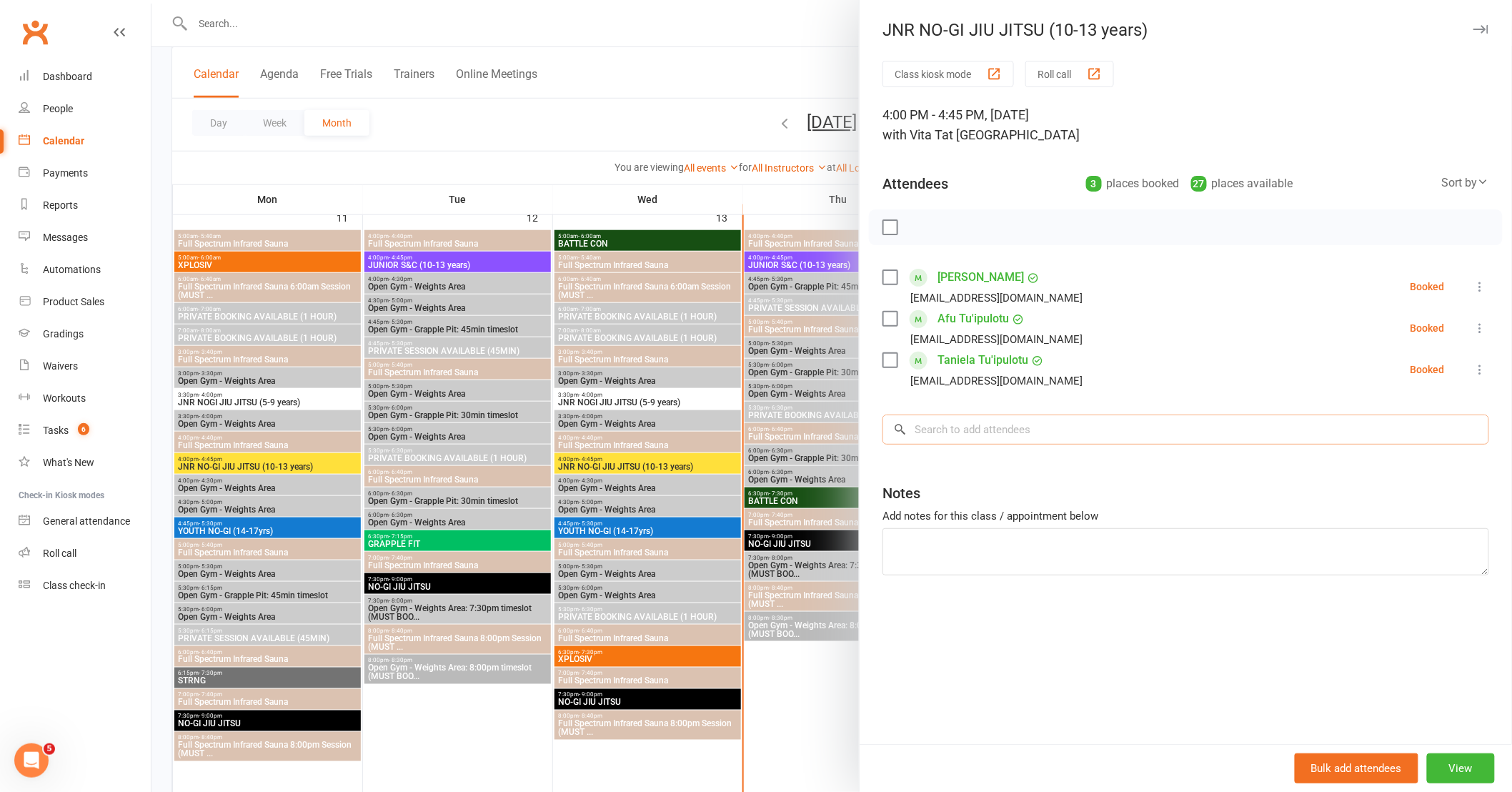
click at [1002, 434] on input "search" at bounding box center [1186, 429] width 607 height 30
type input "p"
click at [803, 527] on div at bounding box center [832, 396] width 1361 height 792
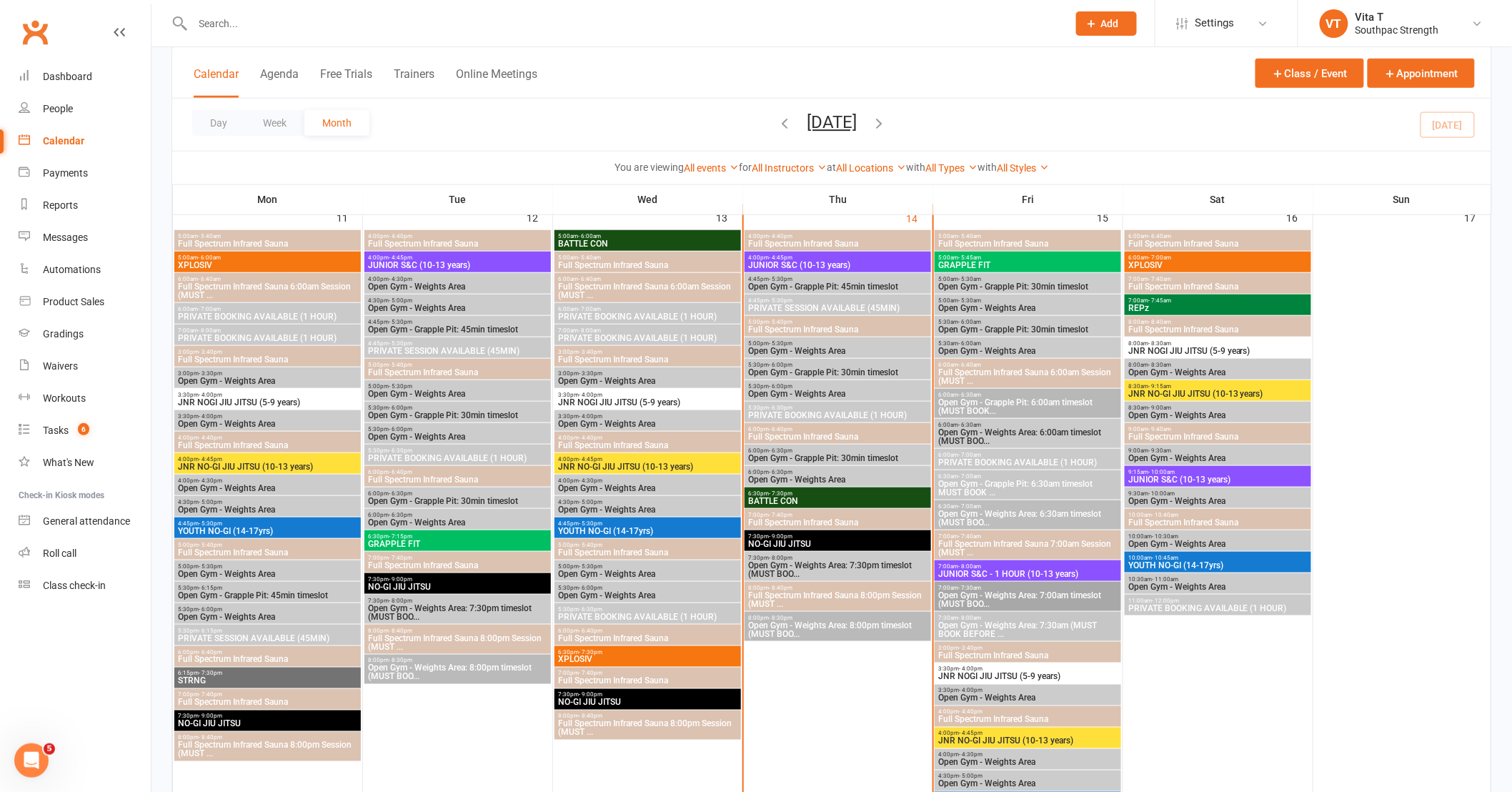
click at [1044, 677] on span "JNR NOGI JIU JITSU (5-9 years)" at bounding box center [1028, 677] width 181 height 9
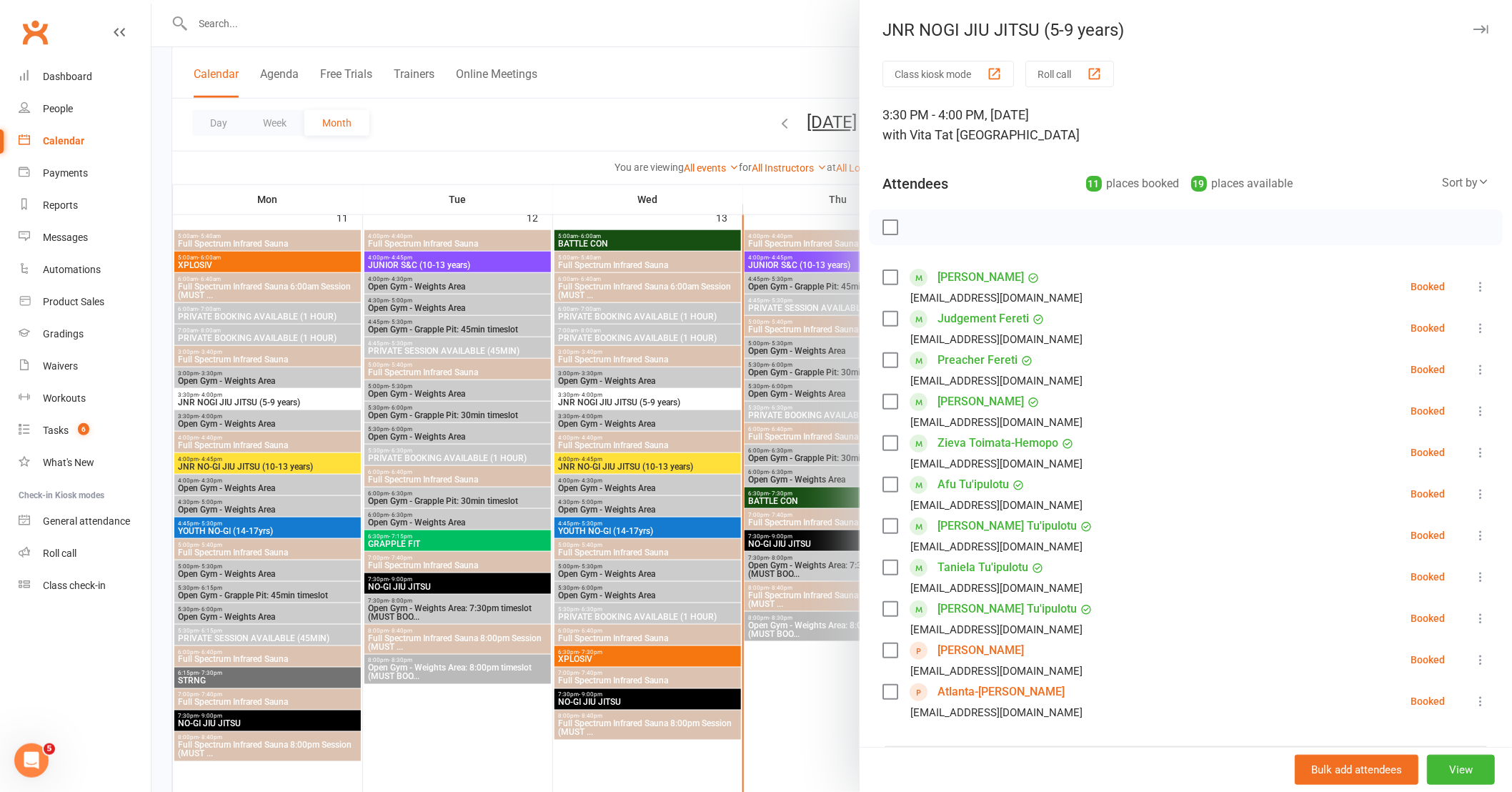
click at [797, 703] on div at bounding box center [832, 396] width 1361 height 792
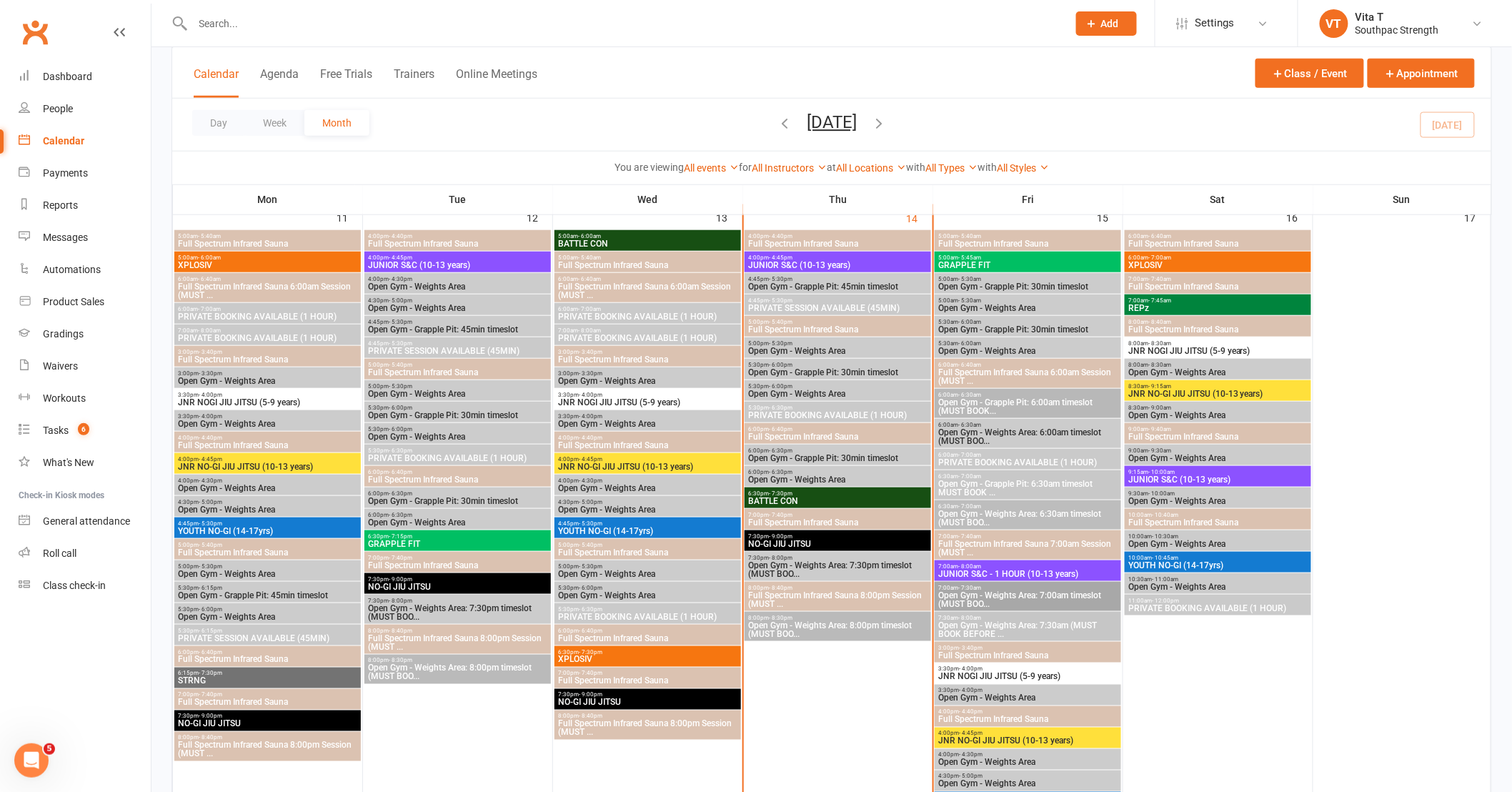
click at [990, 737] on span "JNR NO-GI JIU JITSU (10-13 years)" at bounding box center [1028, 741] width 181 height 9
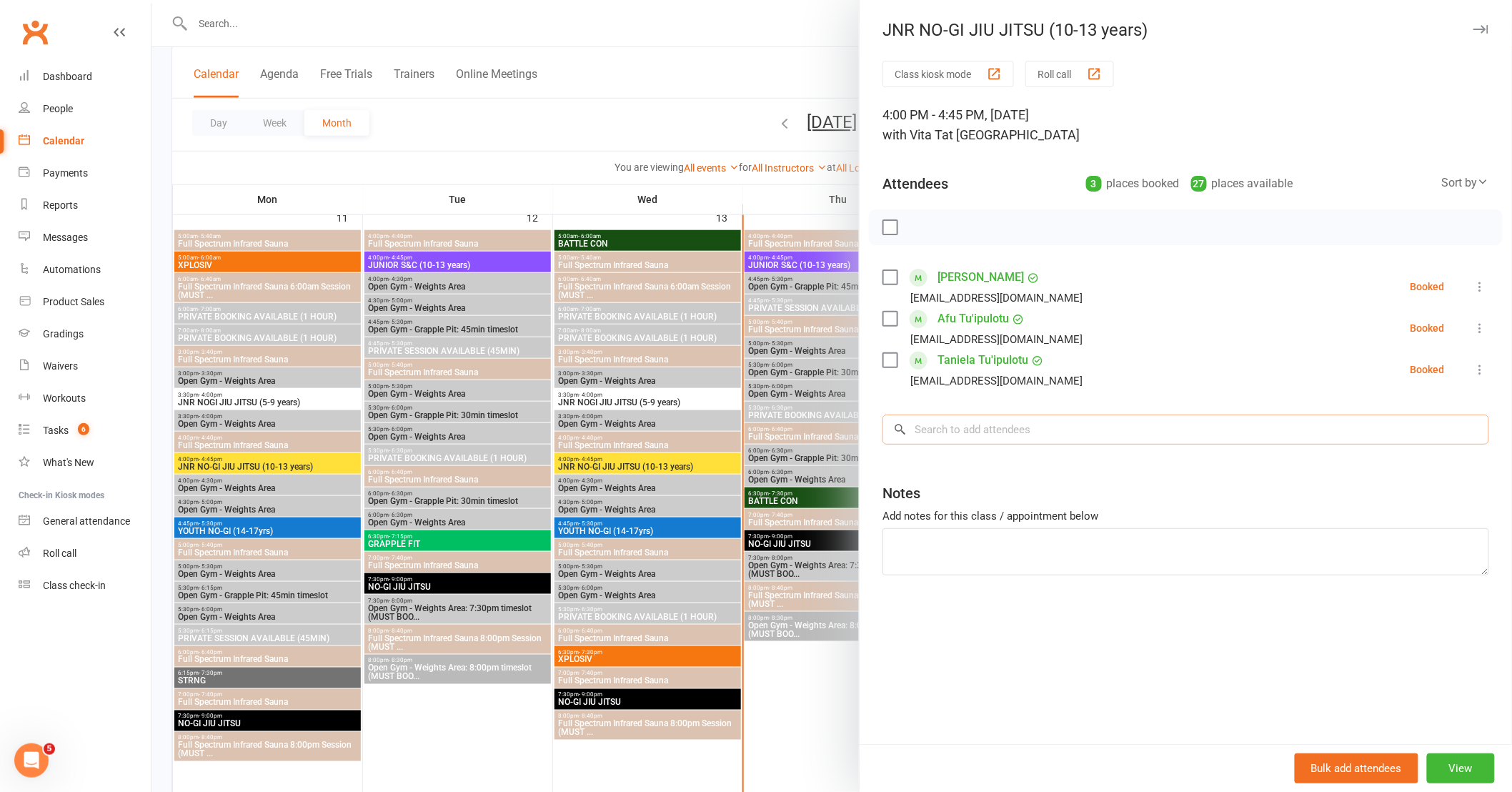
click at [1004, 439] on input "search" at bounding box center [1186, 429] width 607 height 30
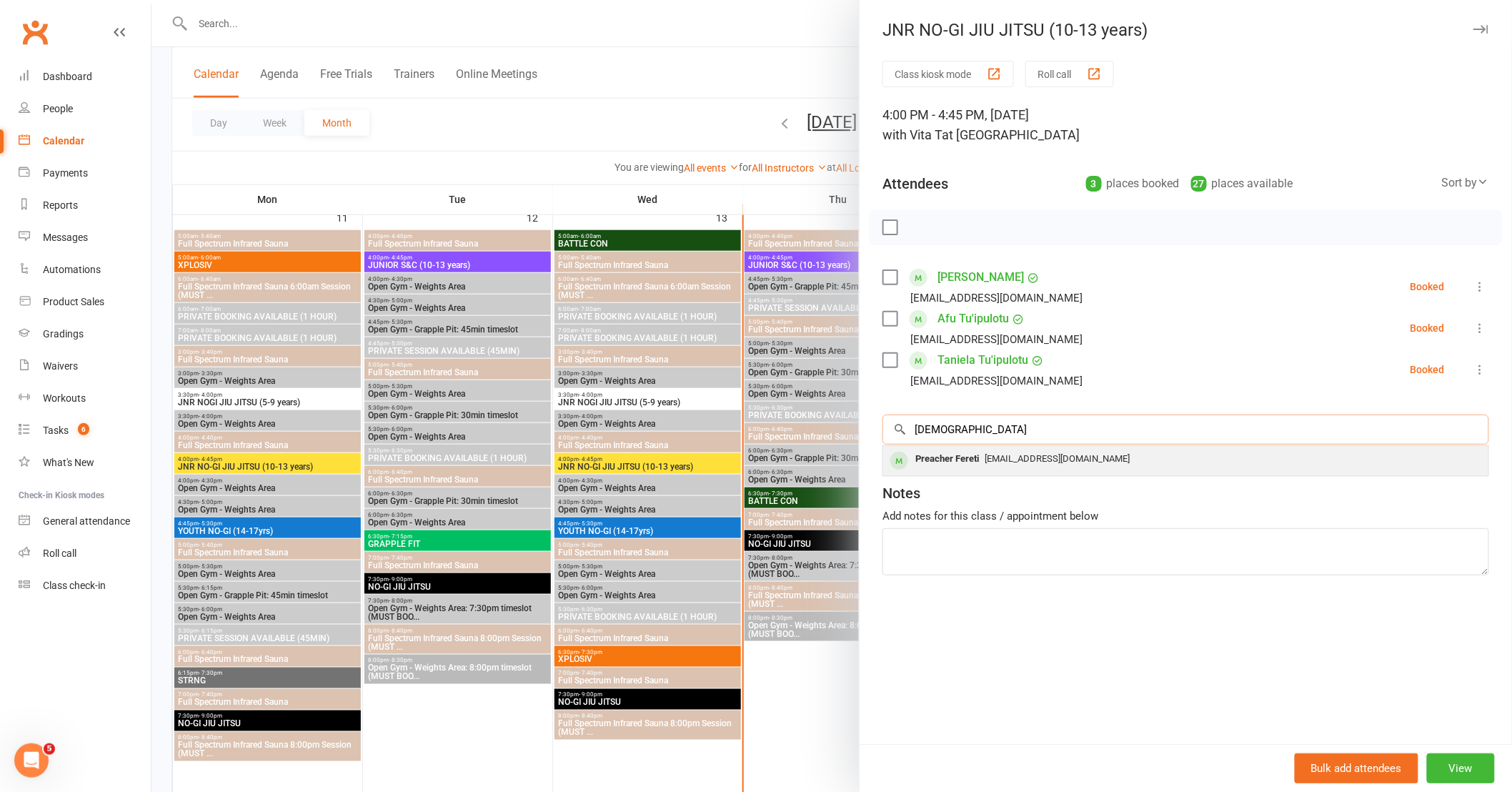
type input "preacher"
click at [999, 458] on span "BranLee.Fereti@gmail.com" at bounding box center [1057, 458] width 145 height 10
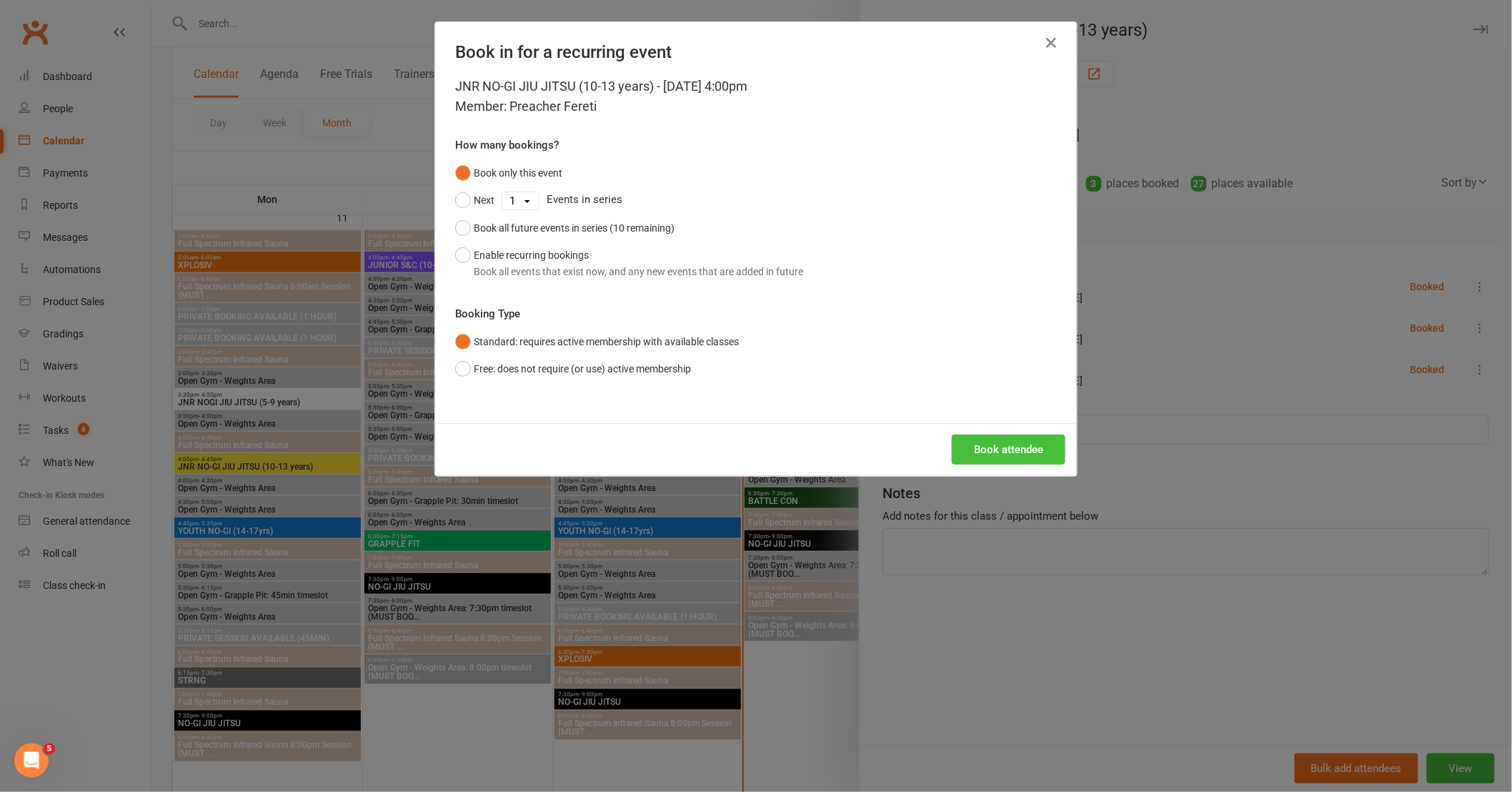
click at [999, 451] on button "Book attendee" at bounding box center [1008, 449] width 113 height 30
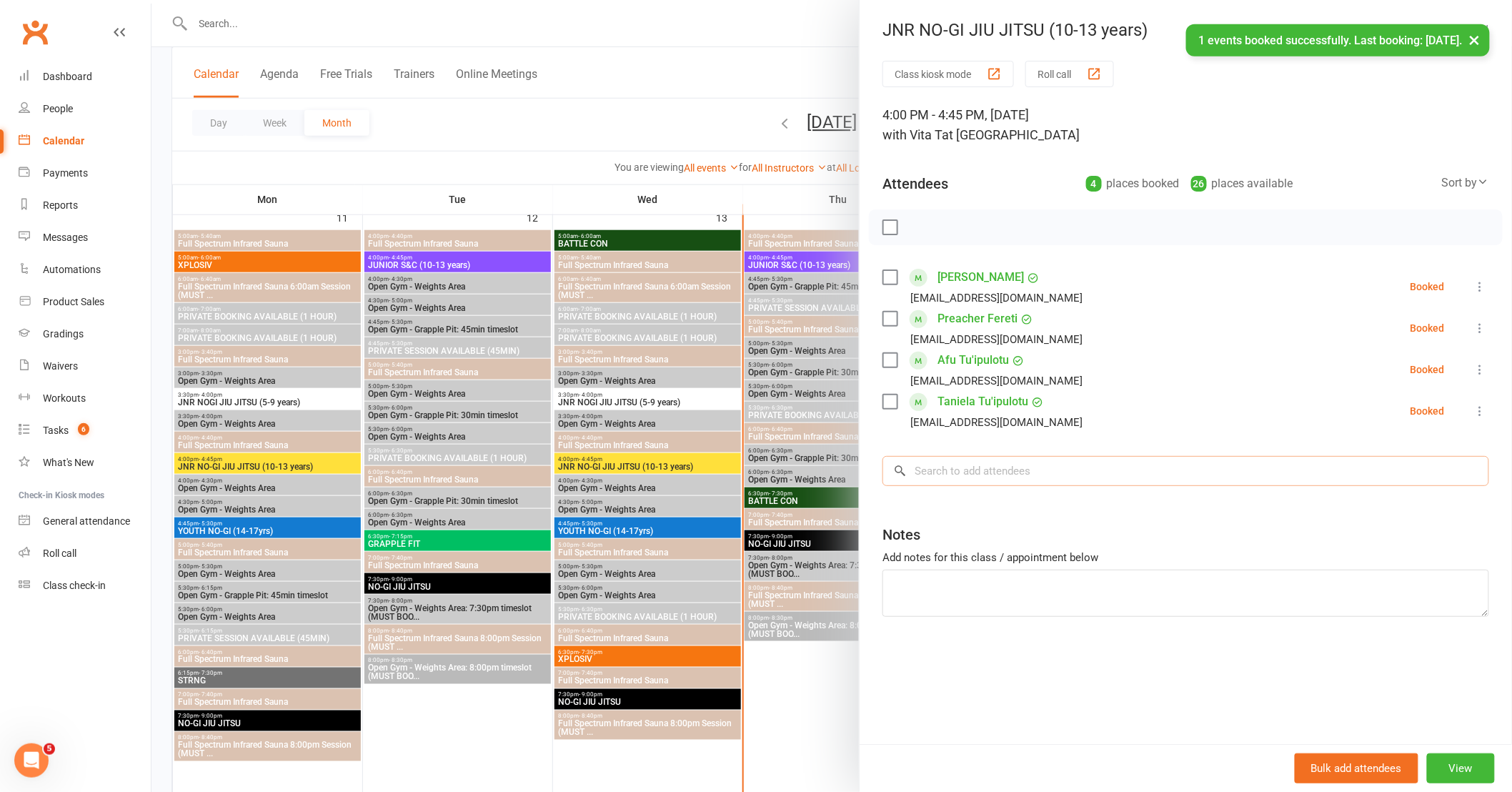
click at [999, 458] on input "search" at bounding box center [1186, 471] width 607 height 30
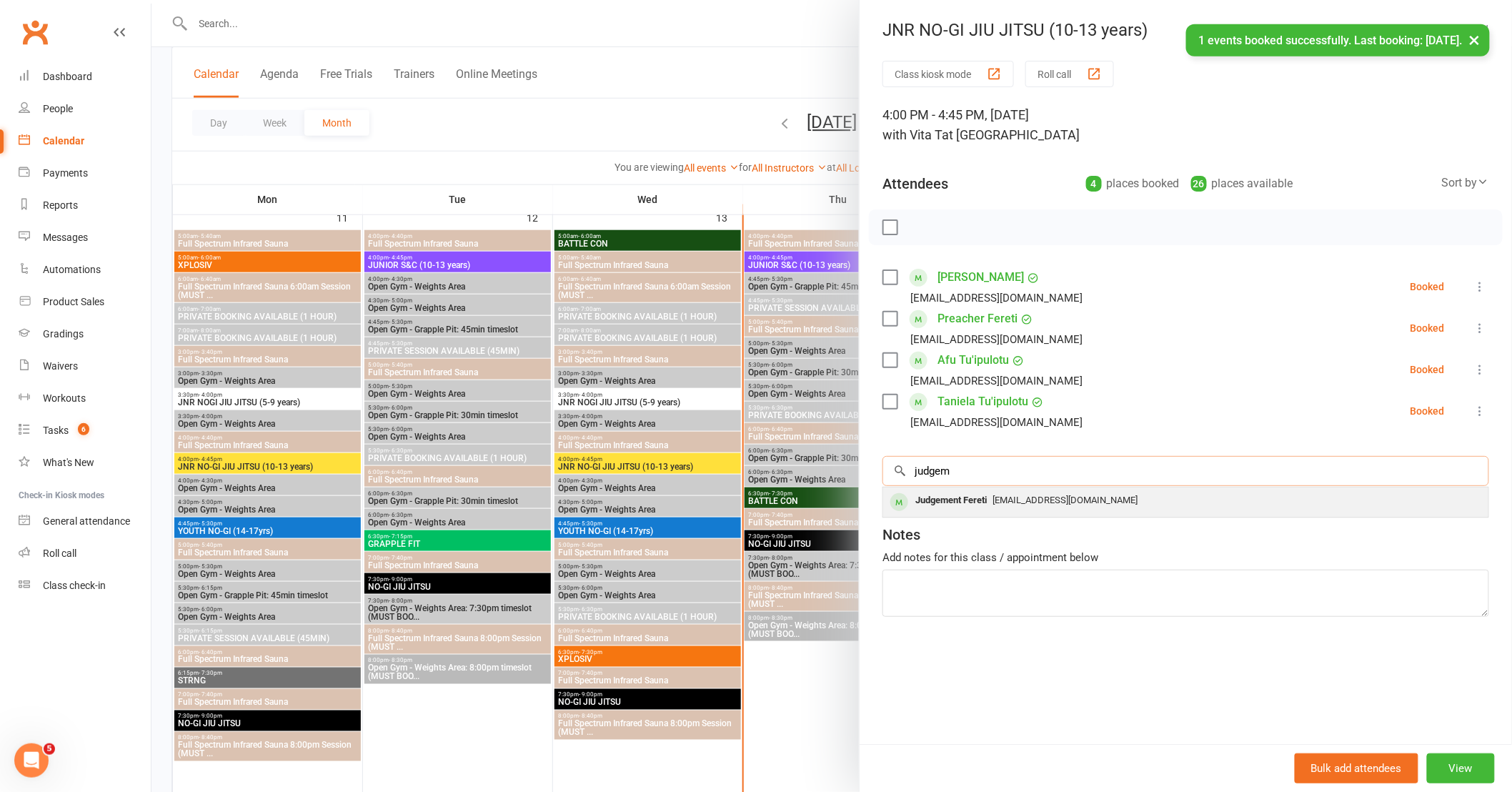
type input "judgem"
click at [987, 502] on div "Judgement Fereti" at bounding box center [951, 501] width 83 height 21
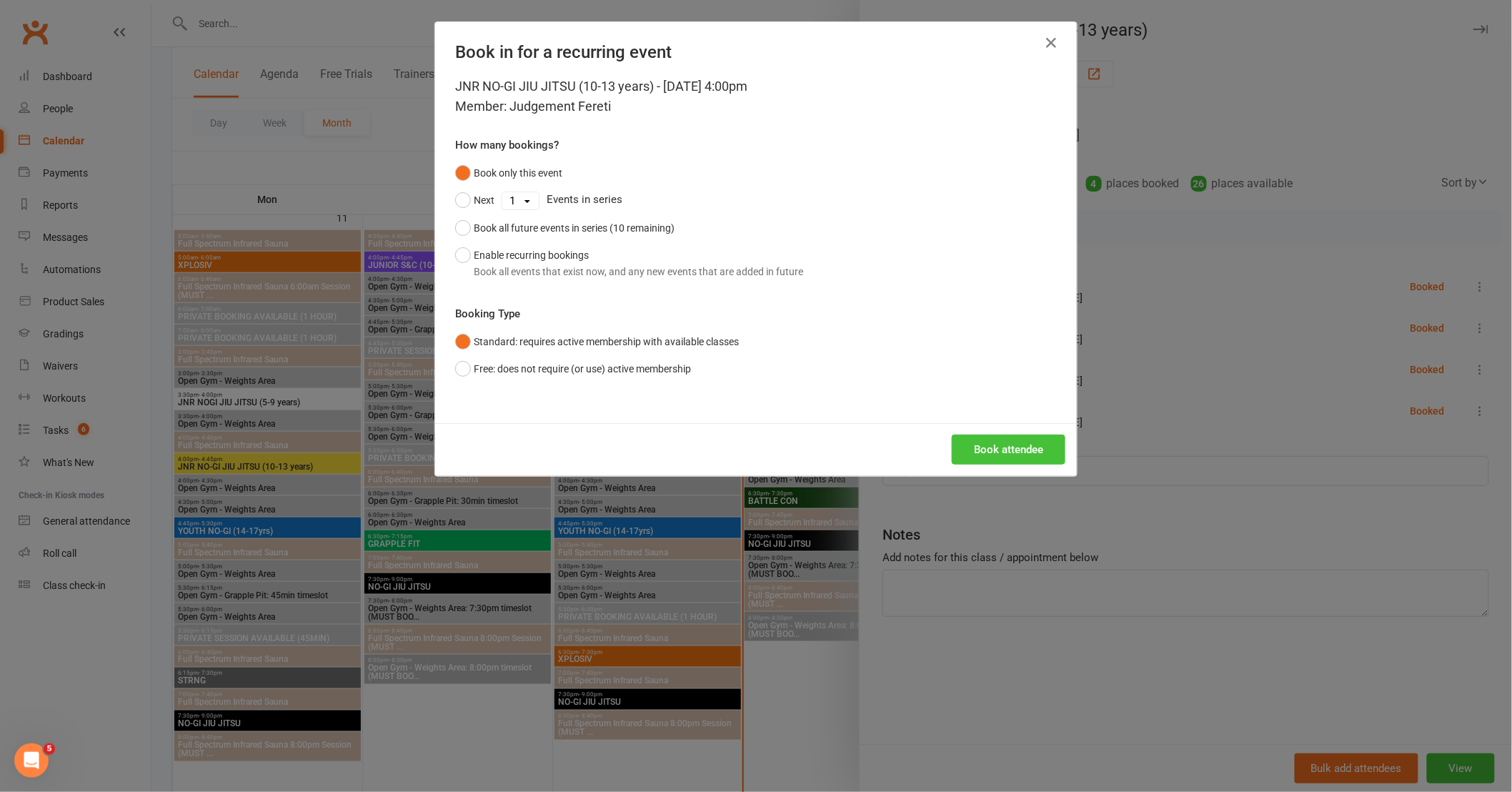
click at [972, 449] on button "Book attendee" at bounding box center [1008, 449] width 113 height 30
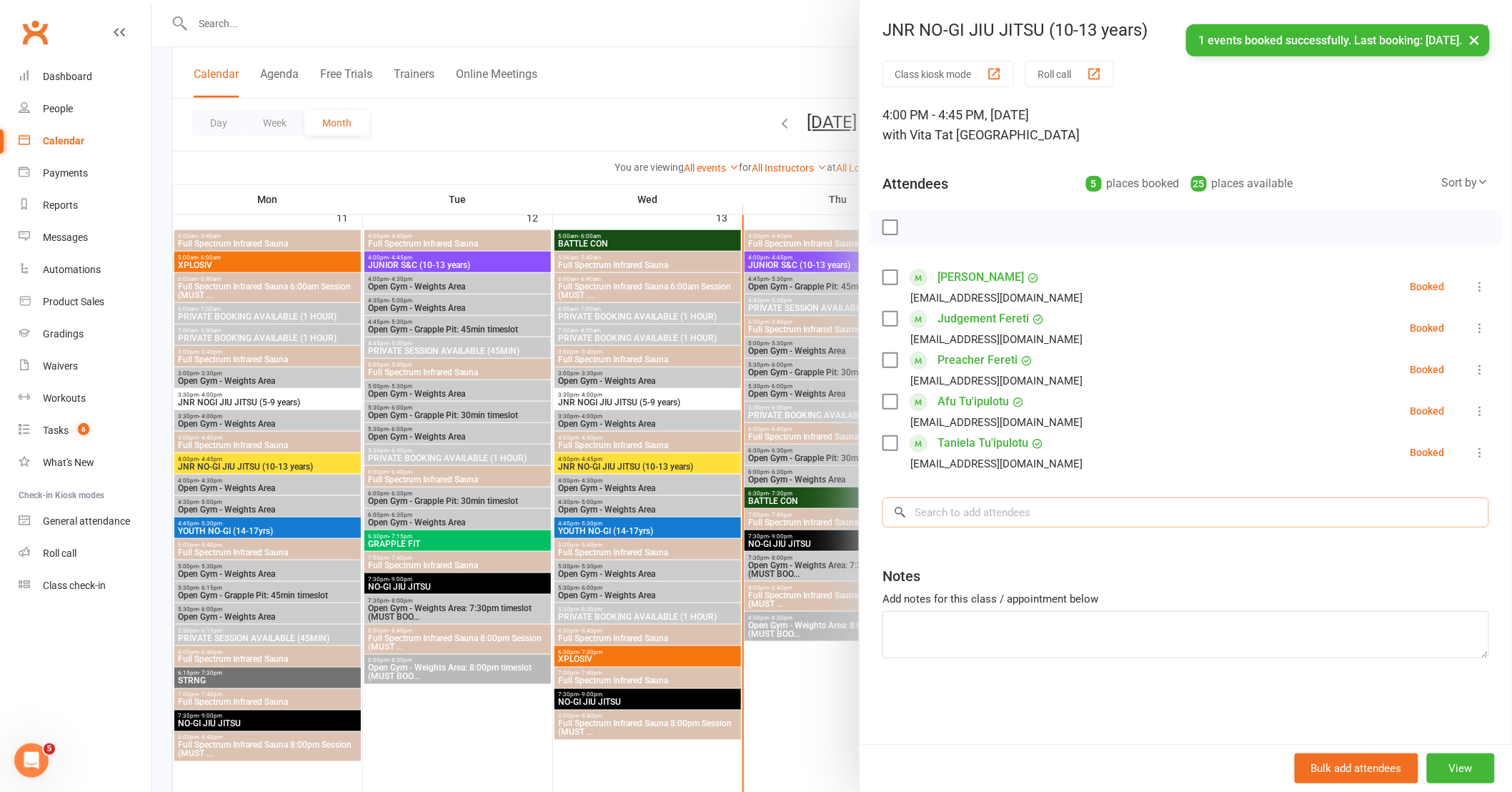
click at [981, 515] on input "search" at bounding box center [1186, 512] width 607 height 30
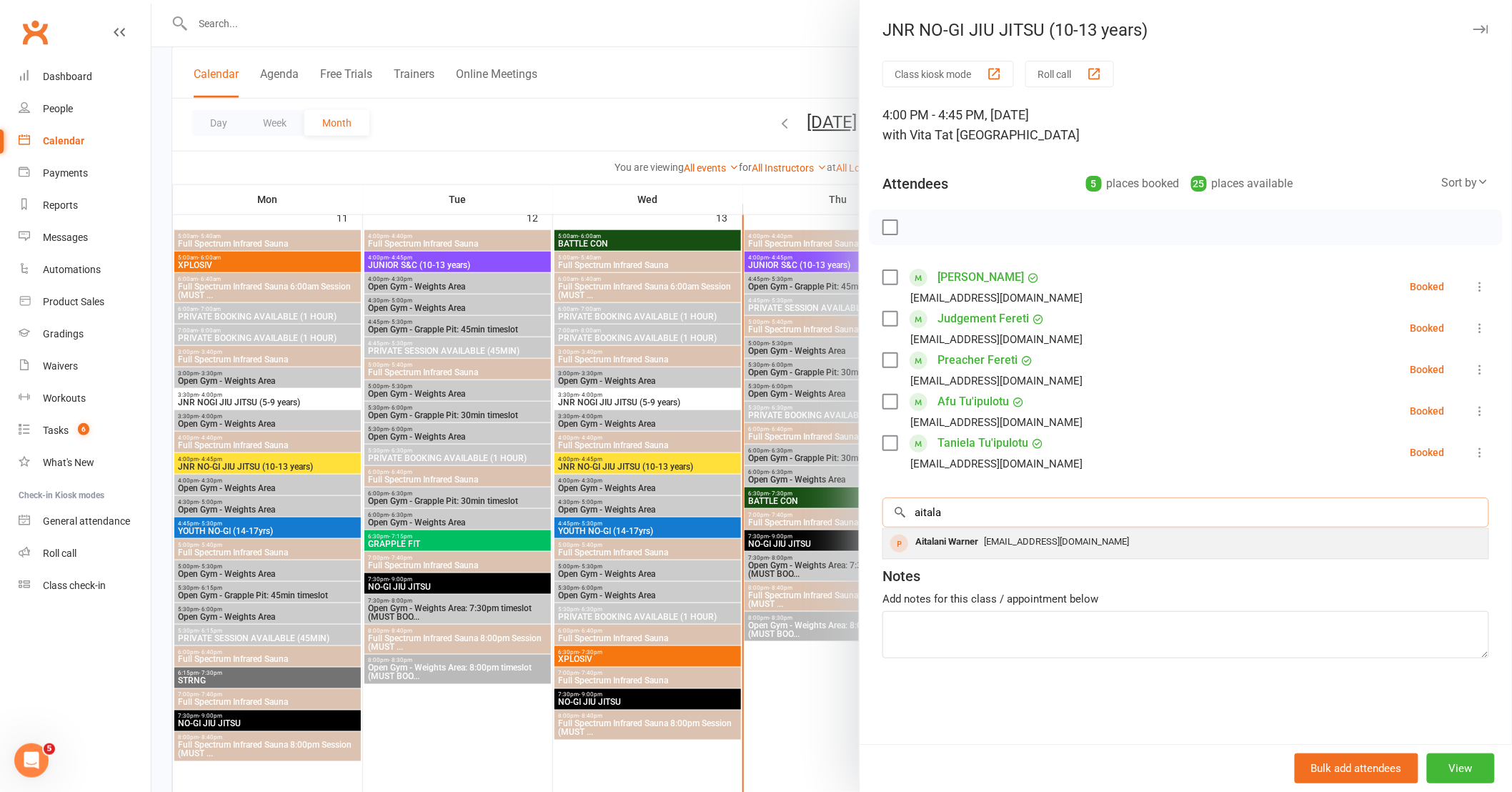
type input "aitala"
click at [977, 544] on div "Aitalani Warner" at bounding box center [947, 542] width 75 height 21
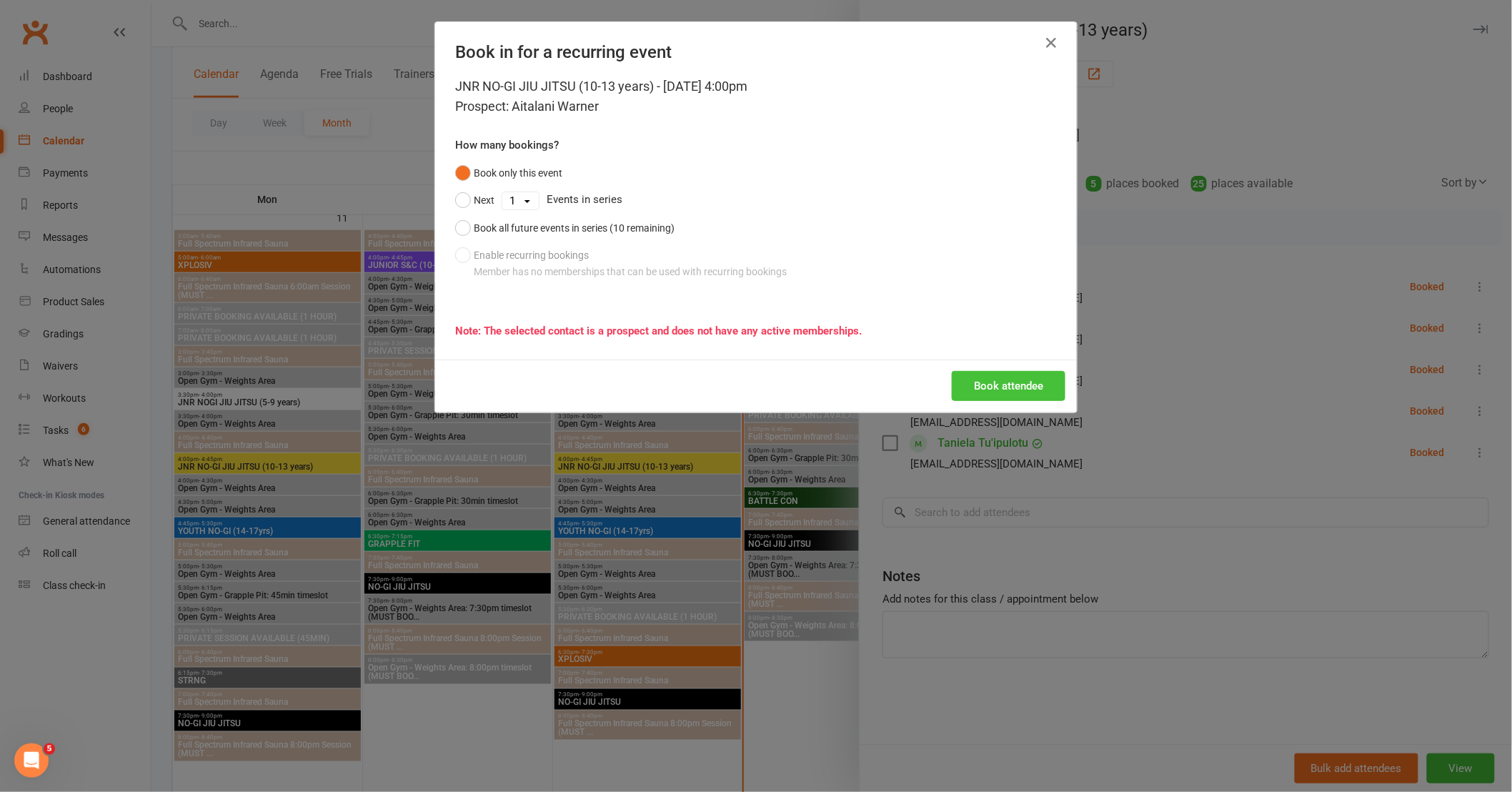
click at [1004, 386] on button "Book attendee" at bounding box center [1008, 386] width 113 height 30
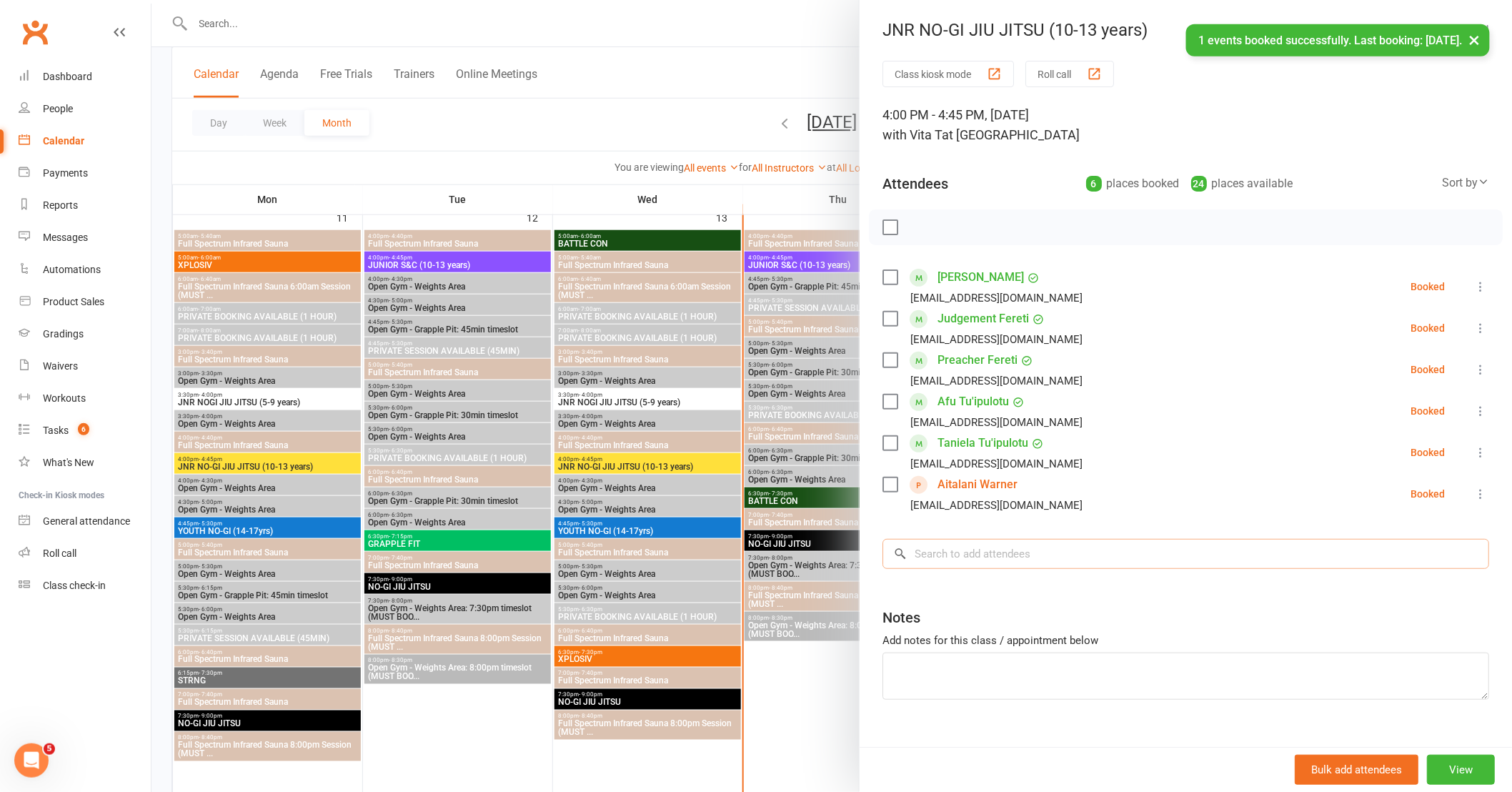
click at [970, 559] on input "search" at bounding box center [1186, 554] width 607 height 30
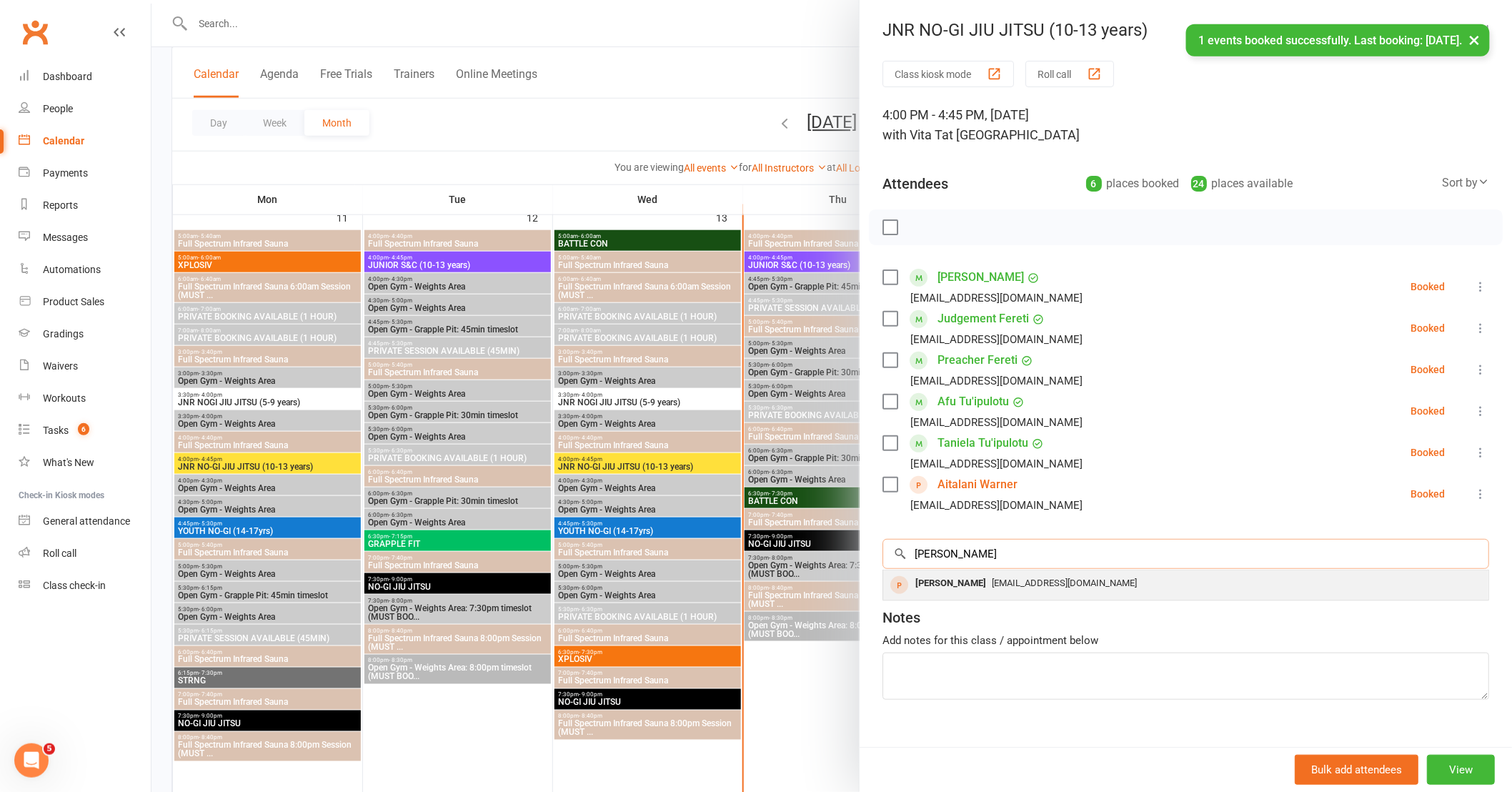
type input "amelia"
click at [966, 580] on div "Ameliah Warner" at bounding box center [951, 583] width 82 height 21
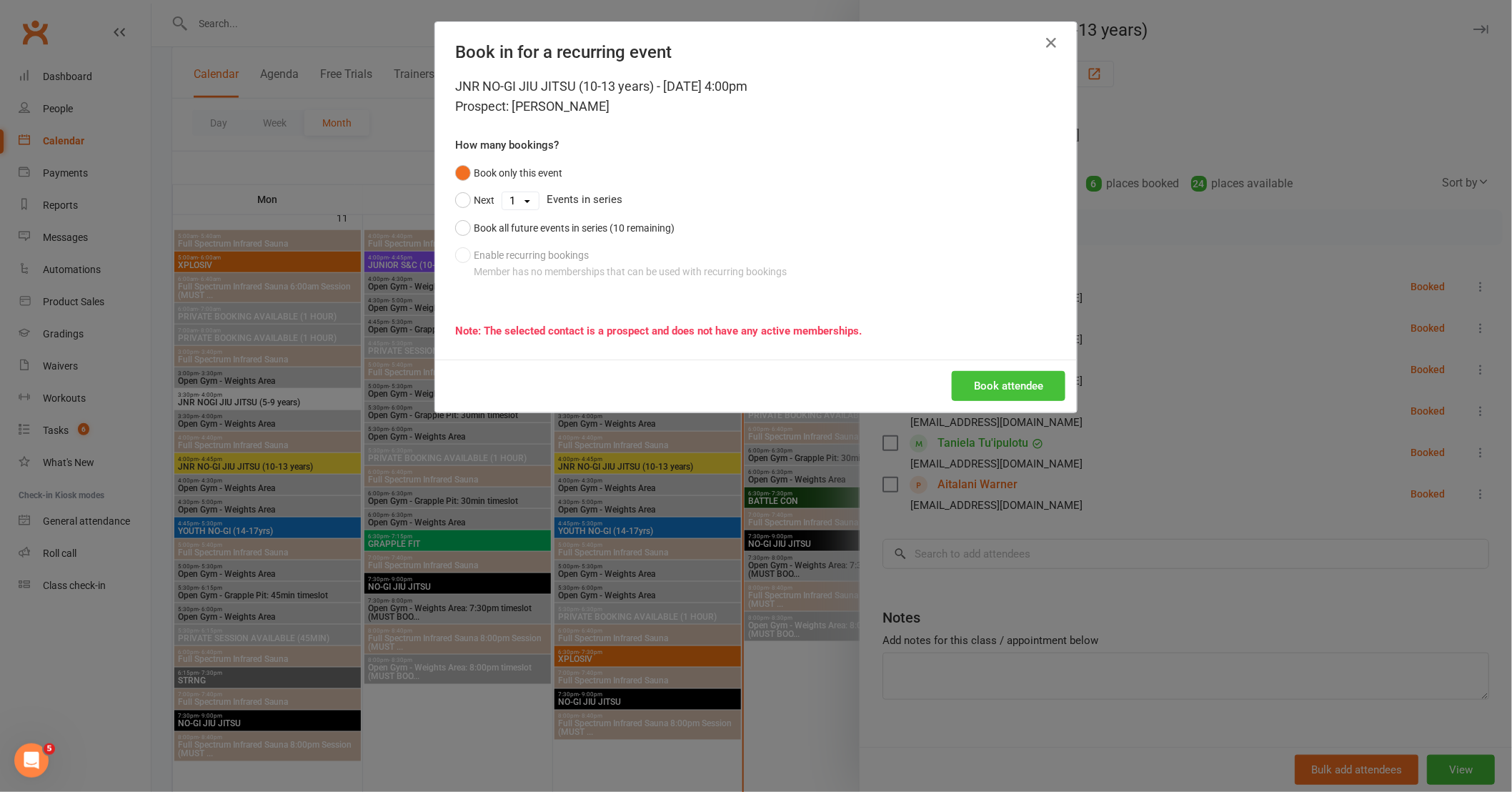
click at [1004, 377] on button "Book attendee" at bounding box center [1008, 386] width 113 height 30
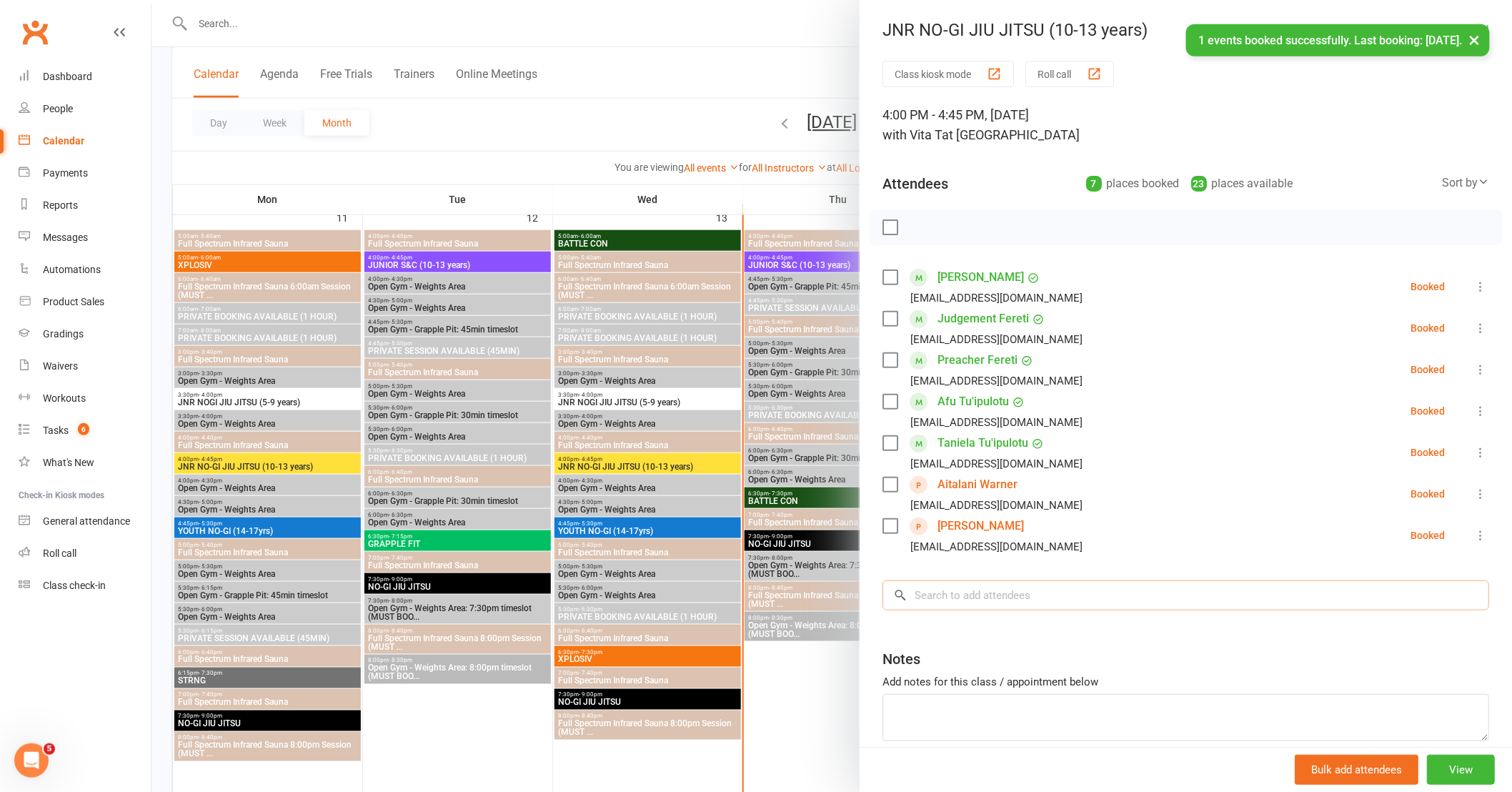
click at [994, 606] on input "search" at bounding box center [1186, 595] width 607 height 30
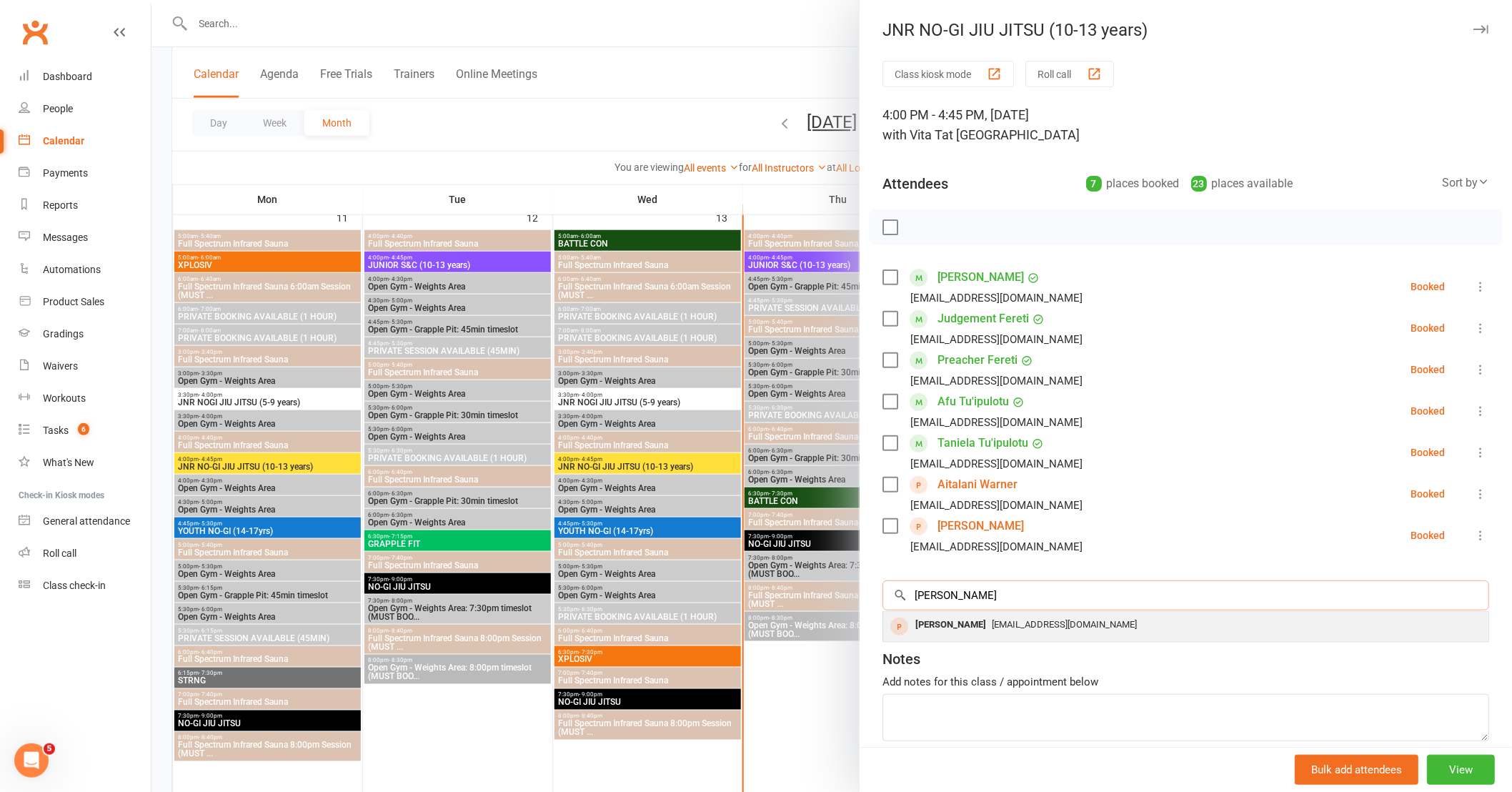
type input "deandre"
click at [992, 618] on div "Deandre Woodward" at bounding box center [951, 625] width 82 height 21
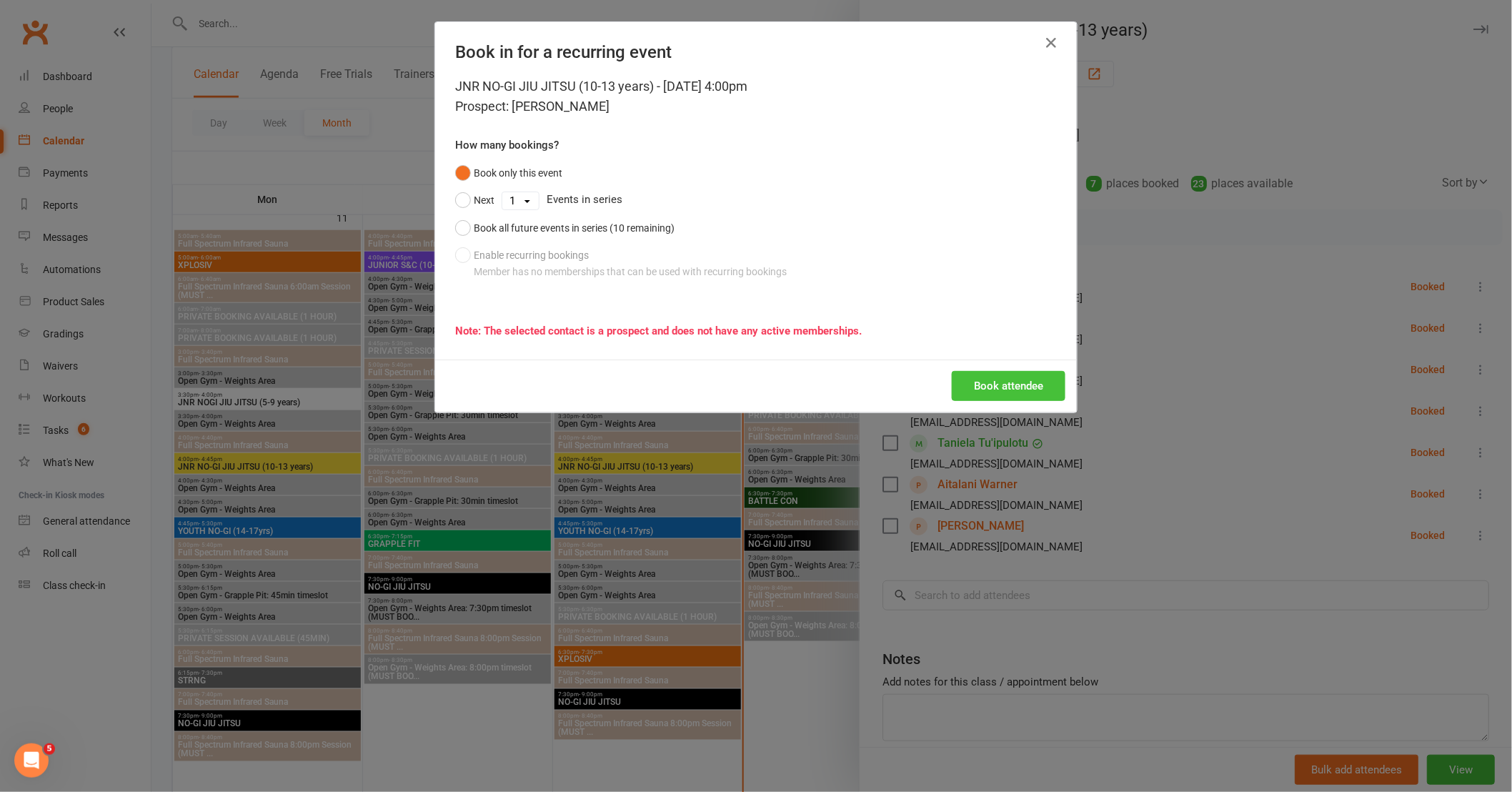
click at [1005, 392] on button "Book attendee" at bounding box center [1008, 386] width 113 height 30
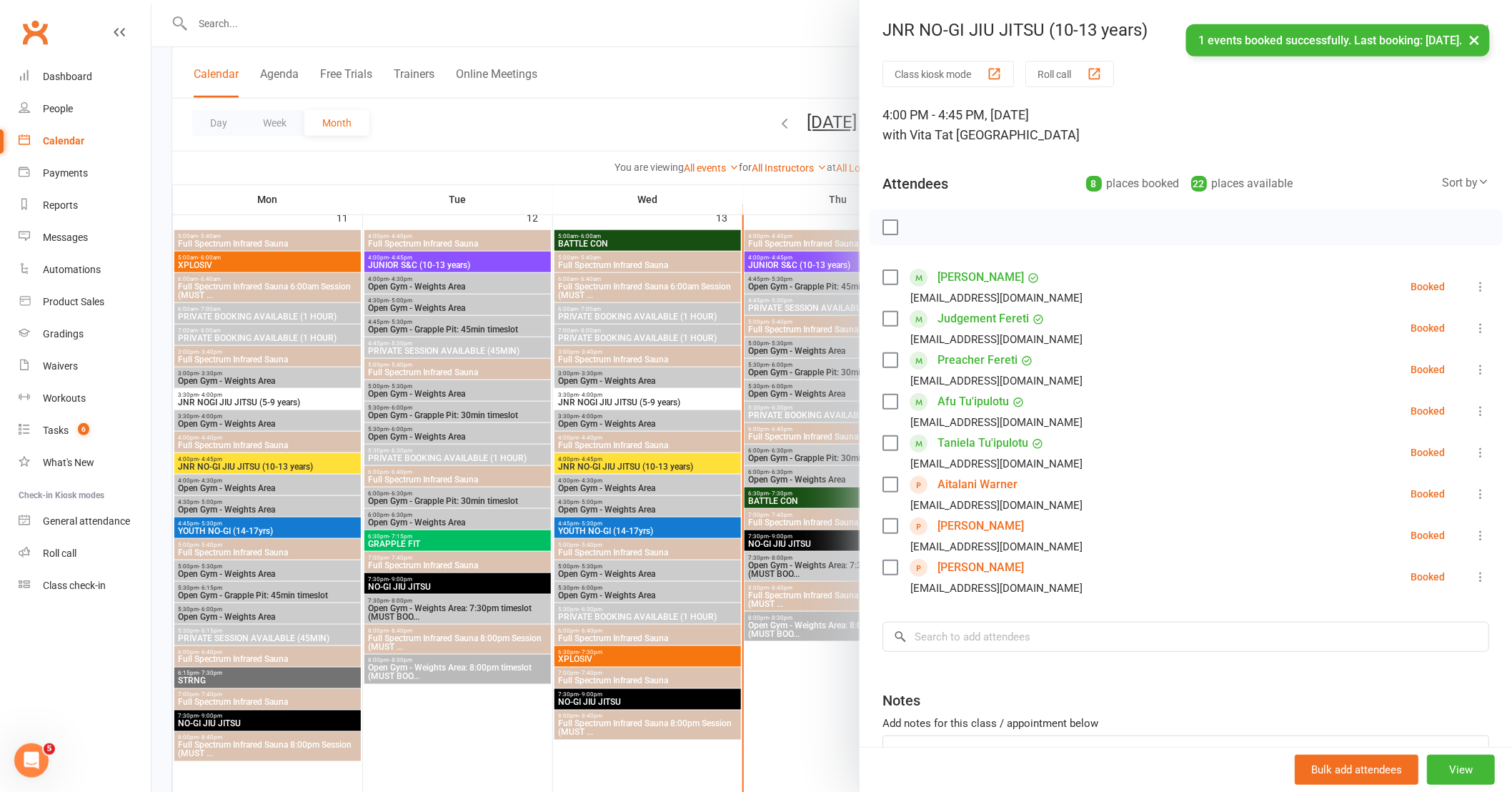
click at [785, 719] on div at bounding box center [832, 396] width 1361 height 792
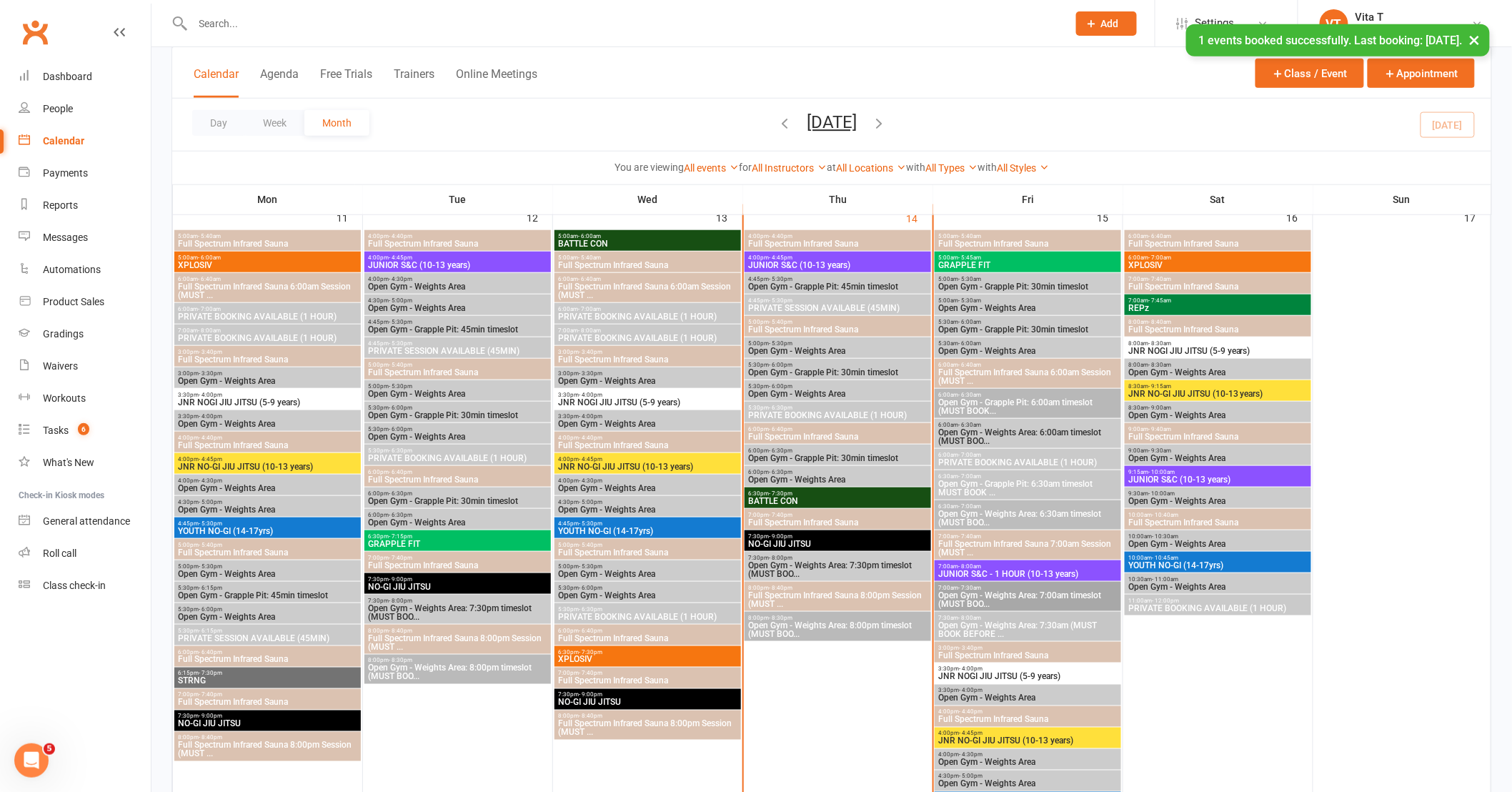
click at [1066, 668] on span "3:30pm - 4:00pm" at bounding box center [1028, 669] width 181 height 7
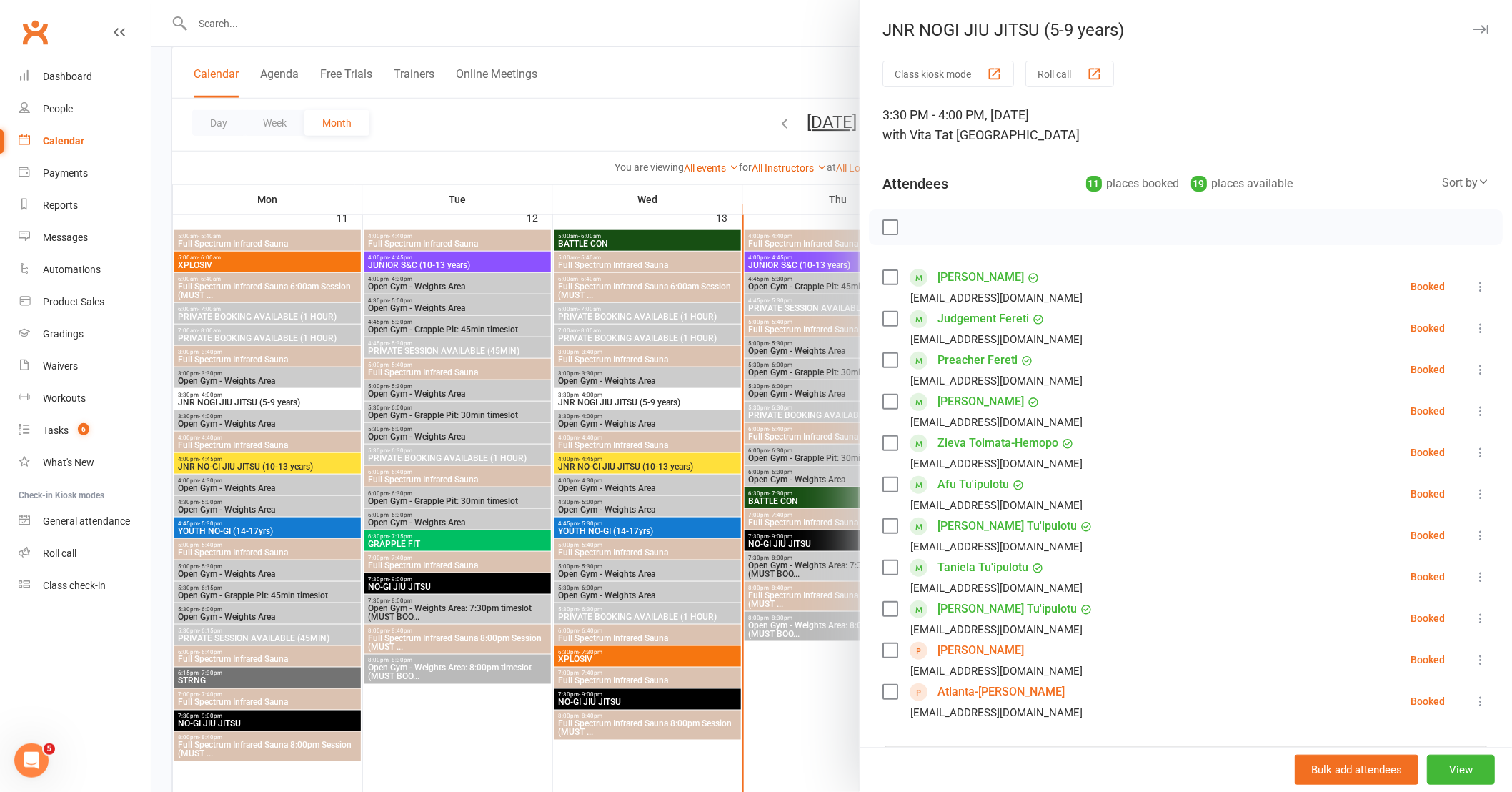
click at [813, 731] on div at bounding box center [832, 396] width 1361 height 792
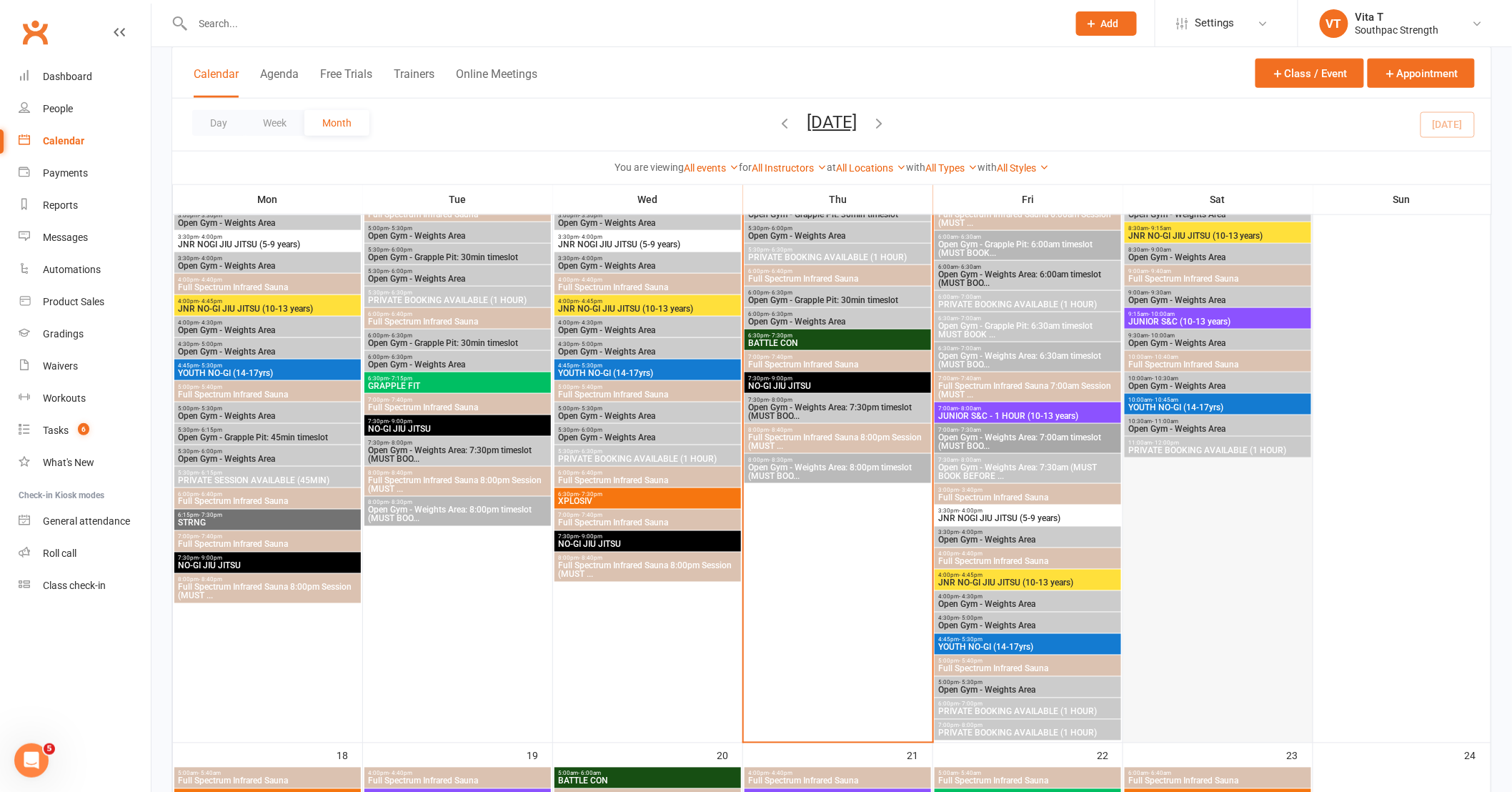
scroll to position [635, 0]
click at [1069, 578] on span "JNR NO-GI JIU JITSU (10-13 years)" at bounding box center [1028, 583] width 181 height 9
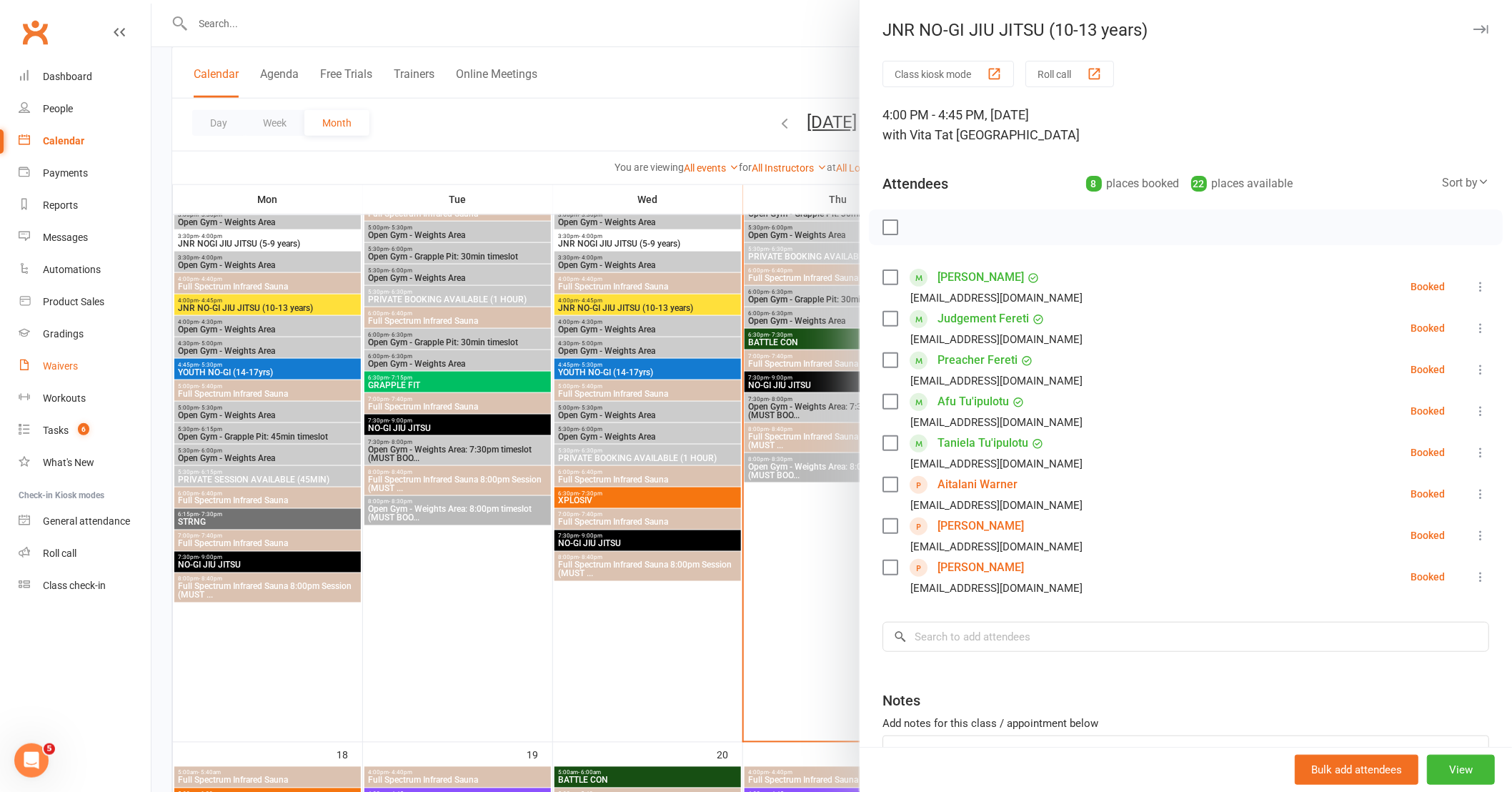
click at [72, 379] on link "Waivers" at bounding box center [84, 366] width 132 height 32
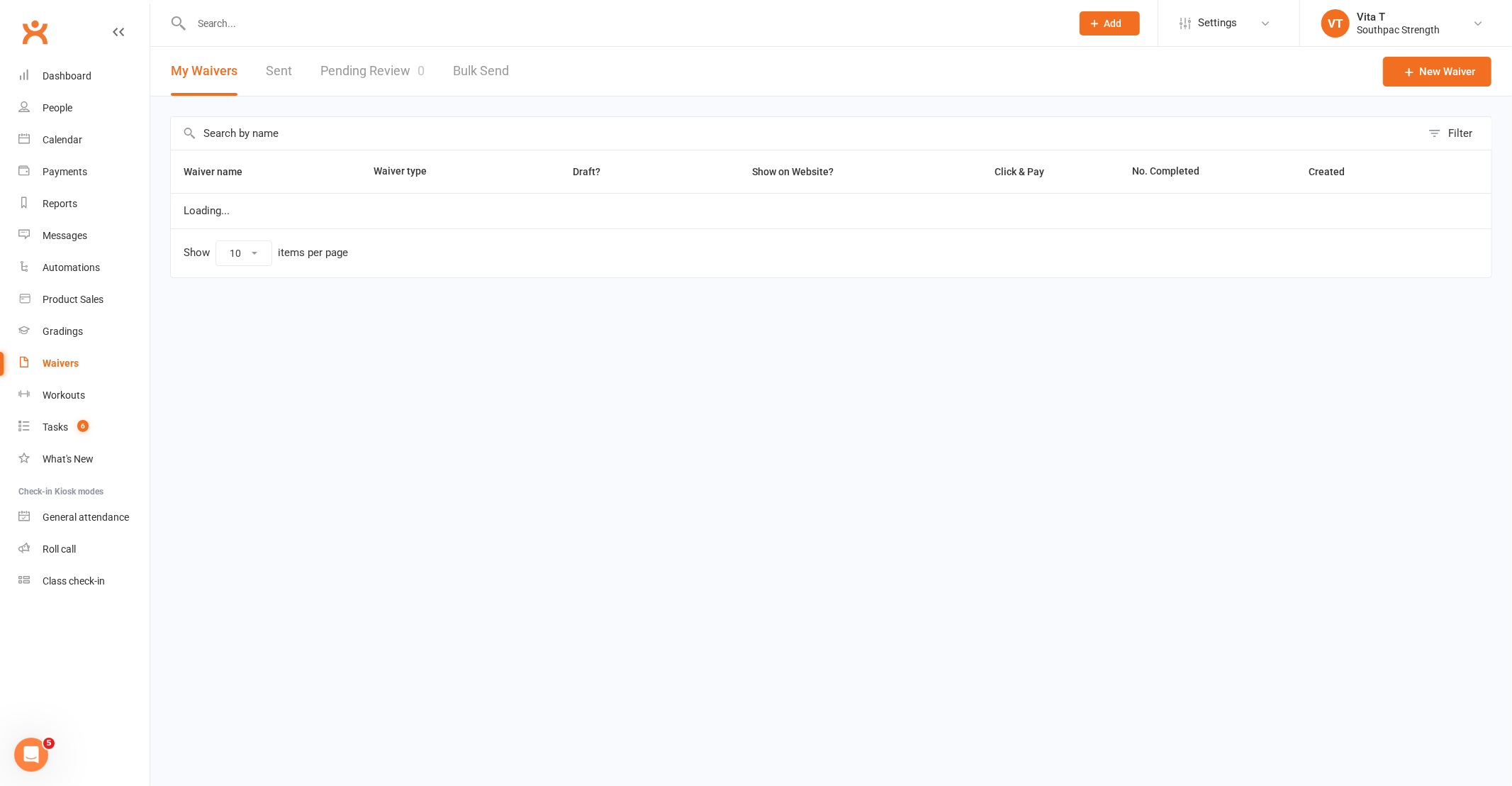
select select "100"
click at [77, 77] on div "Dashboard" at bounding box center [67, 75] width 49 height 11
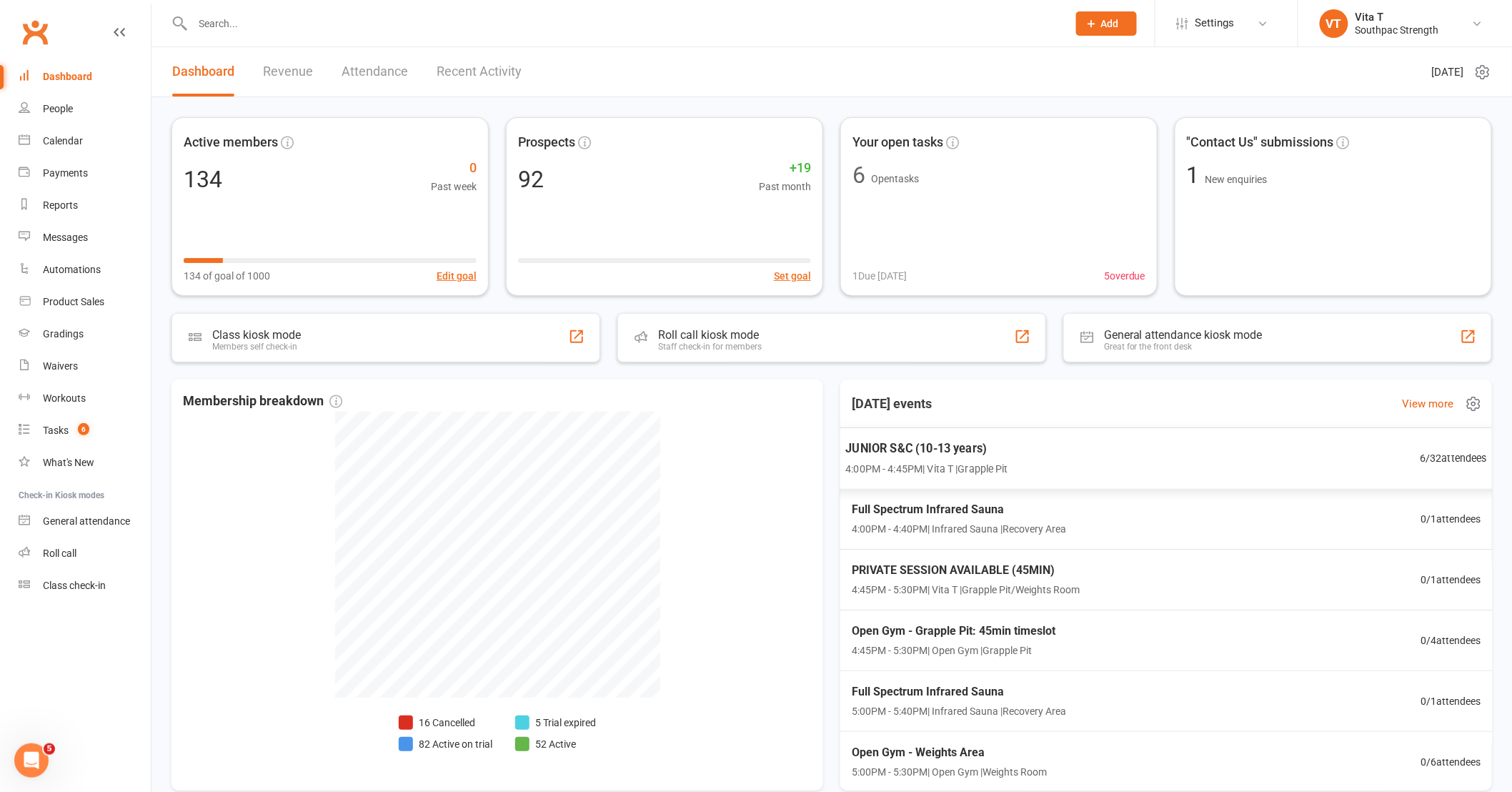
click at [1168, 446] on div "JUNIOR S&C (10-13 years) 4:00PM - 4:45PM | Vita T | Grapple Pit 6 / 32 attendees" at bounding box center [1167, 458] width 677 height 62
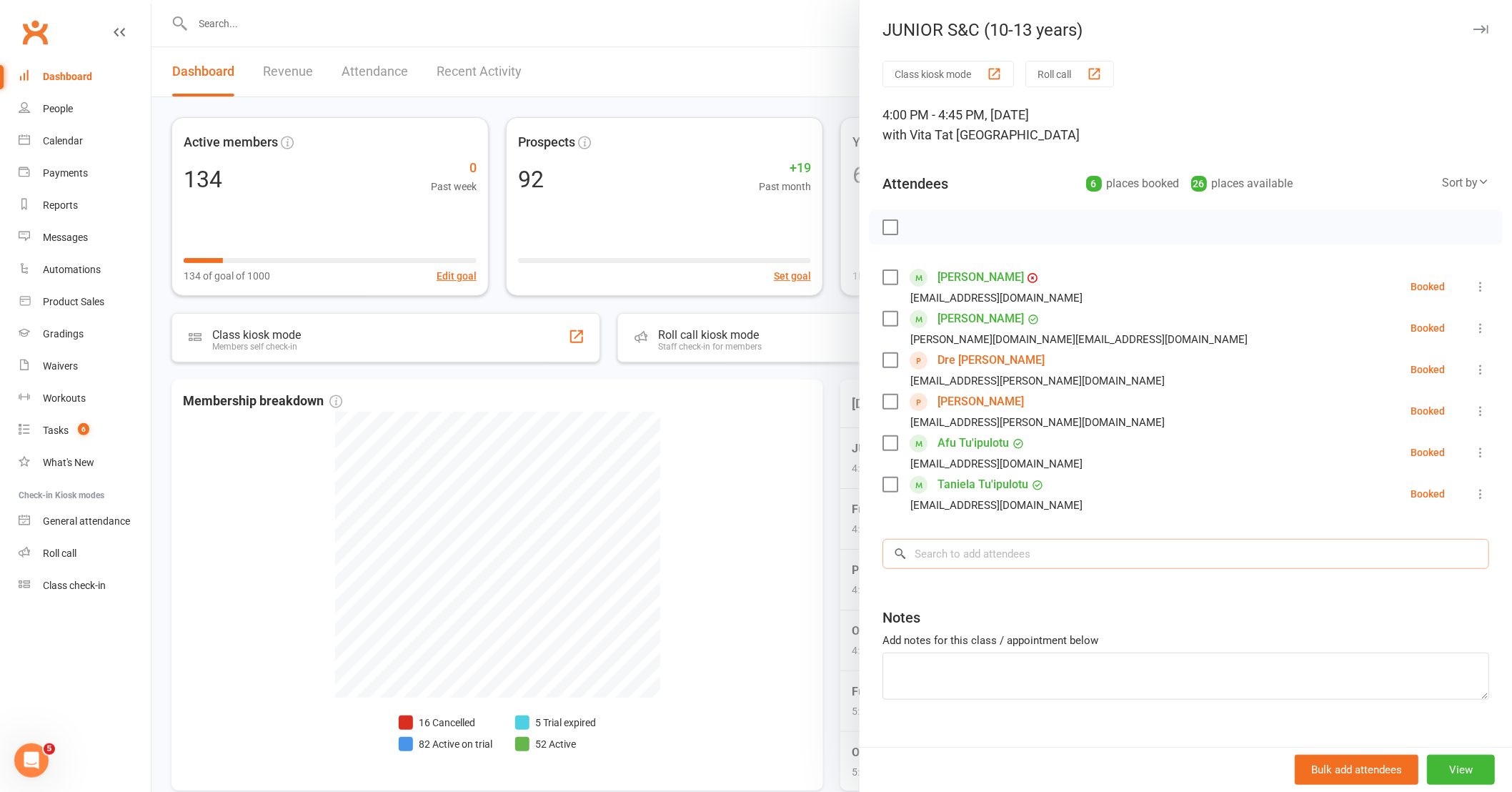
click at [1038, 550] on input "search" at bounding box center [1186, 554] width 607 height 30
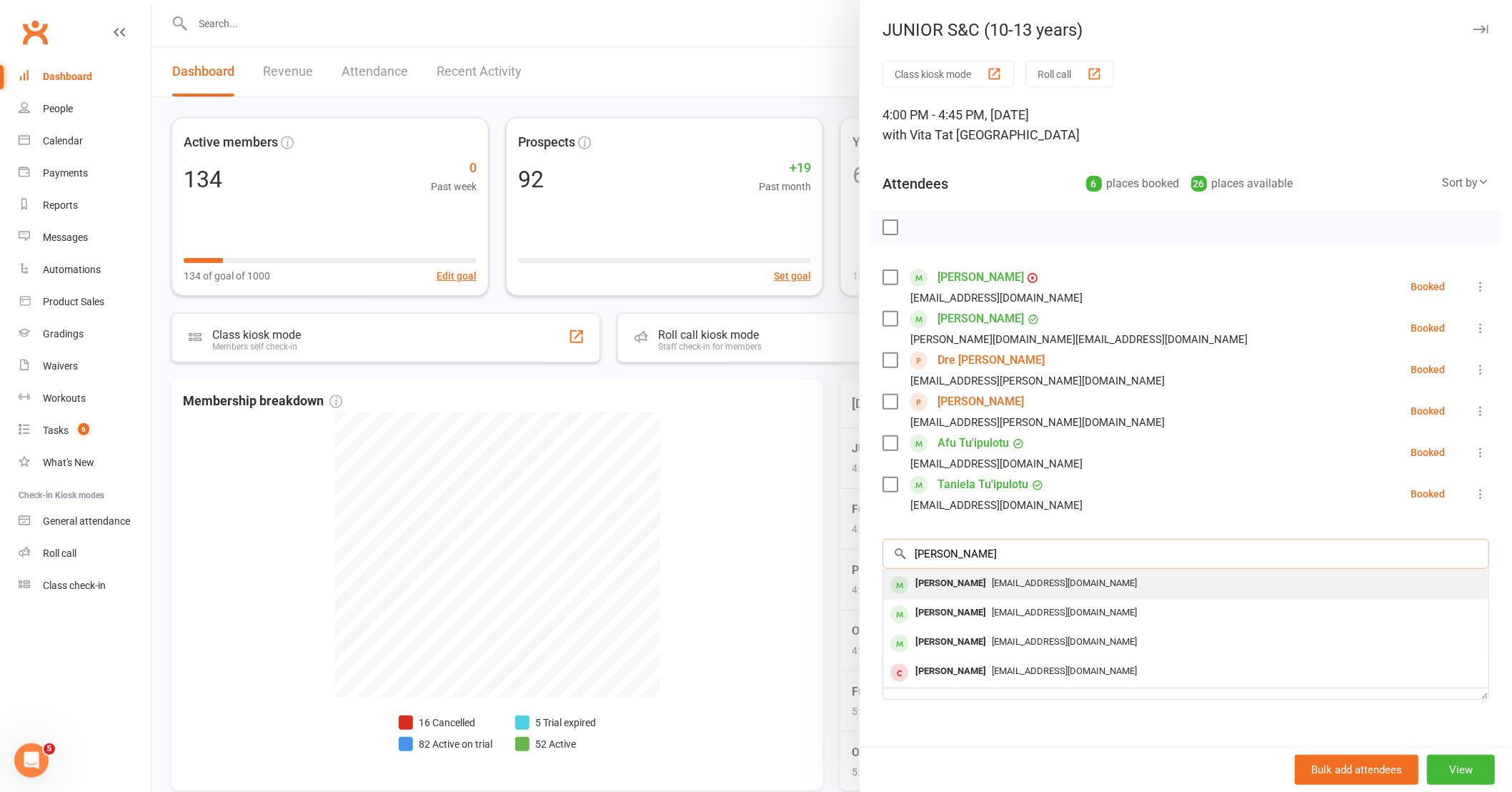
type input "david"
click at [1038, 583] on span "vmaoate@gmail.com" at bounding box center [1064, 583] width 145 height 10
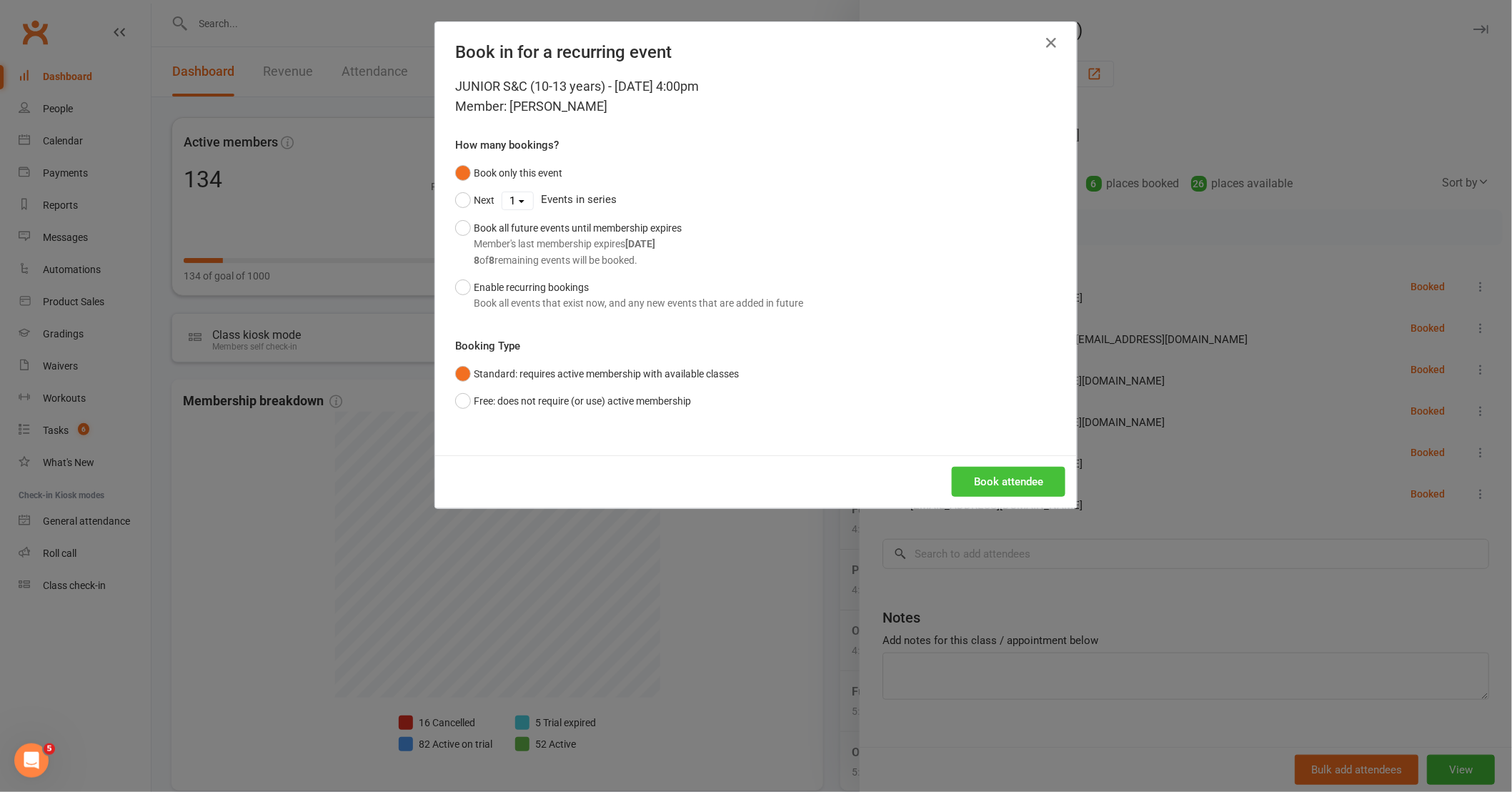
click at [969, 489] on button "Book attendee" at bounding box center [1008, 481] width 113 height 30
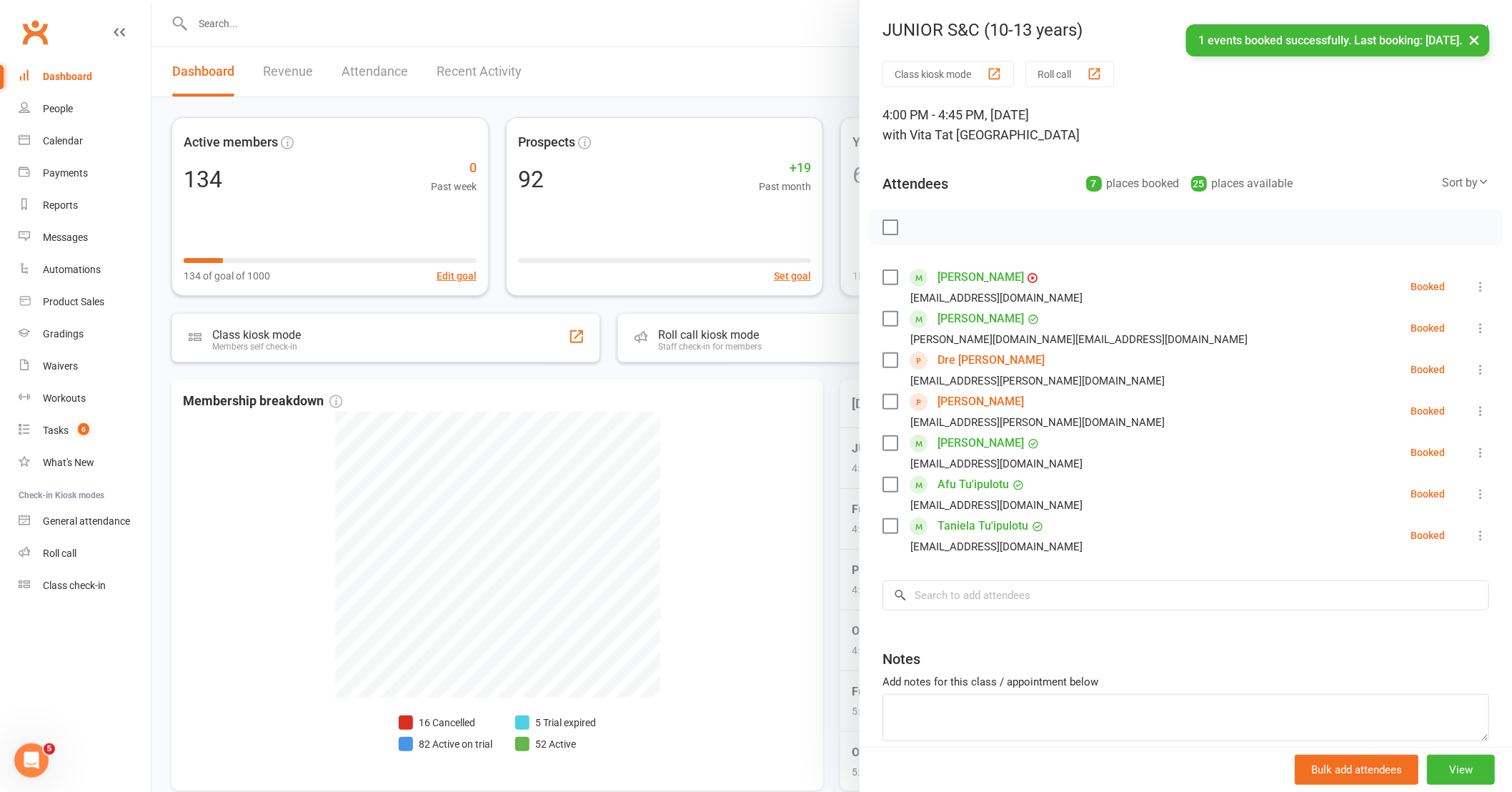
click at [616, 558] on div at bounding box center [832, 396] width 1361 height 792
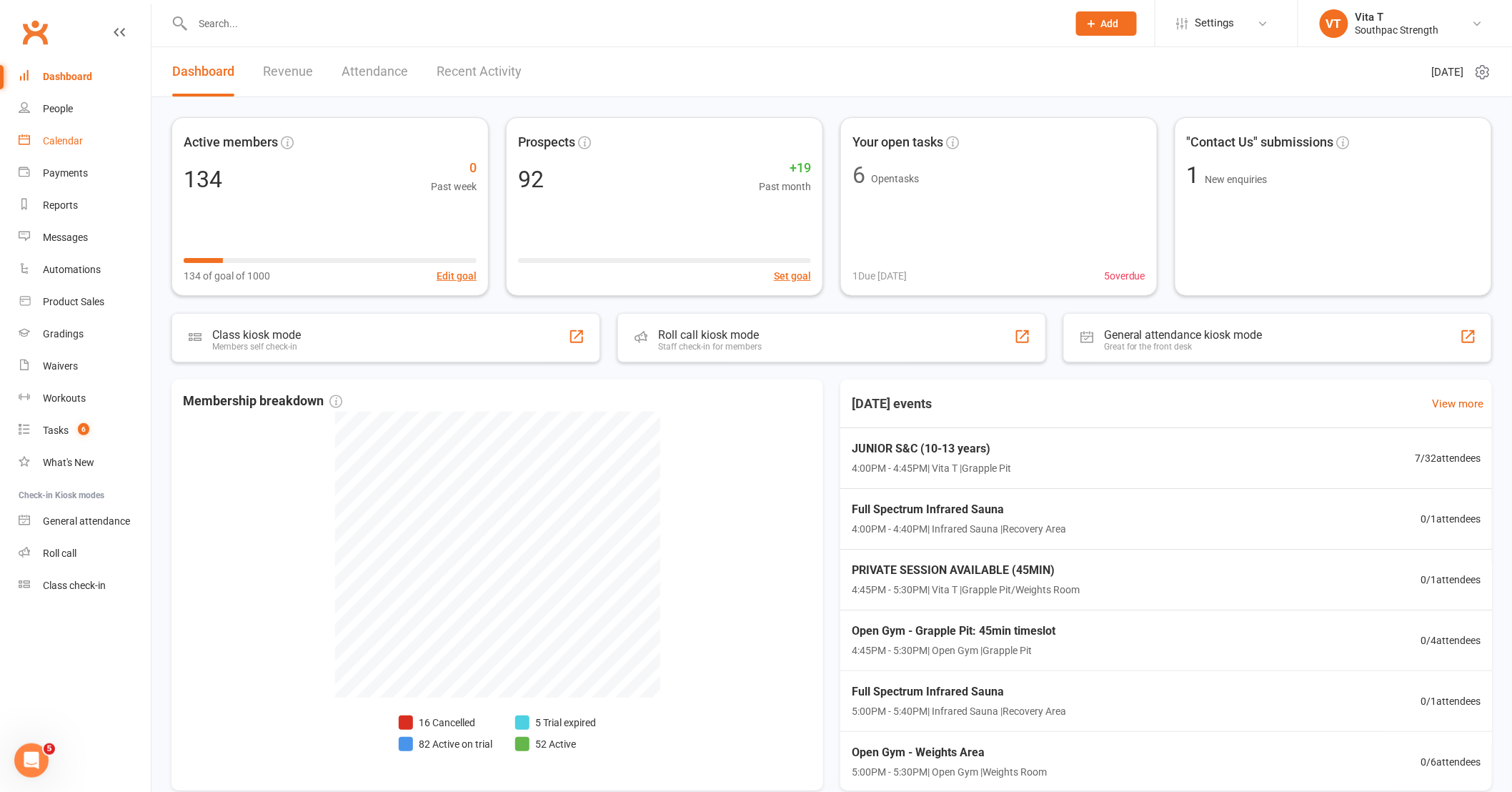
click at [70, 148] on link "Calendar" at bounding box center [84, 141] width 132 height 32
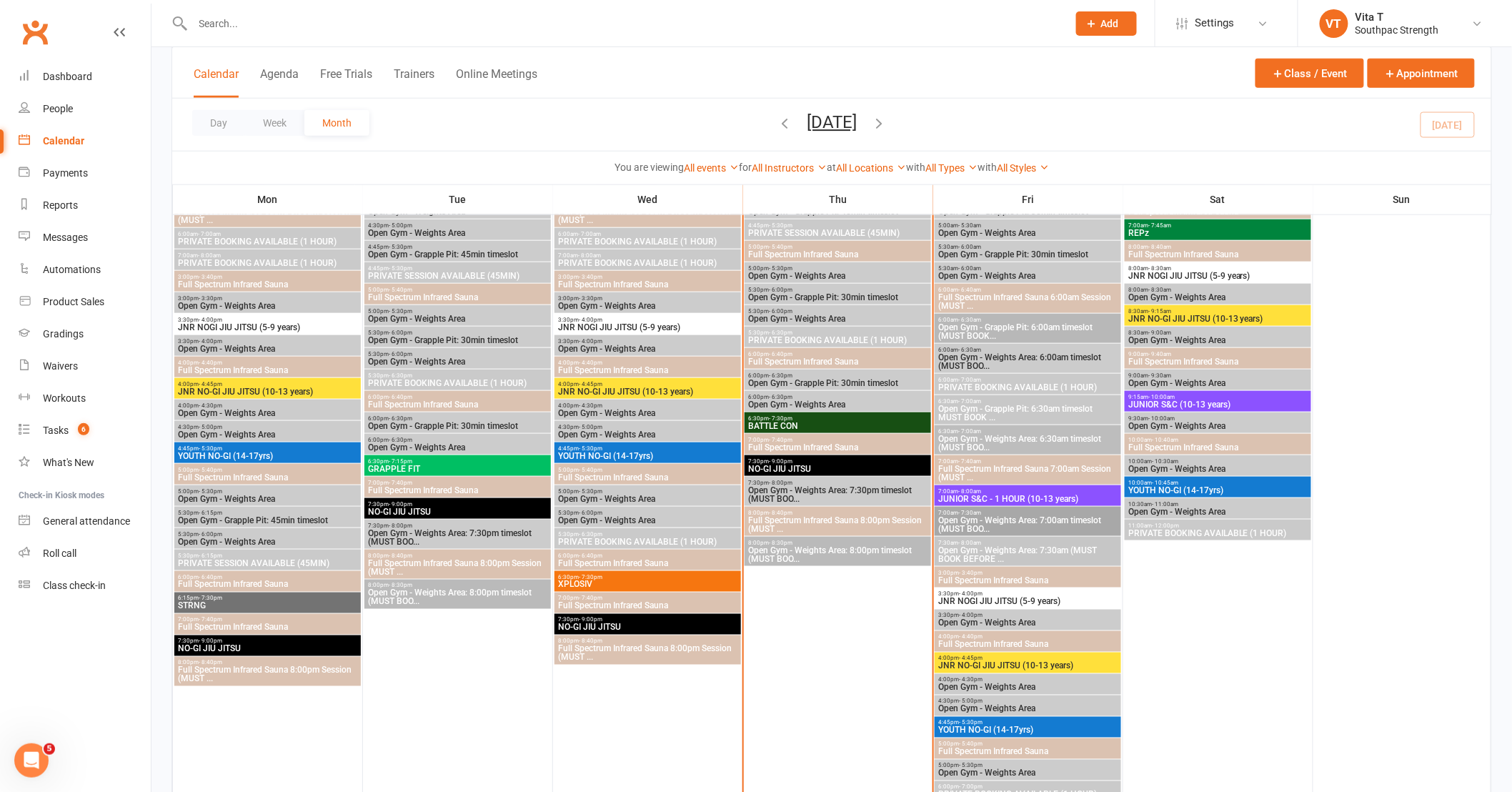
scroll to position [555, 0]
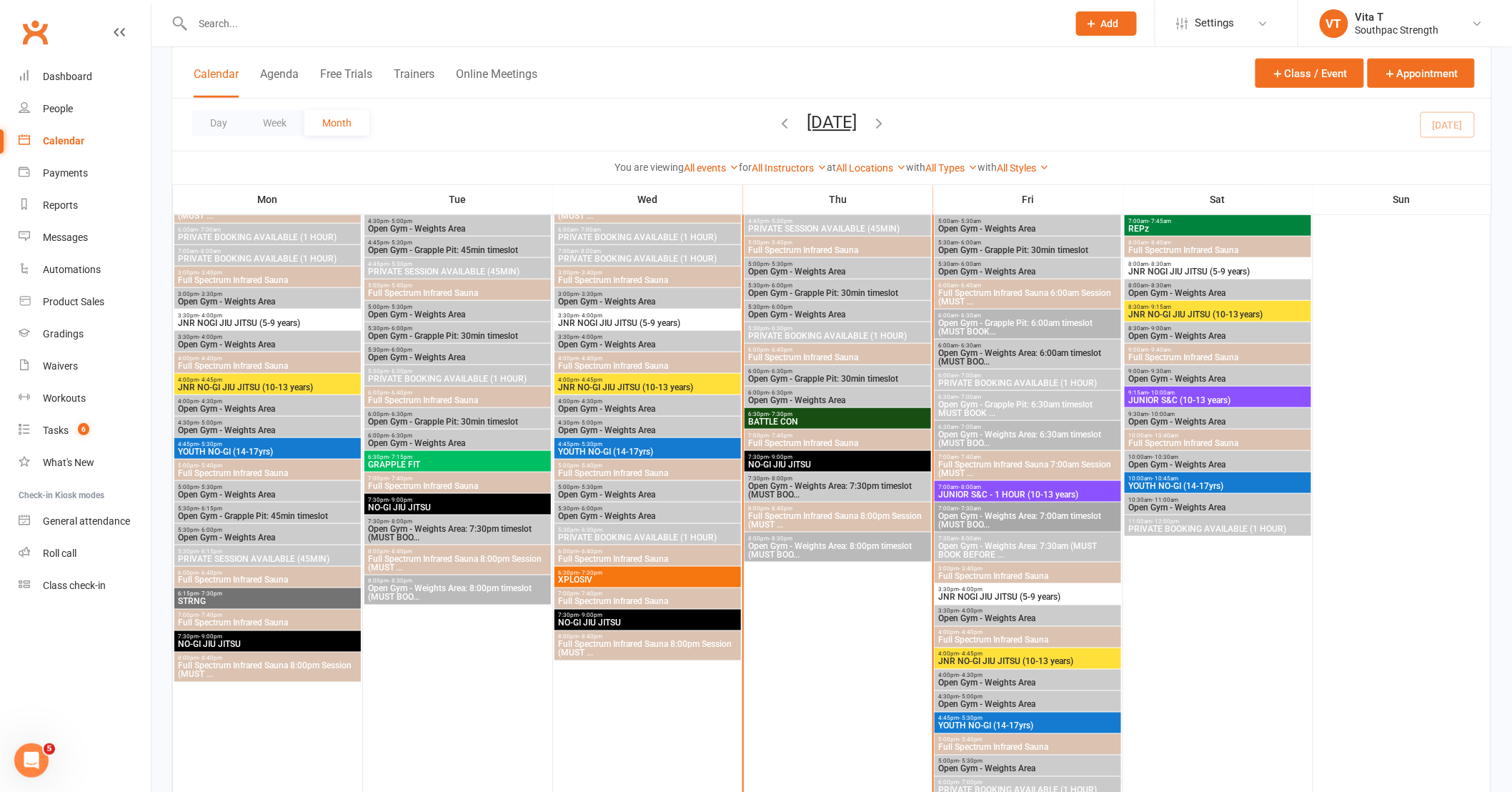
click at [1046, 596] on span "JNR NOGI JIU JITSU (5-9 years)" at bounding box center [1028, 598] width 181 height 9
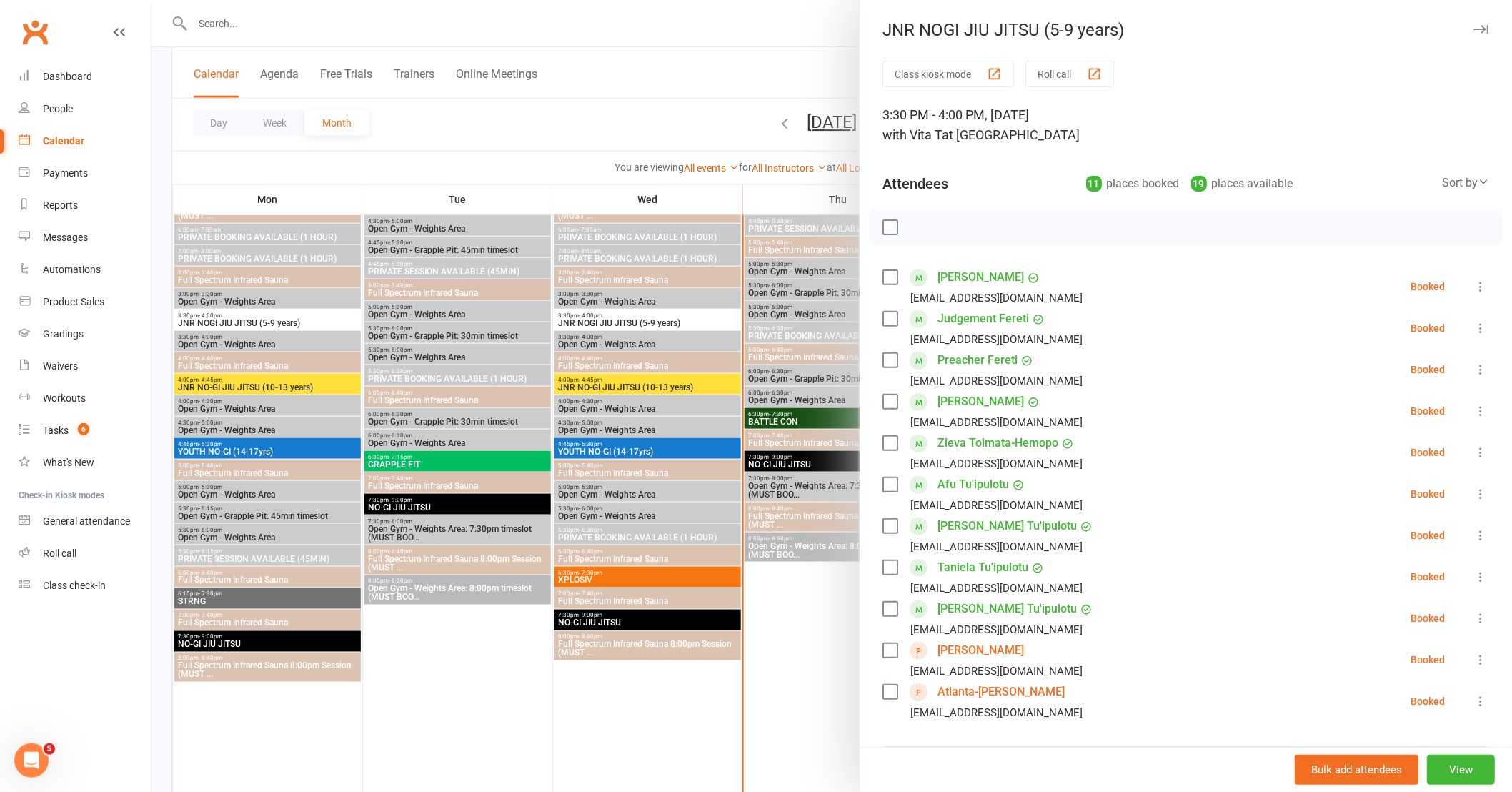
click at [724, 609] on div at bounding box center [832, 396] width 1361 height 792
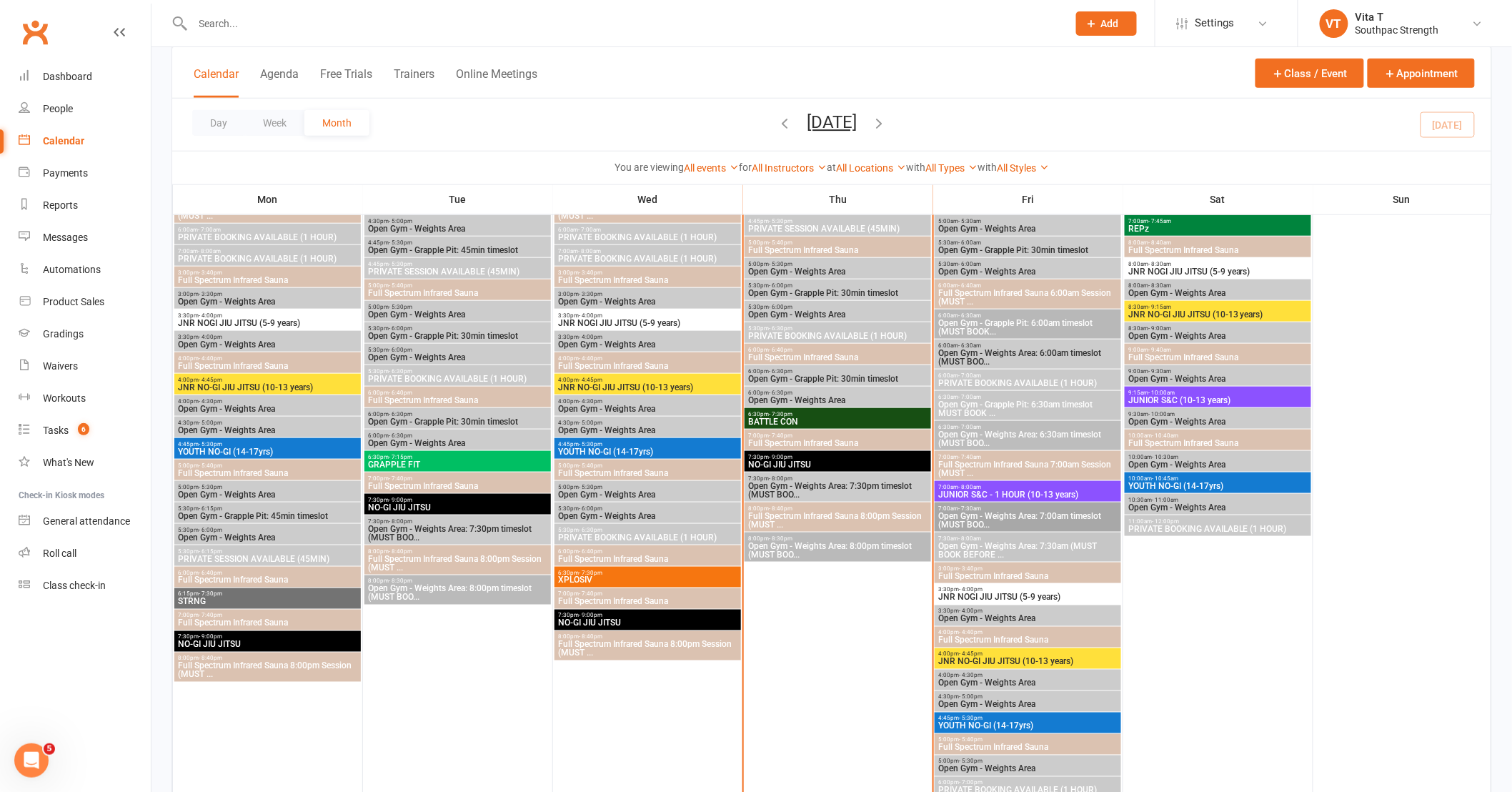
click at [1060, 662] on span "JNR NO-GI JIU JITSU (10-13 years)" at bounding box center [1028, 662] width 181 height 9
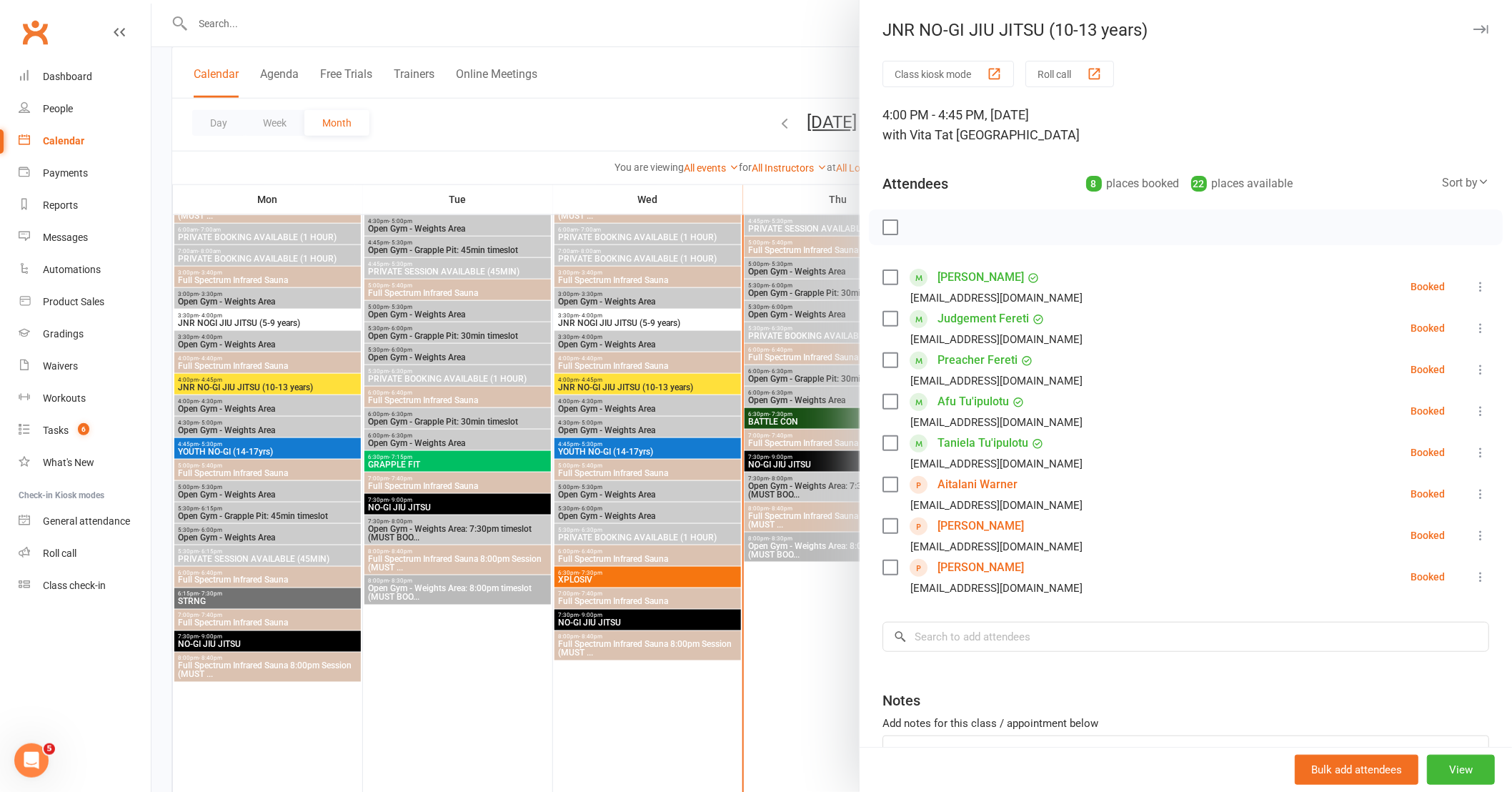
click at [759, 627] on div at bounding box center [832, 396] width 1361 height 792
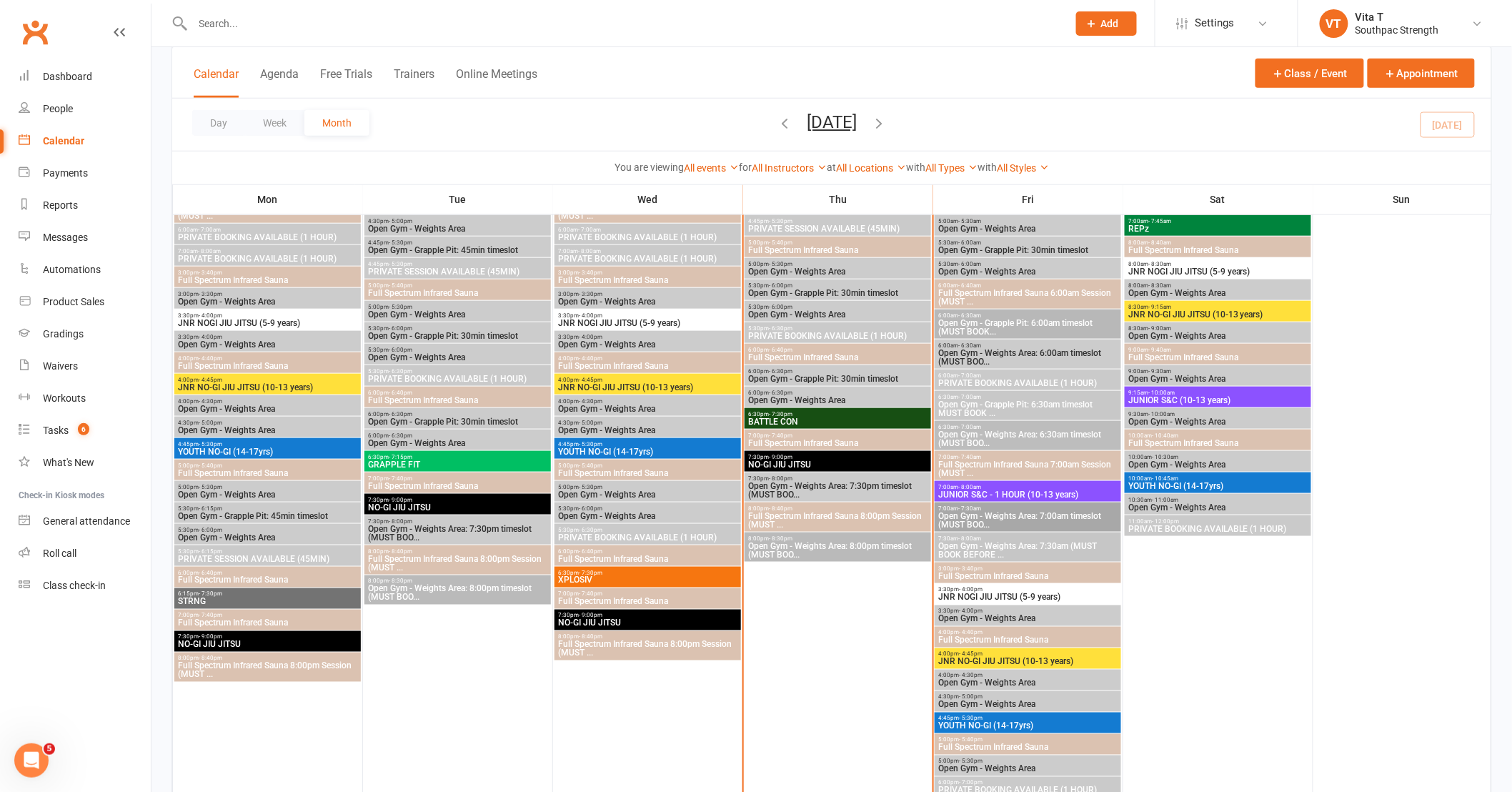
click at [1022, 598] on span "JNR NOGI JIU JITSU (5-9 years)" at bounding box center [1028, 598] width 181 height 9
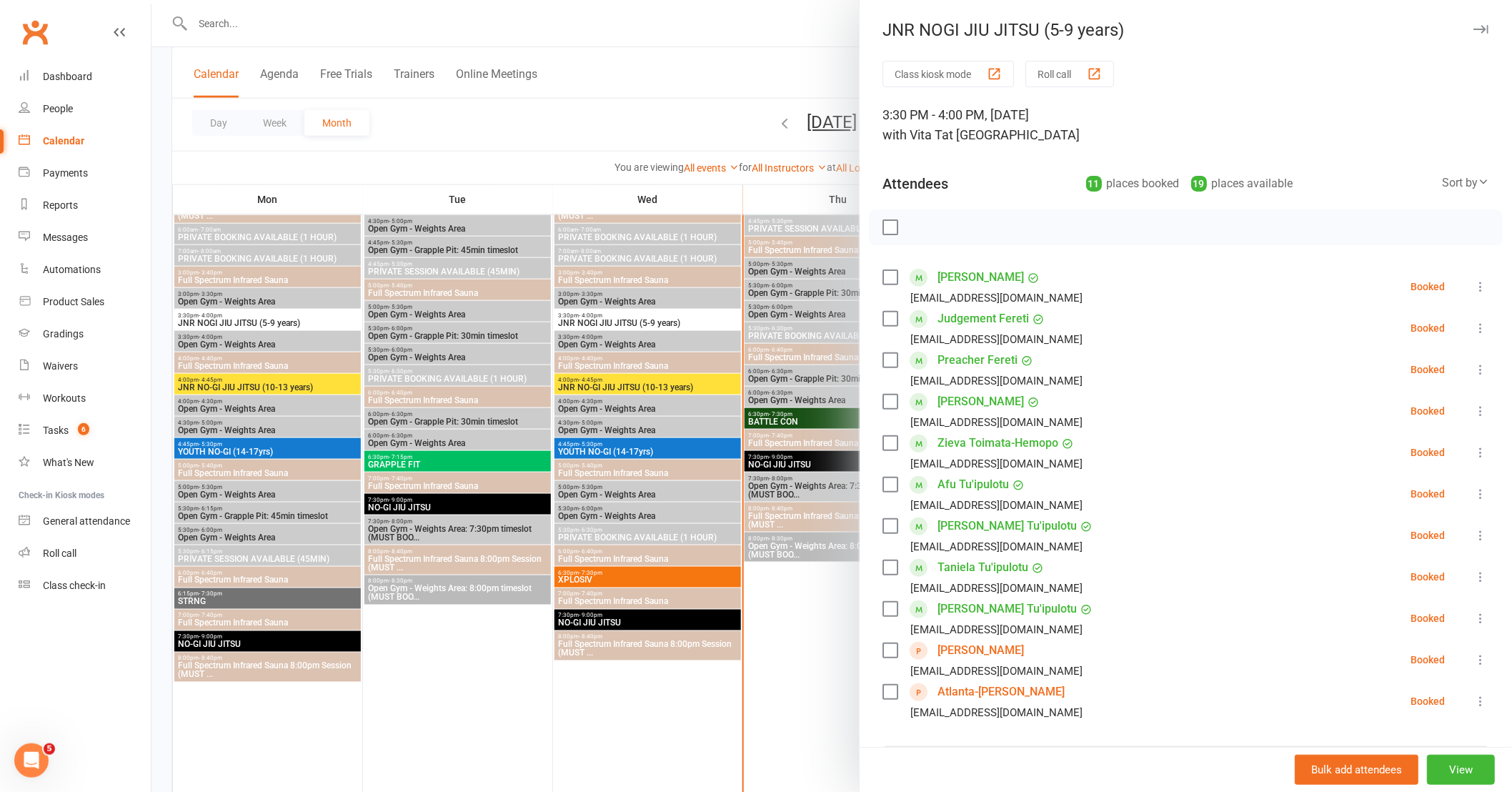
click at [1002, 654] on link "Amorah Woodward" at bounding box center [981, 650] width 86 height 23
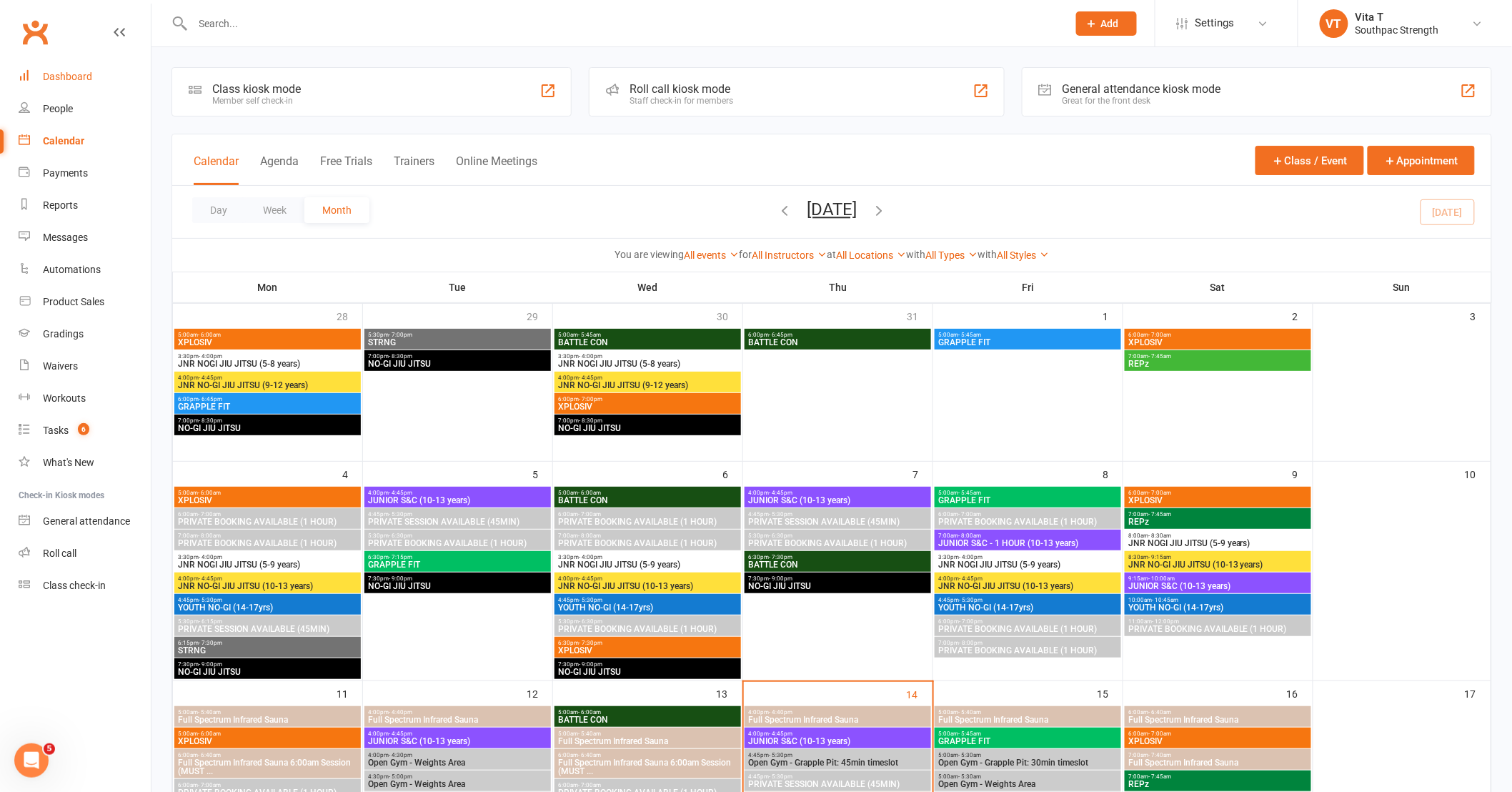
click at [43, 79] on div "Dashboard" at bounding box center [68, 76] width 49 height 11
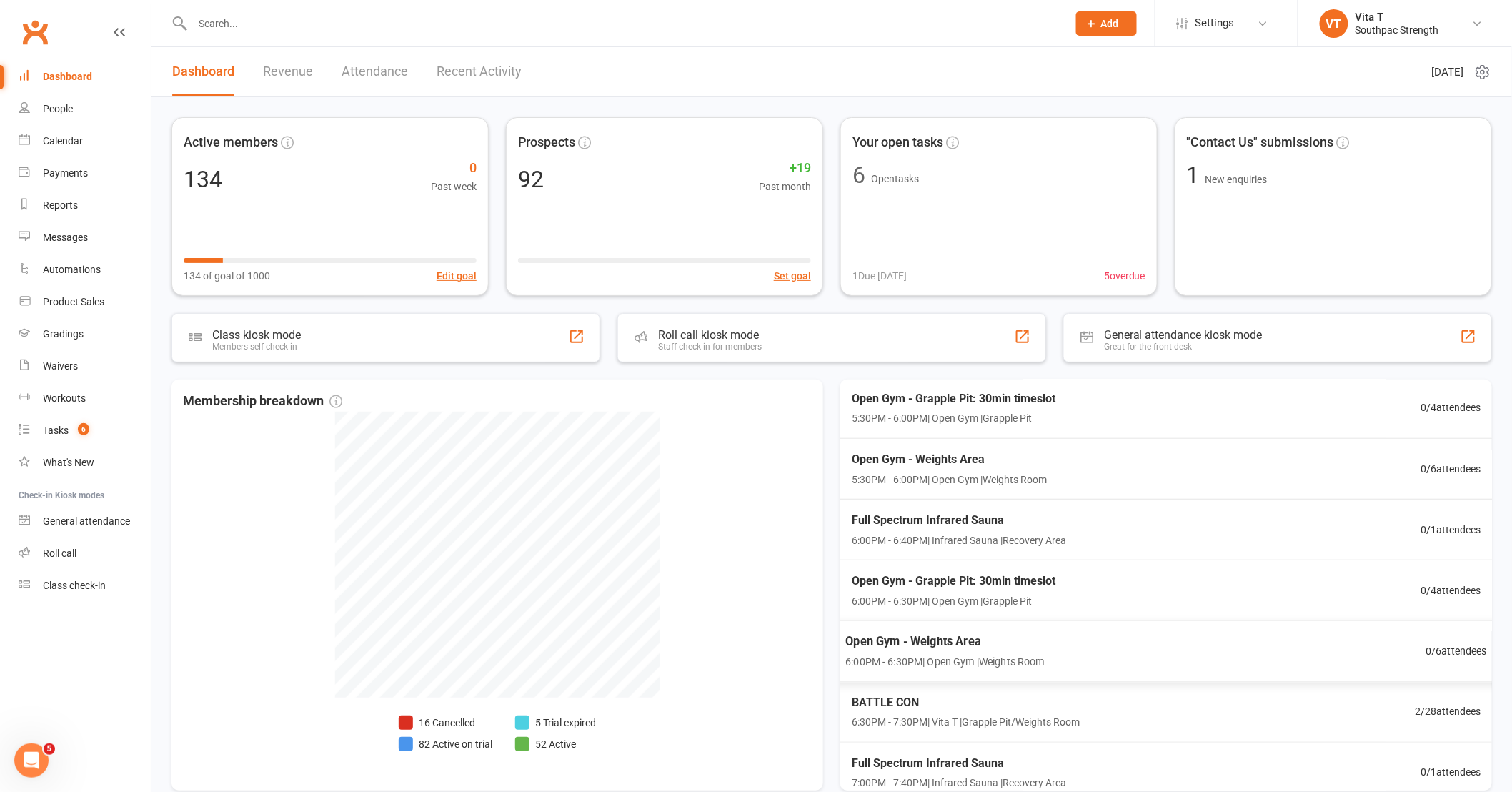
scroll to position [715, 0]
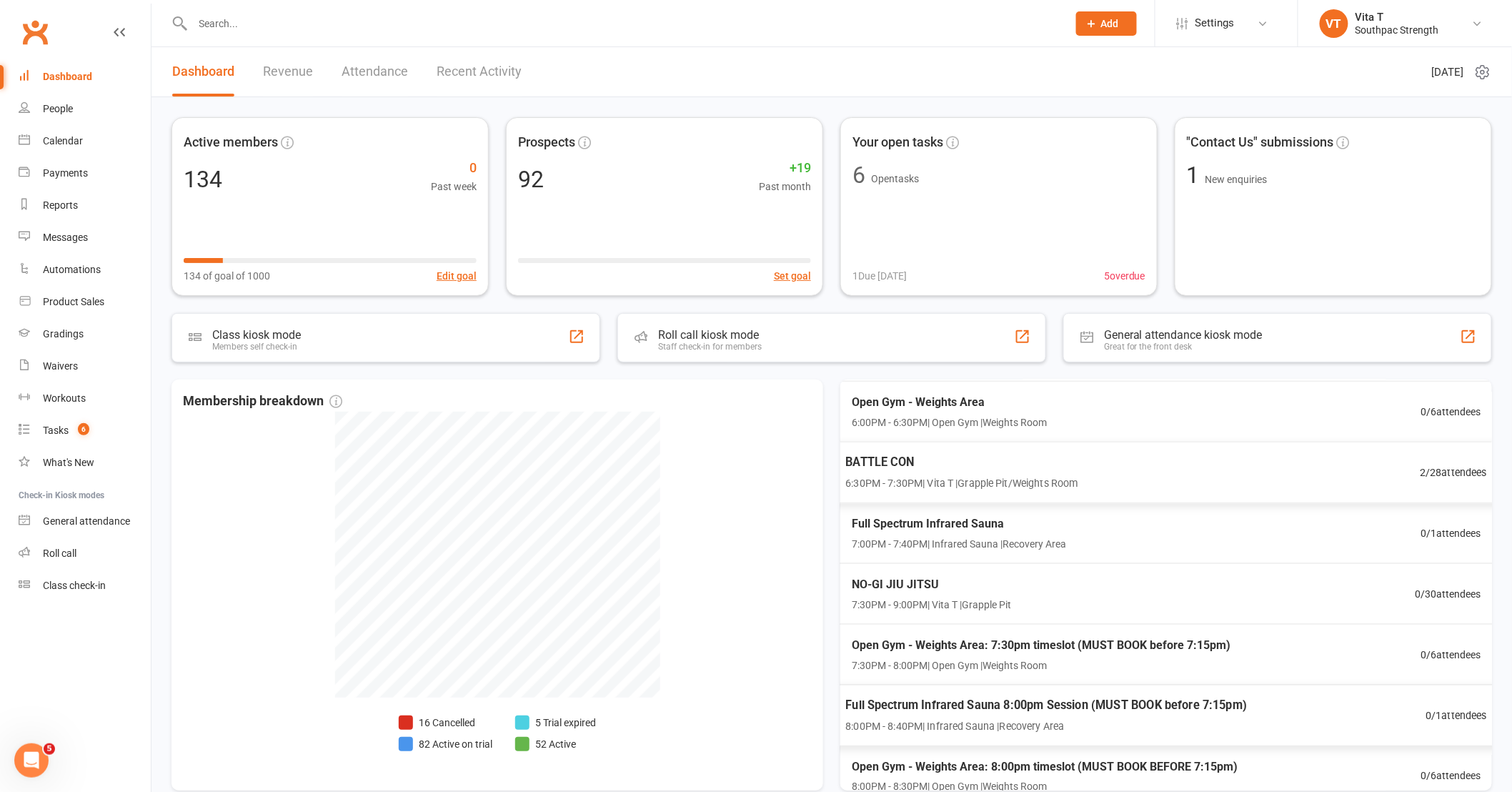
click at [1201, 466] on div "BATTLE CON 6:30PM - 7:30PM | Vita T | Grapple Pit/Weights Room 2 / 28 attendees" at bounding box center [1167, 472] width 677 height 62
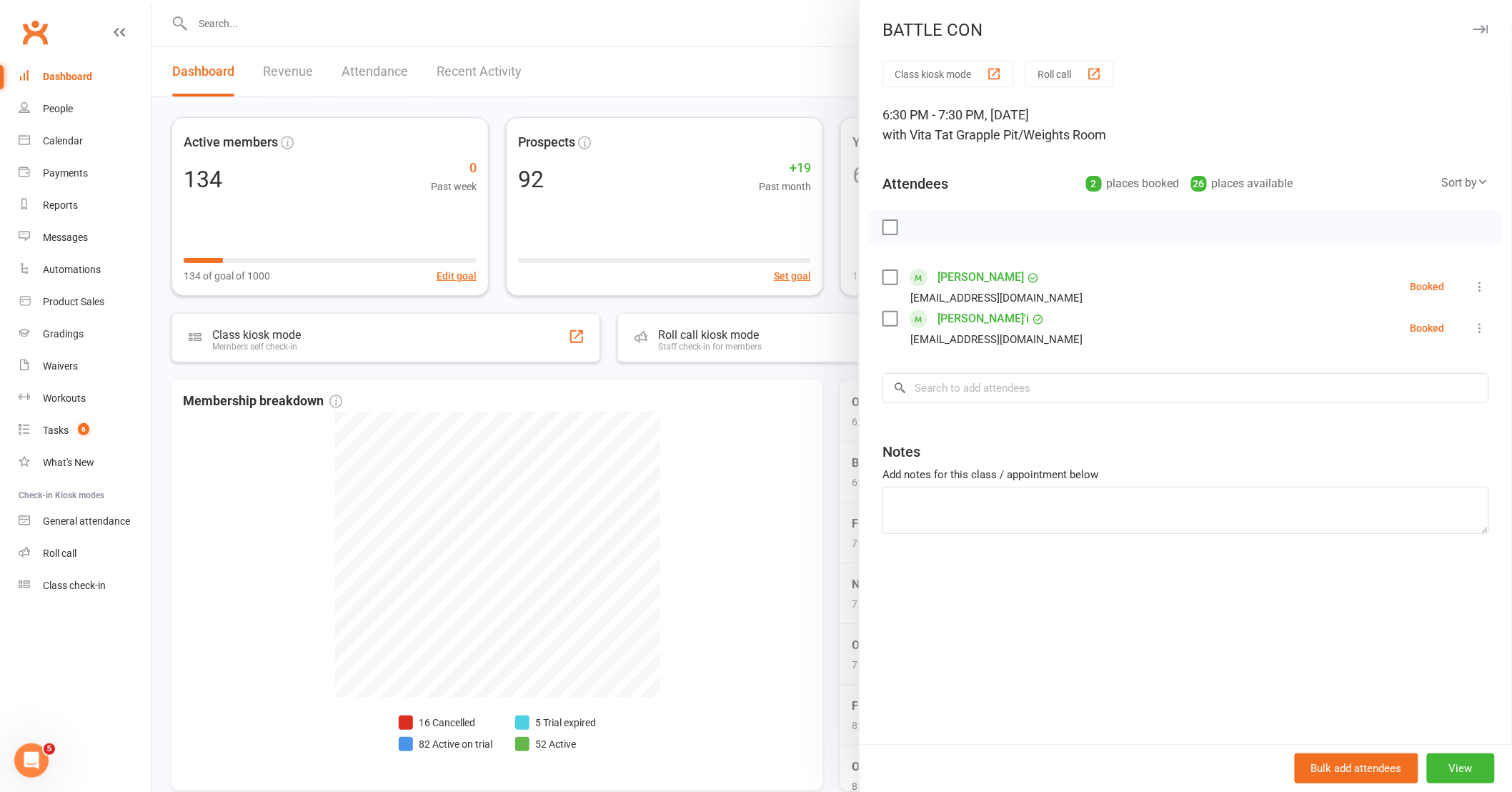
click at [839, 466] on div at bounding box center [832, 396] width 1361 height 792
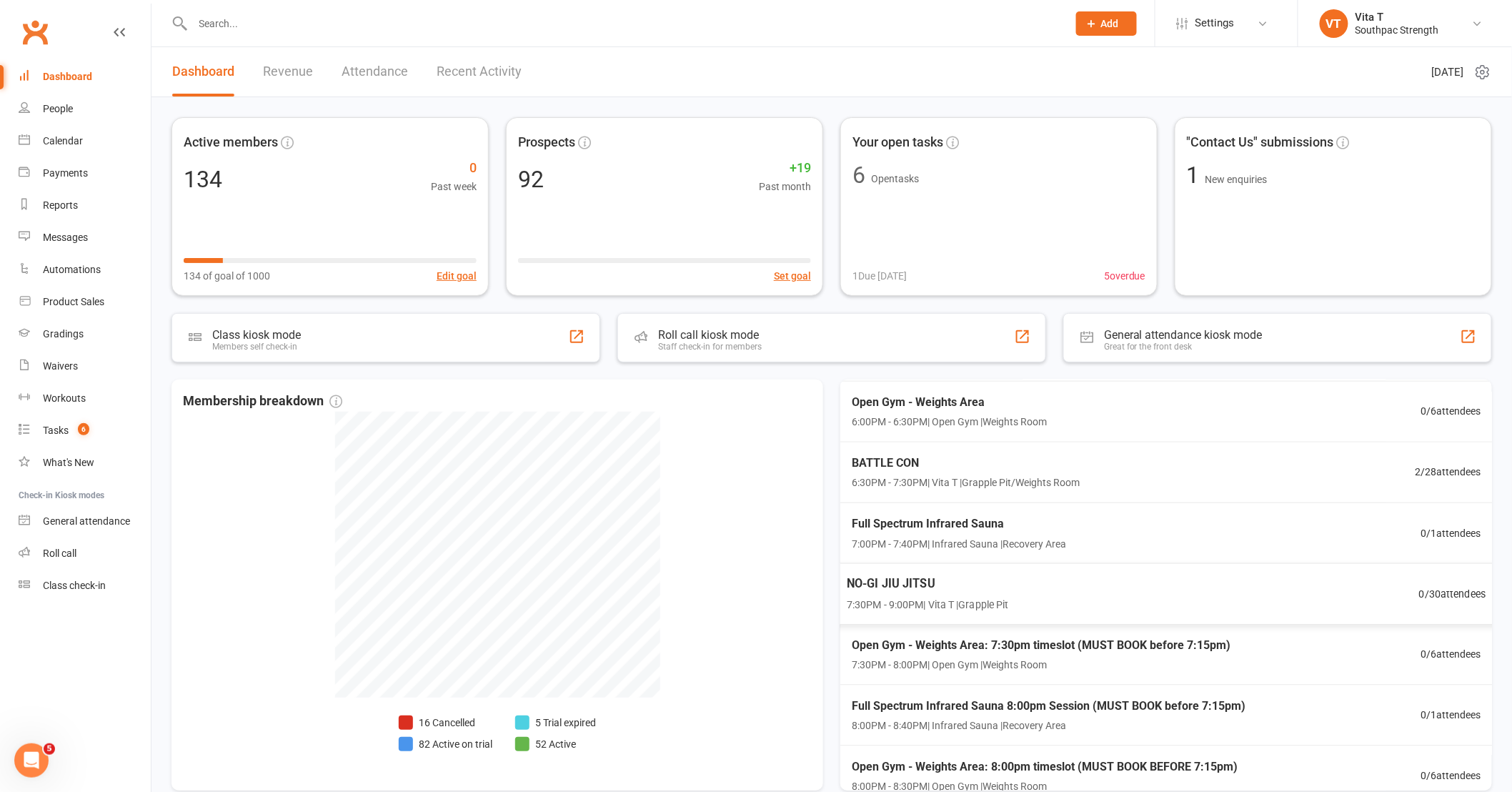
scroll to position [730, 0]
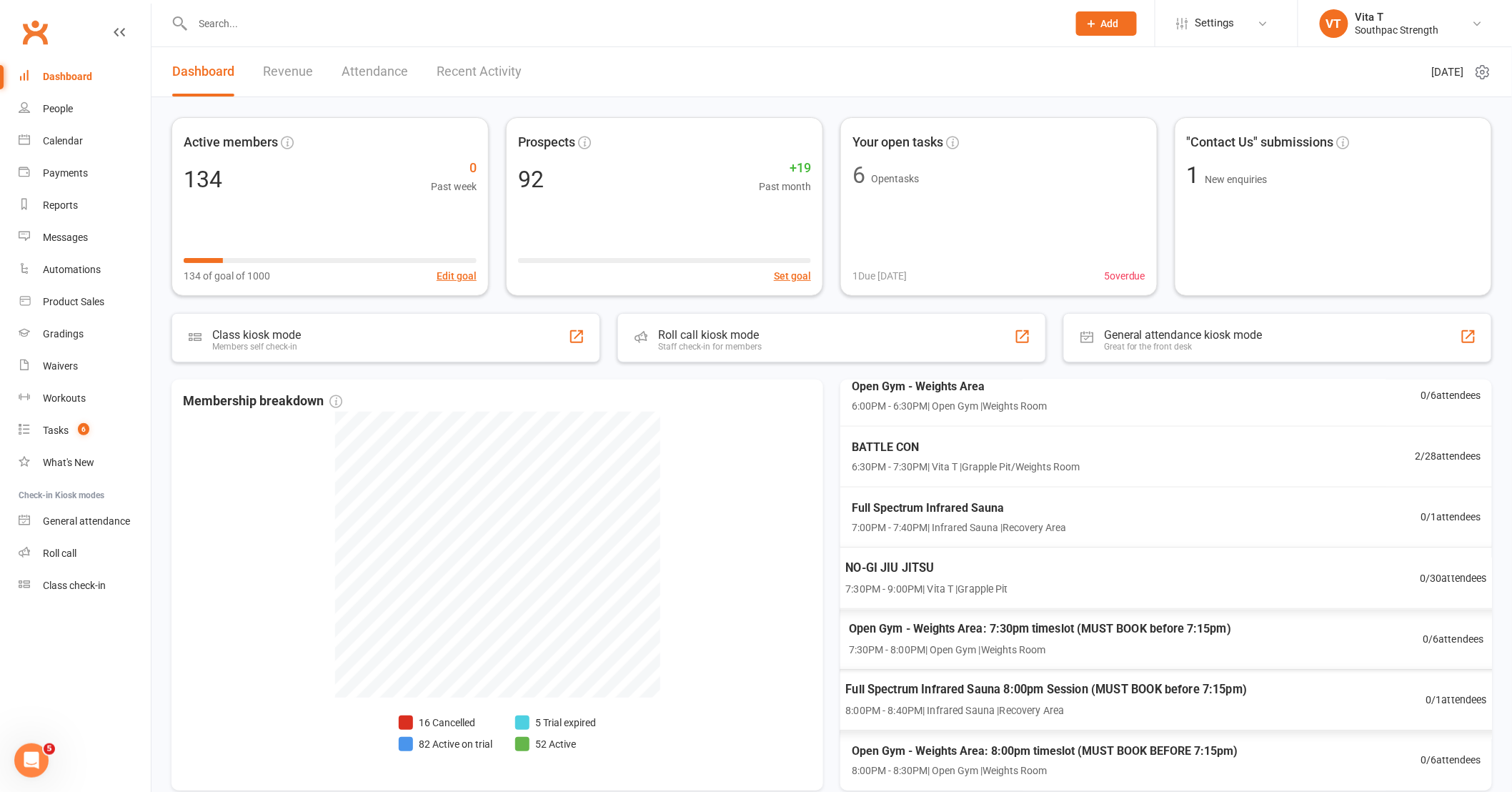
click at [1018, 563] on div "NO-GI JIU JITSU 7:30PM - 9:00PM | Vita T | Grapple Pit 0 / 30 attendees" at bounding box center [1167, 578] width 677 height 62
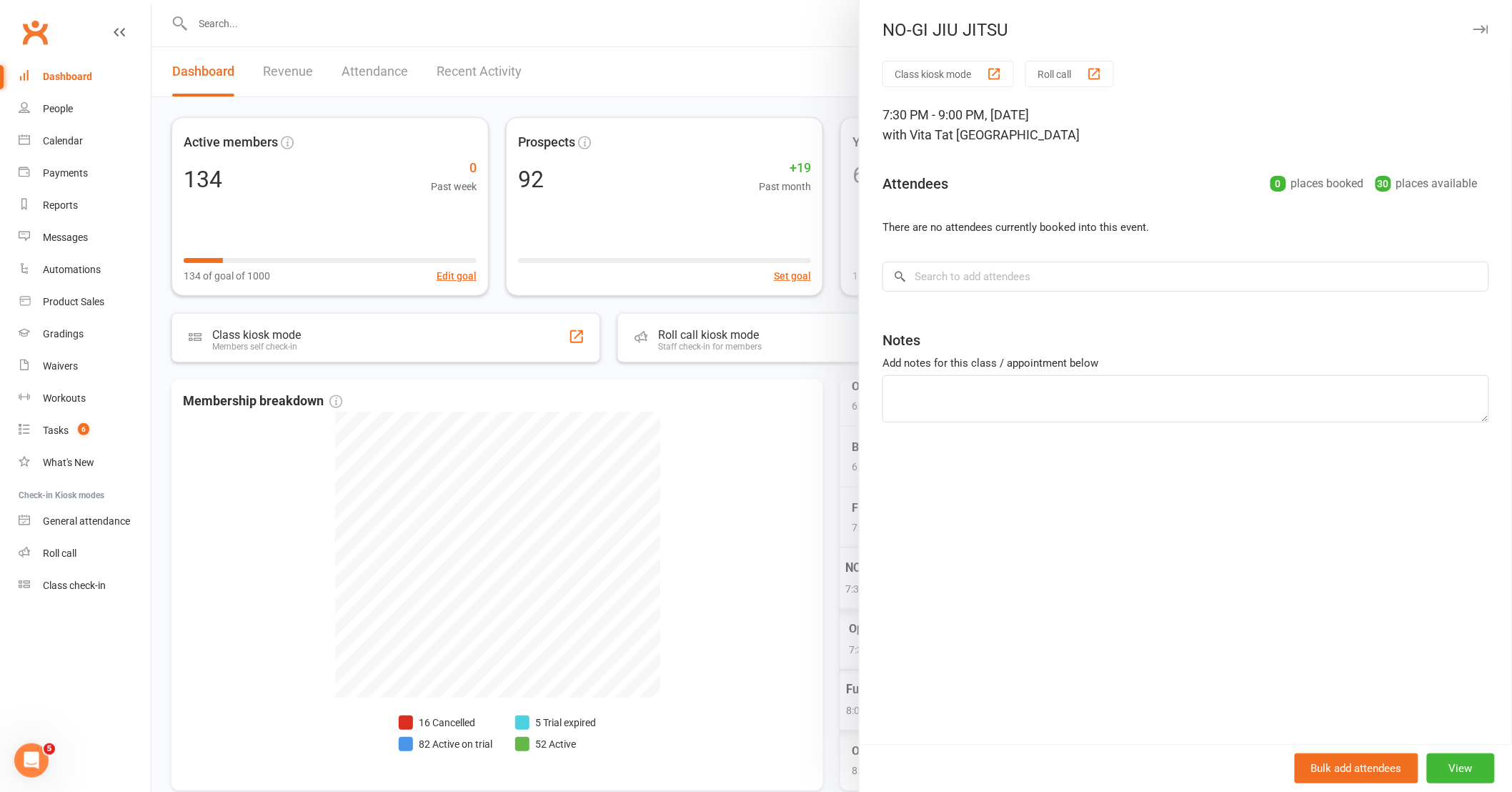
click at [768, 576] on div at bounding box center [832, 396] width 1361 height 792
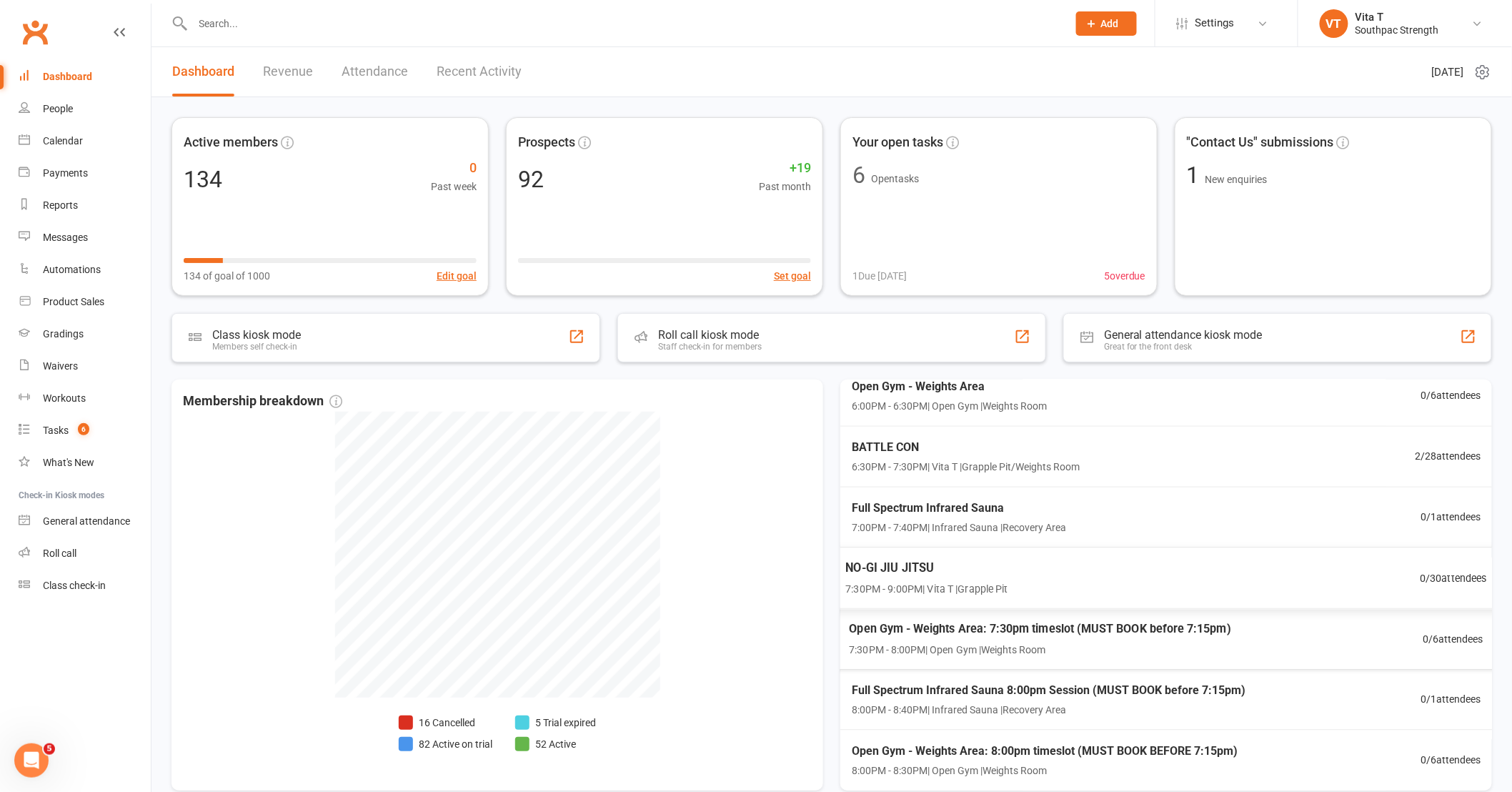
scroll to position [73, 0]
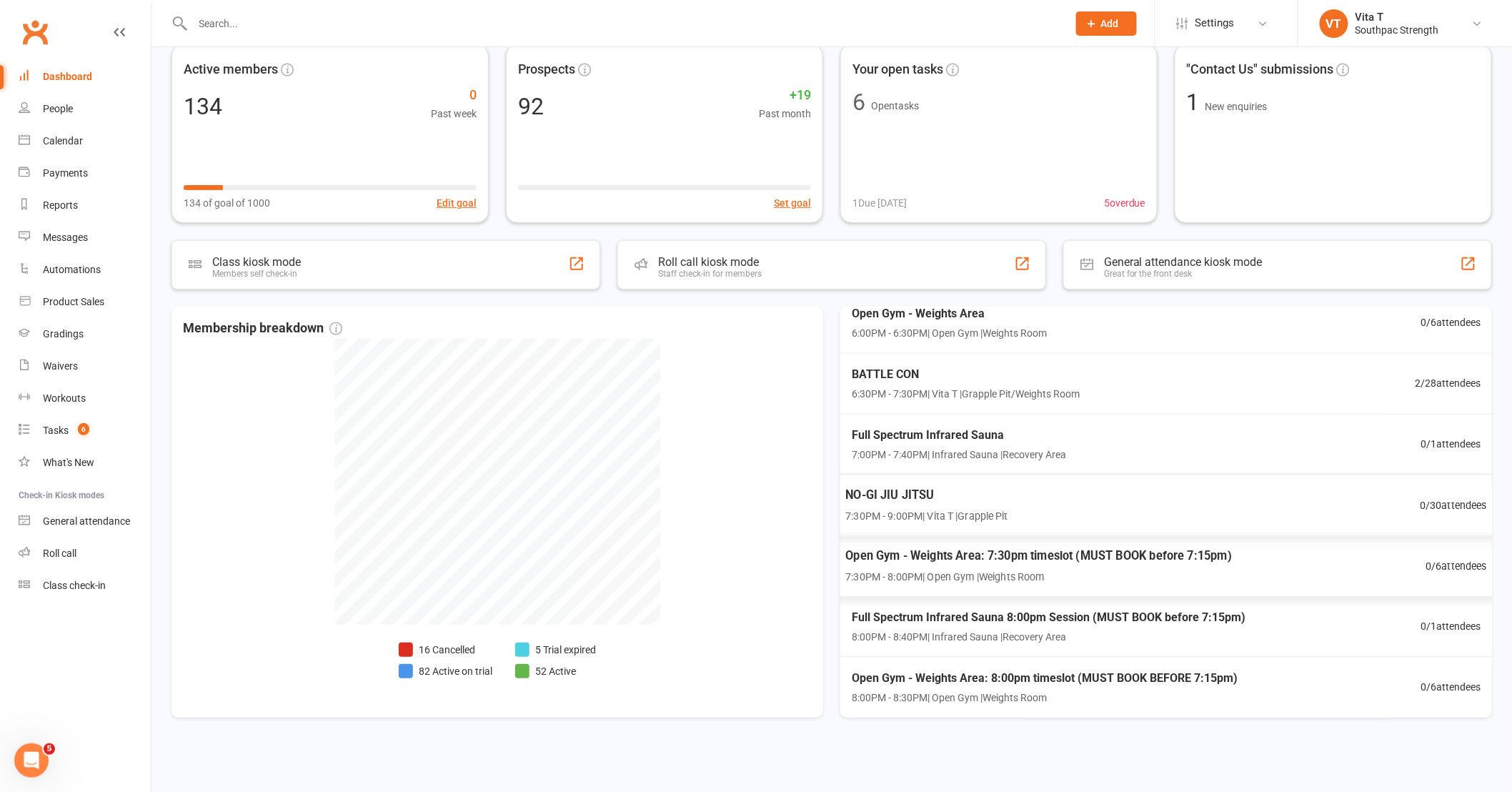
click at [844, 736] on div "Active members 134 0 Past week 134 of goal of 1000 Edit goal Prospects 92 +19 P…" at bounding box center [832, 388] width 1361 height 727
click at [751, 764] on div at bounding box center [832, 761] width 1361 height 20
click at [1185, 397] on div "BATTLE CON 6:30PM - 7:30PM | Vita T | Grapple Pit/Weights Room 2 / 28 attendees" at bounding box center [1167, 384] width 677 height 62
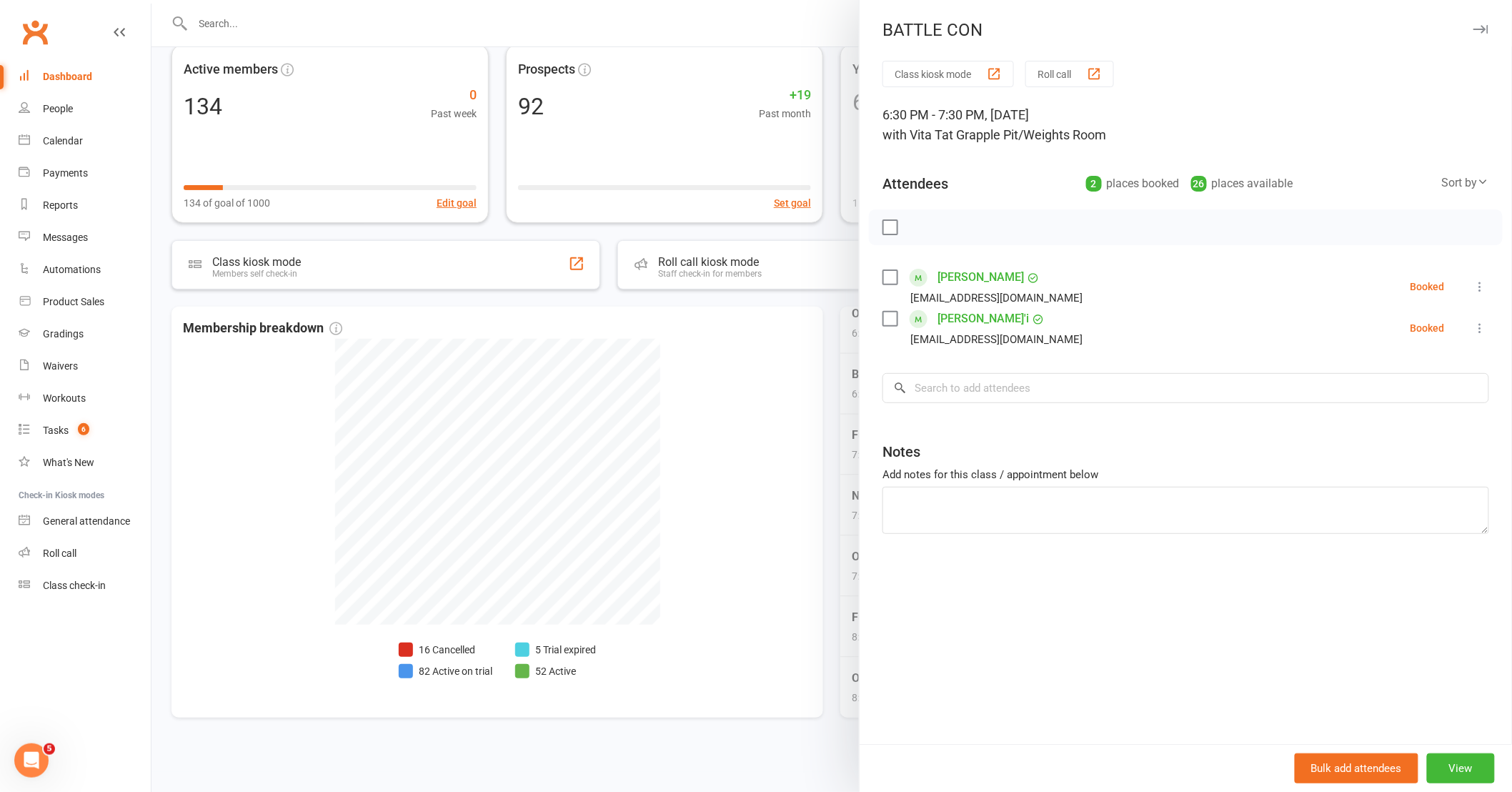
click at [820, 493] on div at bounding box center [832, 396] width 1361 height 792
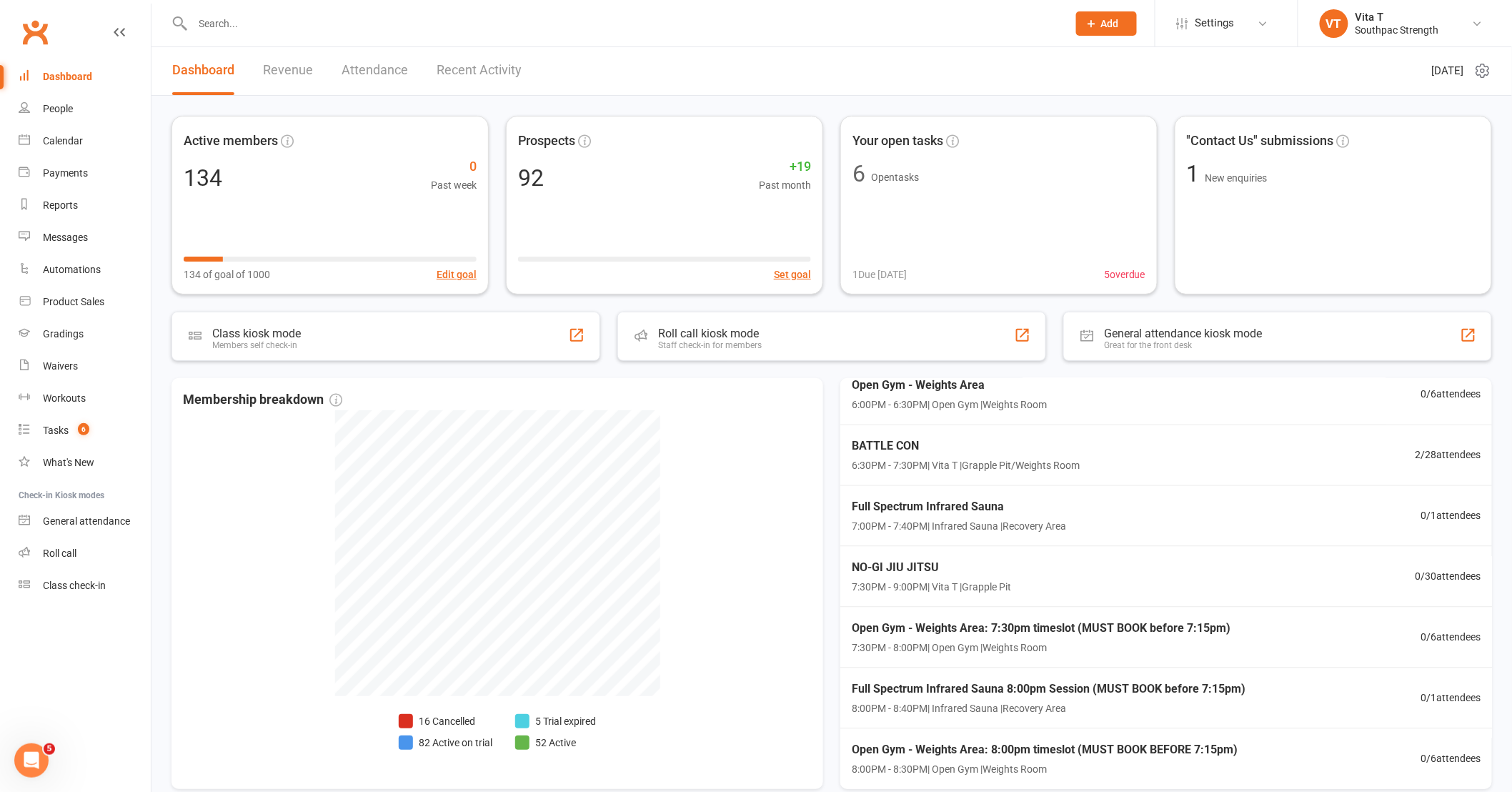
scroll to position [0, 0]
drag, startPoint x: 1492, startPoint y: 718, endPoint x: 1470, endPoint y: 767, distance: 53.7
click at [1470, 767] on div "Active members 134 0 Past week 134 of goal of 1000 Edit goal Prospects 92 +19 P…" at bounding box center [832, 460] width 1361 height 727
copy div "Open Gym - Weights Area: 8:00pm timeslot (MUST BOOK BEFORE 7:15pm) 8:00PM - 8:3…"
